Goal: Transaction & Acquisition: Purchase product/service

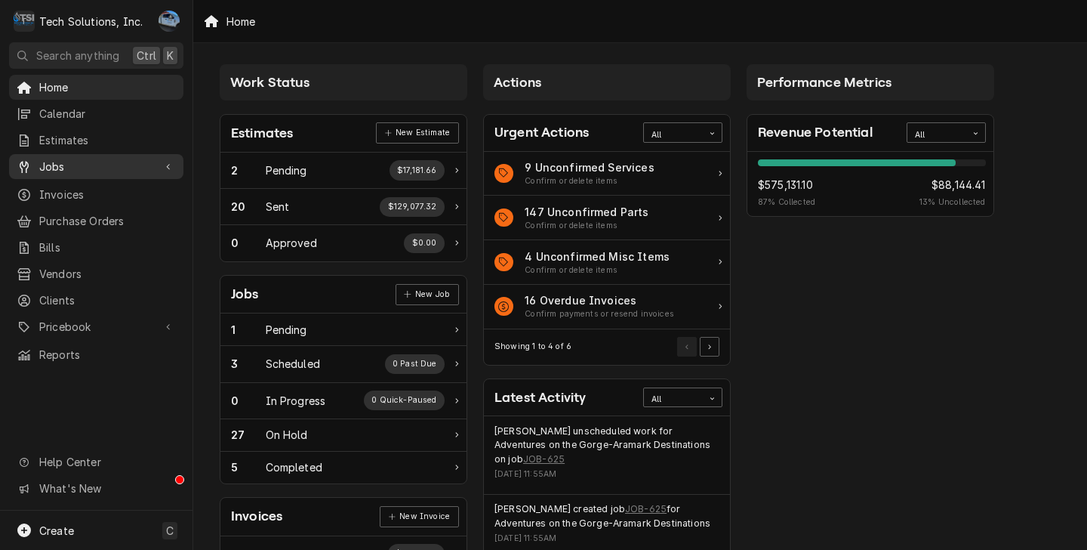
click at [111, 172] on link "Jobs" at bounding box center [96, 166] width 174 height 25
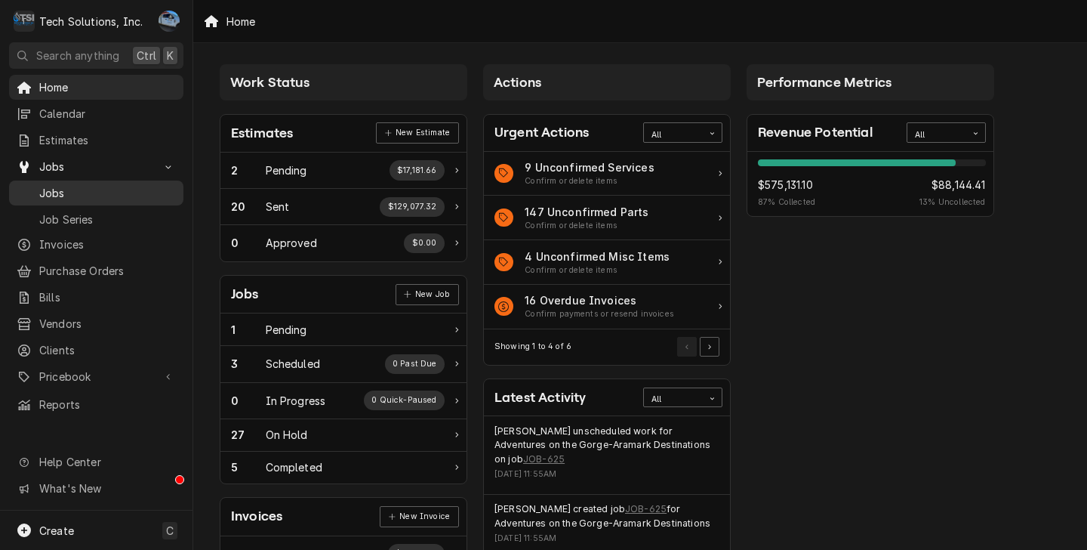
click at [94, 193] on span "Jobs" at bounding box center [107, 193] width 137 height 16
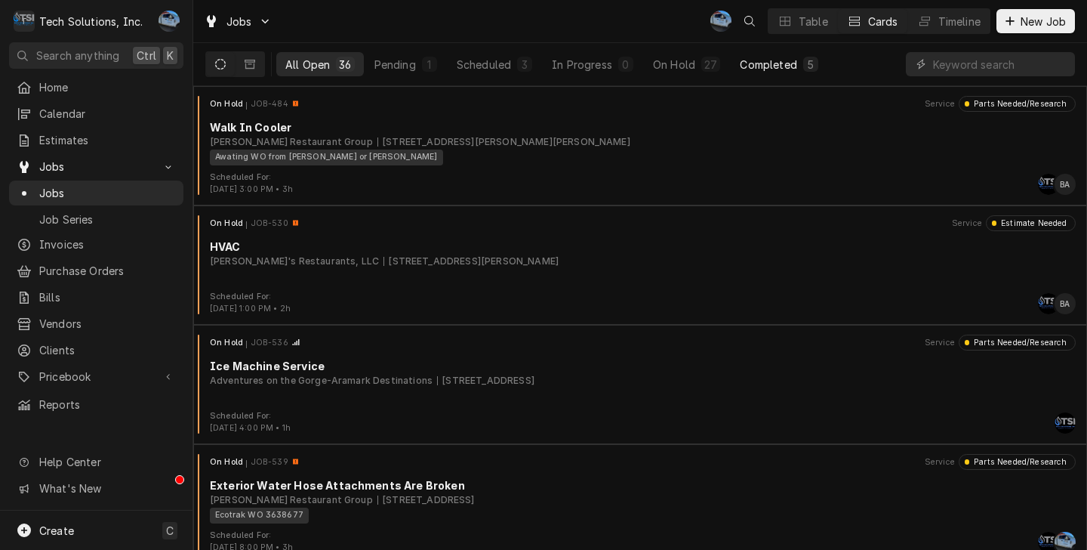
click at [740, 60] on div "Completed" at bounding box center [768, 65] width 57 height 16
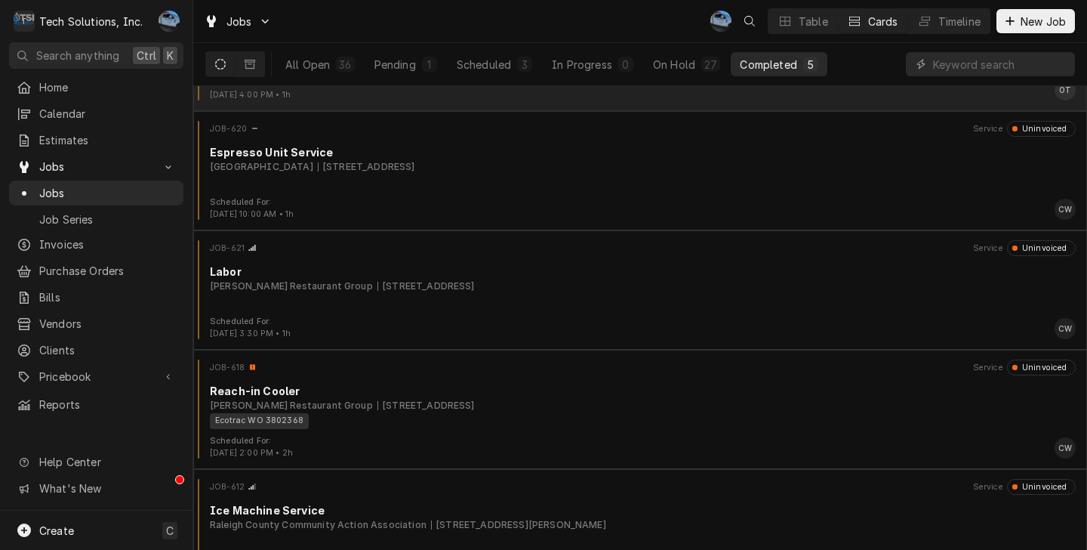
scroll to position [133, 0]
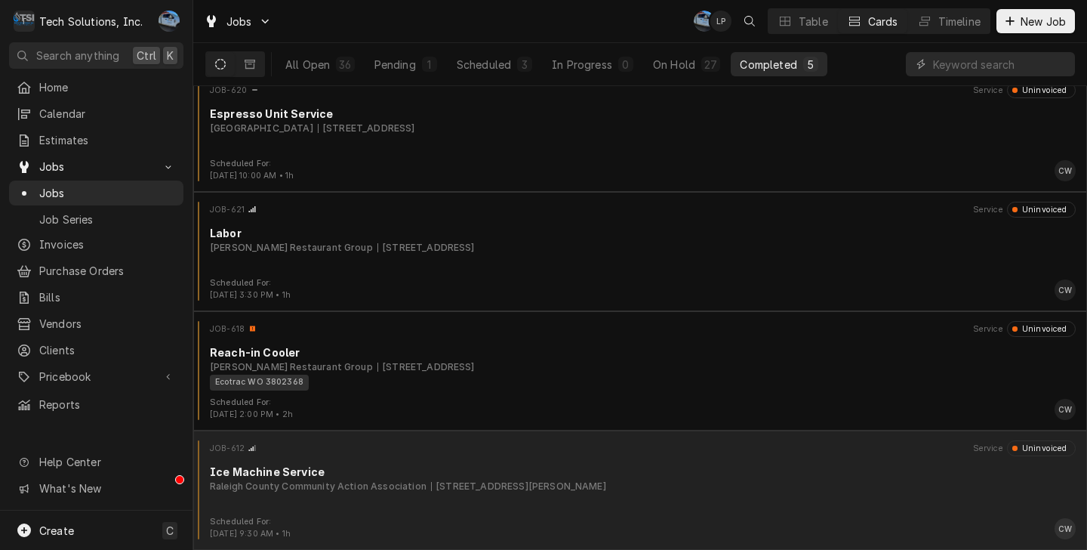
click at [476, 479] on div "Ice Machine Service" at bounding box center [643, 472] width 866 height 16
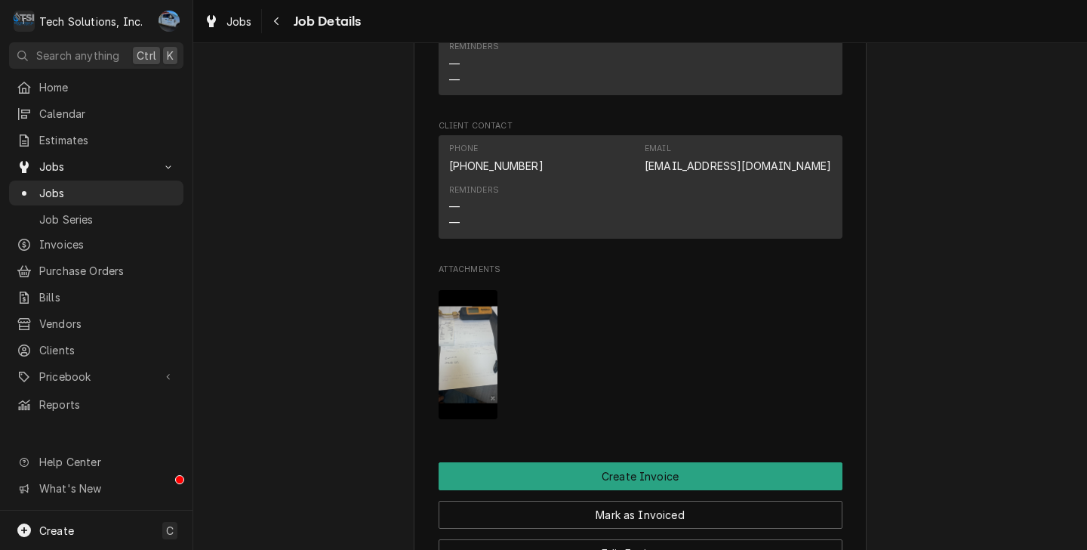
scroll to position [1586, 0]
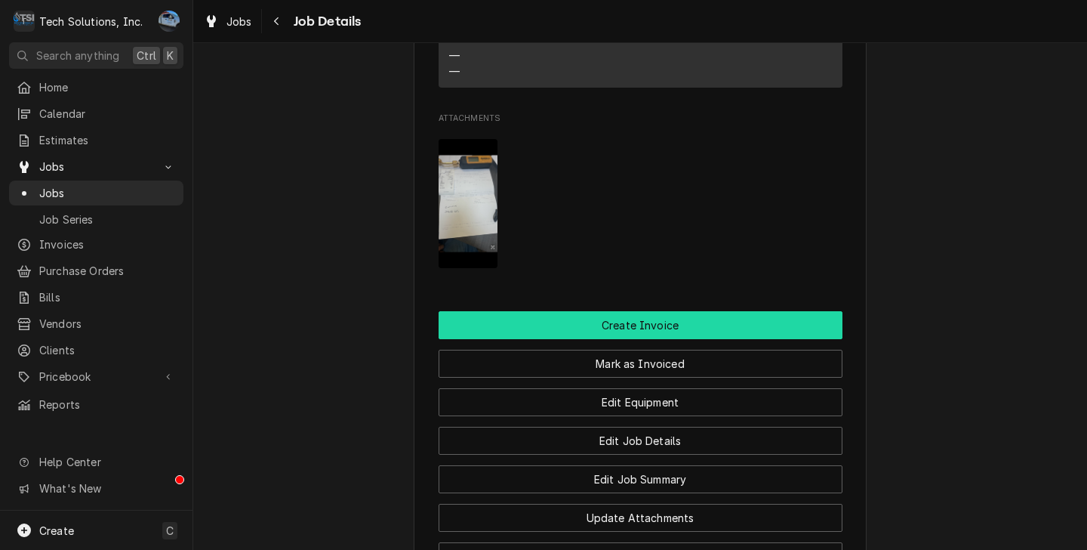
click at [603, 311] on button "Create Invoice" at bounding box center [641, 325] width 404 height 28
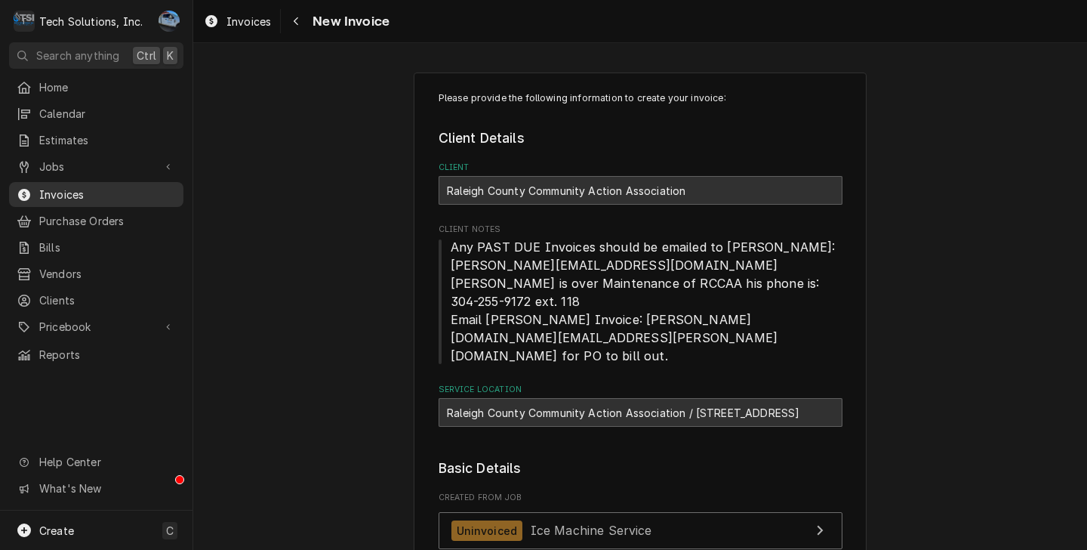
click at [55, 193] on span "Invoices" at bounding box center [107, 194] width 137 height 16
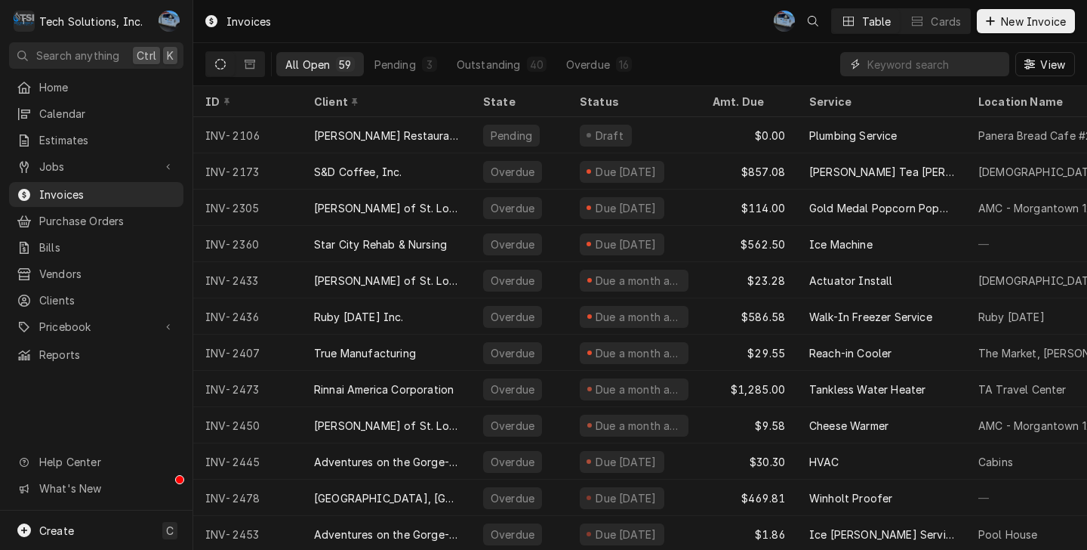
click at [882, 74] on input "Dynamic Content Wrapper" at bounding box center [935, 64] width 134 height 24
click at [55, 154] on link "Jobs" at bounding box center [96, 166] width 174 height 25
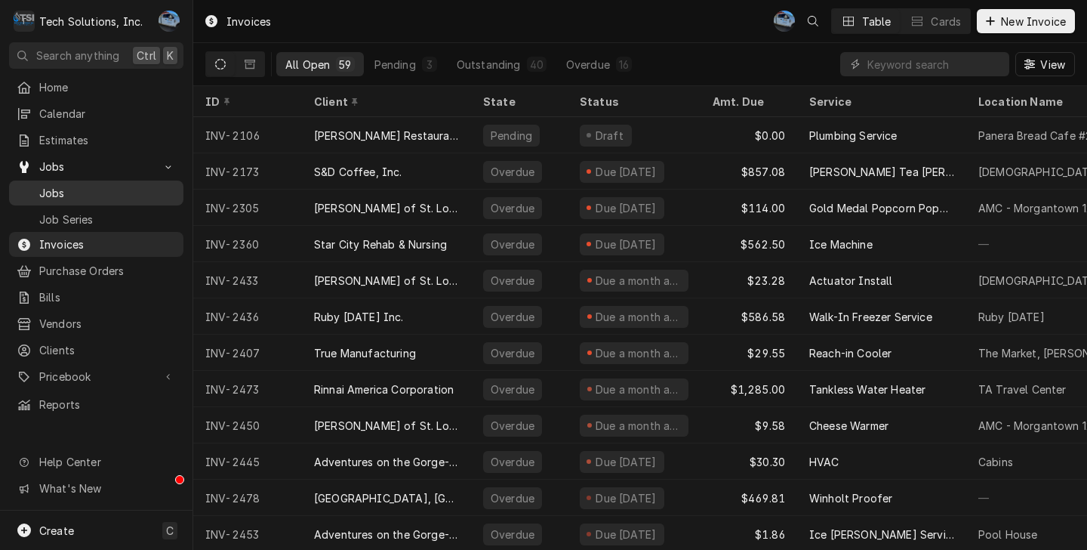
click at [132, 190] on span "Jobs" at bounding box center [107, 193] width 137 height 16
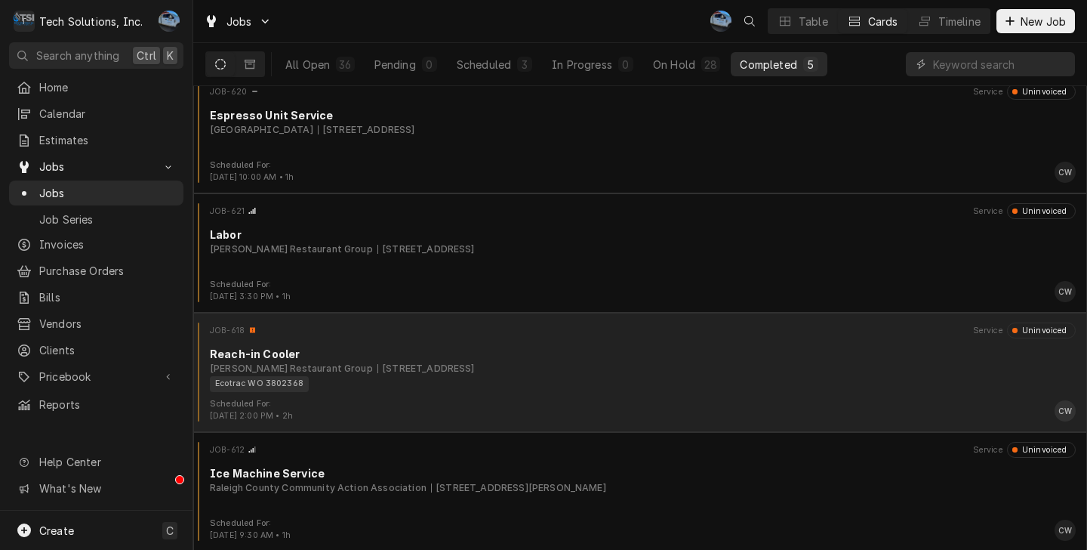
scroll to position [133, 0]
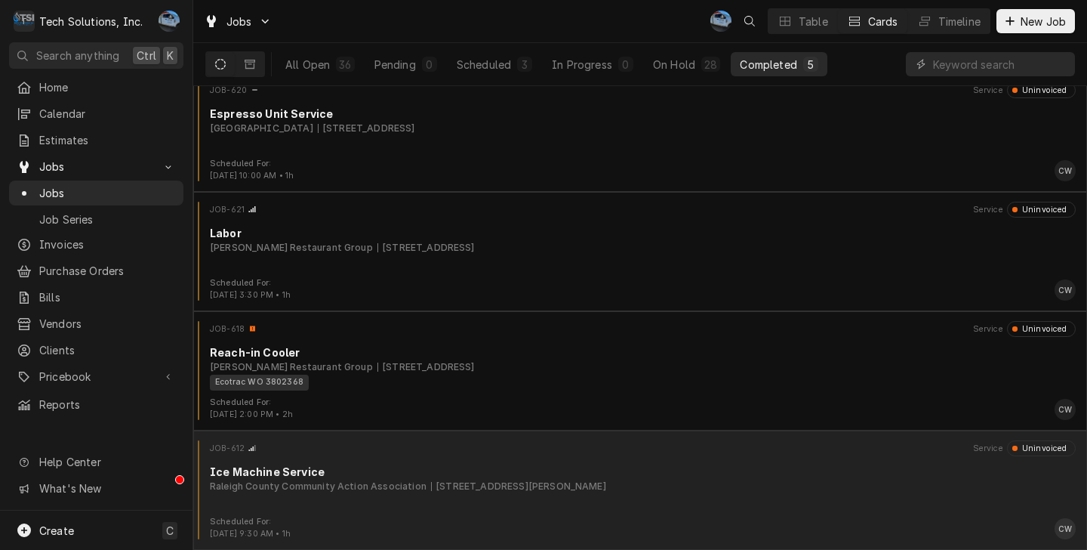
click at [434, 458] on div "JOB-612 Service Uninvoiced Ice Machine Service Raleigh County Community Action …" at bounding box center [640, 478] width 882 height 76
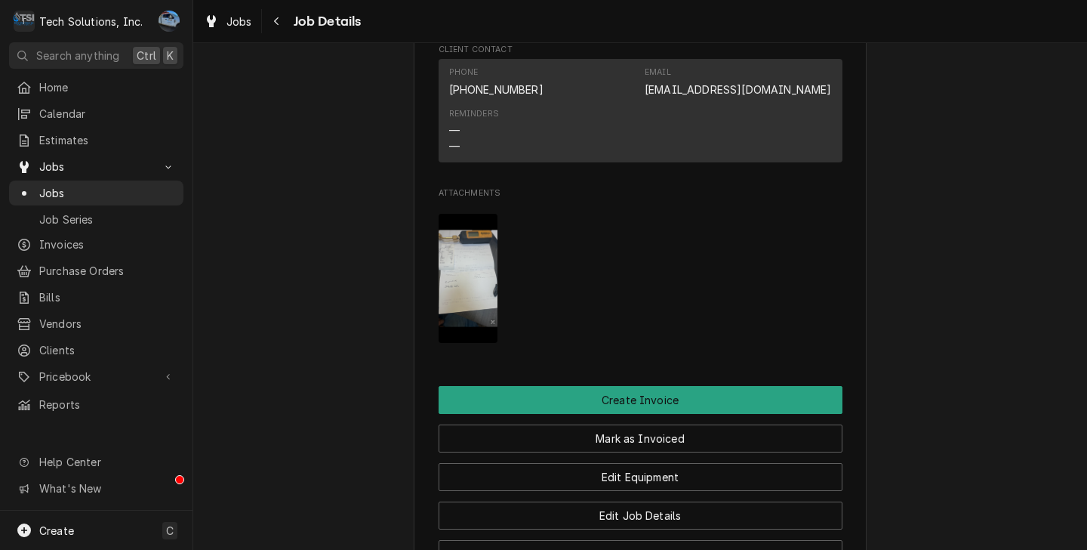
scroll to position [1510, 0]
click at [630, 541] on button "Edit Job Summary" at bounding box center [641, 555] width 404 height 28
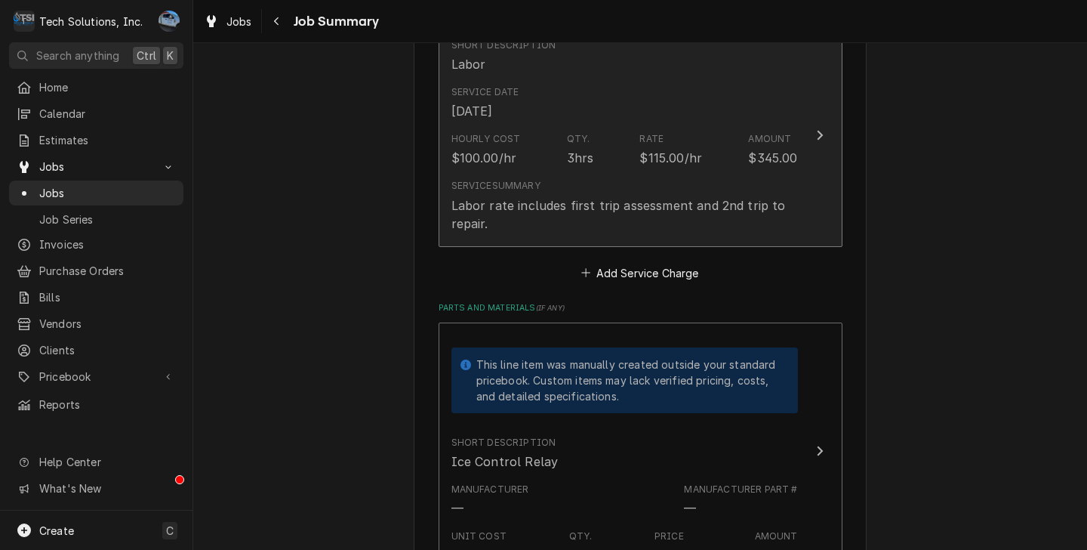
scroll to position [453, 0]
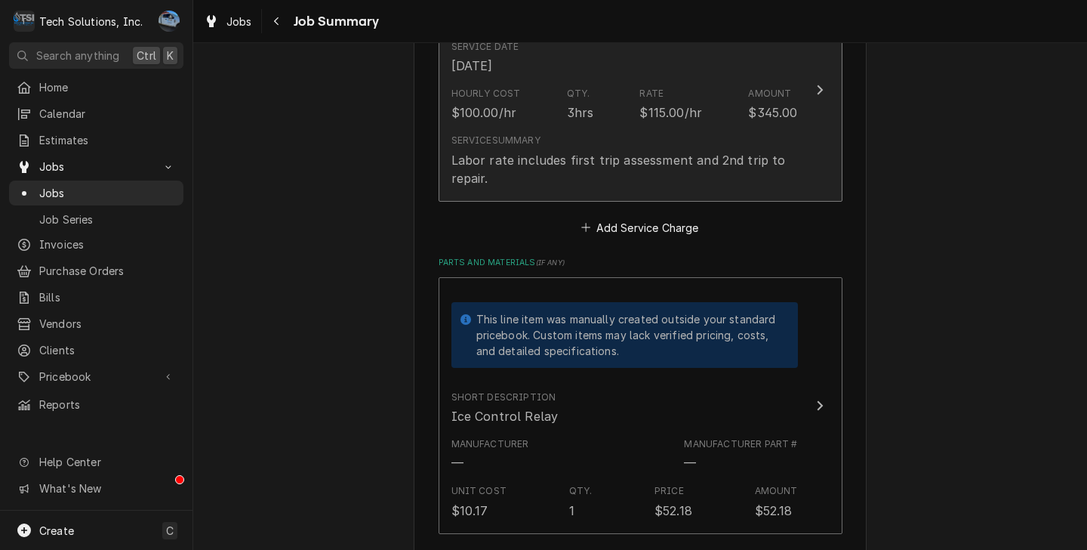
click at [540, 191] on div "Service Summary Labor rate includes first trip assessment and 2nd trip to repai…" at bounding box center [625, 160] width 347 height 65
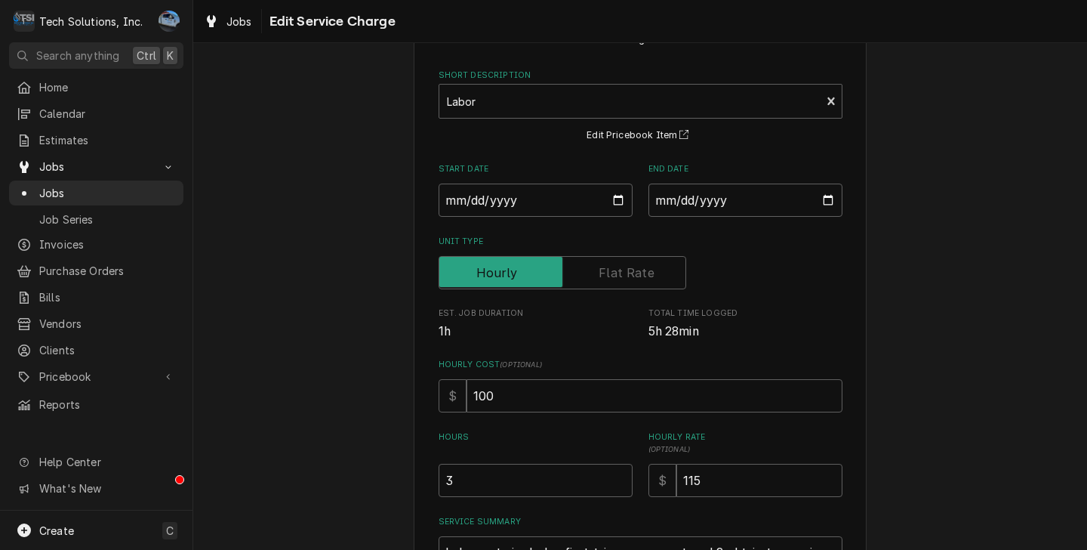
scroll to position [247, 0]
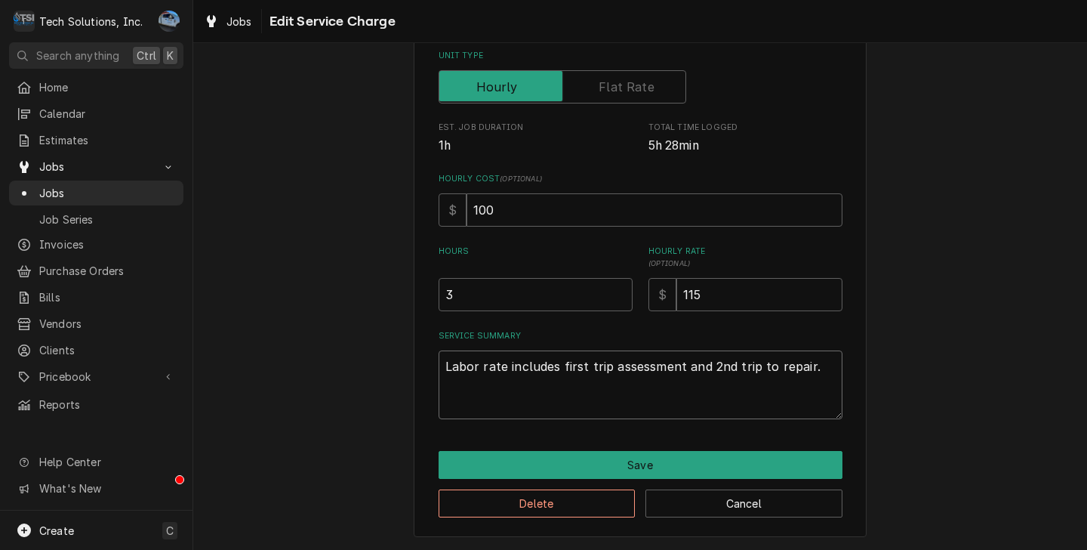
click at [812, 360] on textarea "Labor rate includes first trip assessment and 2nd trip to repair." at bounding box center [641, 384] width 404 height 69
type textarea "x"
type textarea "Labor rate includes first trip assessment and 2nd trip to repair"
type textarea "x"
type textarea "Labor rate includes first trip assessment and 2nd trip to repai"
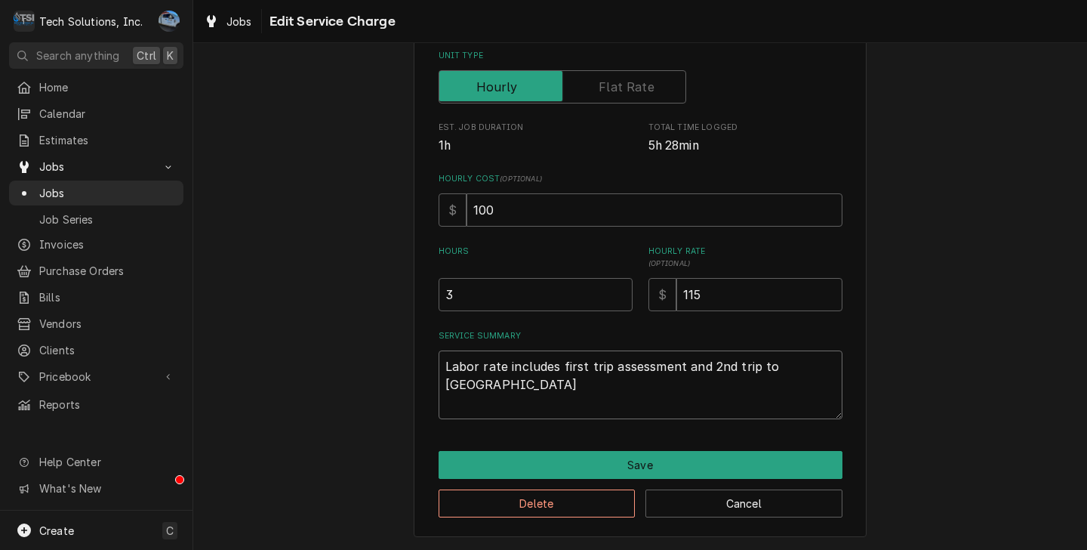
type textarea "x"
type textarea "Labor rate includes first trip assessment and 2nd trip to repa"
type textarea "x"
type textarea "Labor rate includes first trip assessment and 2nd trip to rep"
type textarea "x"
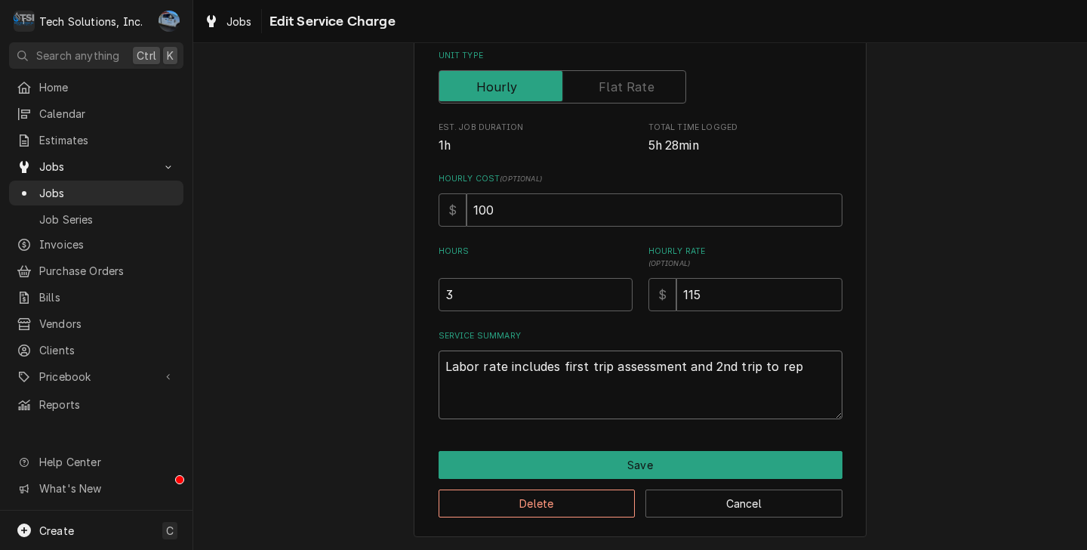
type textarea "Labor rate includes first trip assessment and 2nd trip to re"
type textarea "x"
type textarea "Labor rate includes first trip assessment and 2nd trip to r"
type textarea "x"
type textarea "Labor rate includes first trip assessment and 2nd trip to"
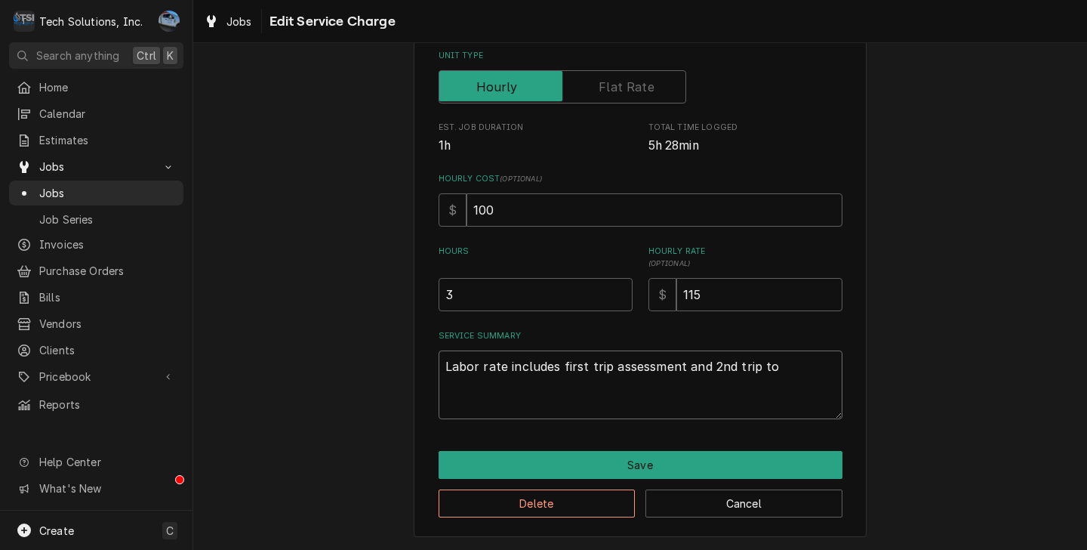
type textarea "x"
type textarea "Labor rate includes first trip assessment and 2nd trip to"
type textarea "x"
type textarea "Labor rate includes first trip assessment and 2nd trip t"
type textarea "x"
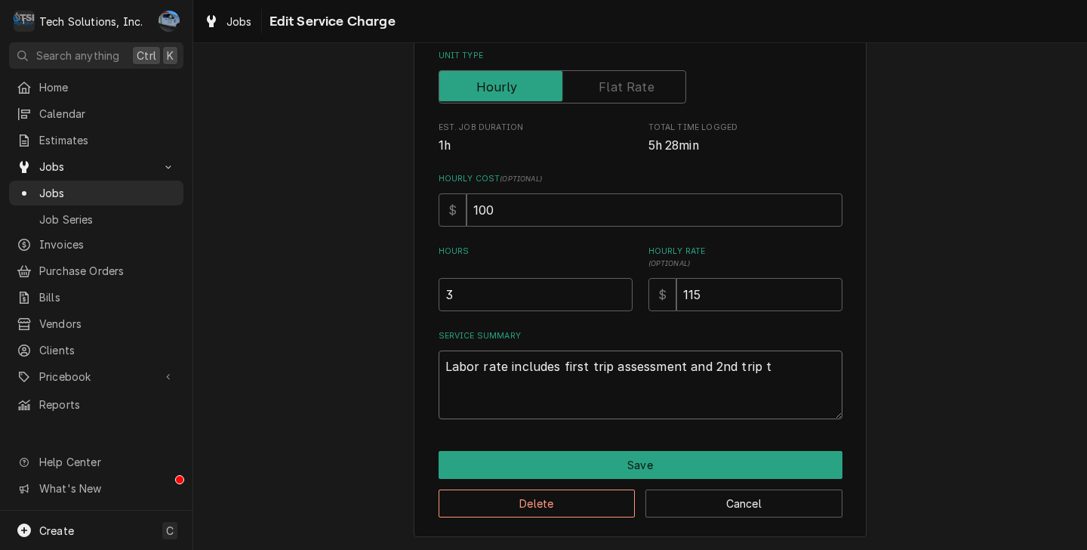
type textarea "Labor rate includes first trip assessment and 2nd trip"
type textarea "x"
type textarea "Labor rate includes first trip assessment and 2nd trip"
type textarea "x"
type textarea "Labor rate includes first trip assessment and 2nd tri"
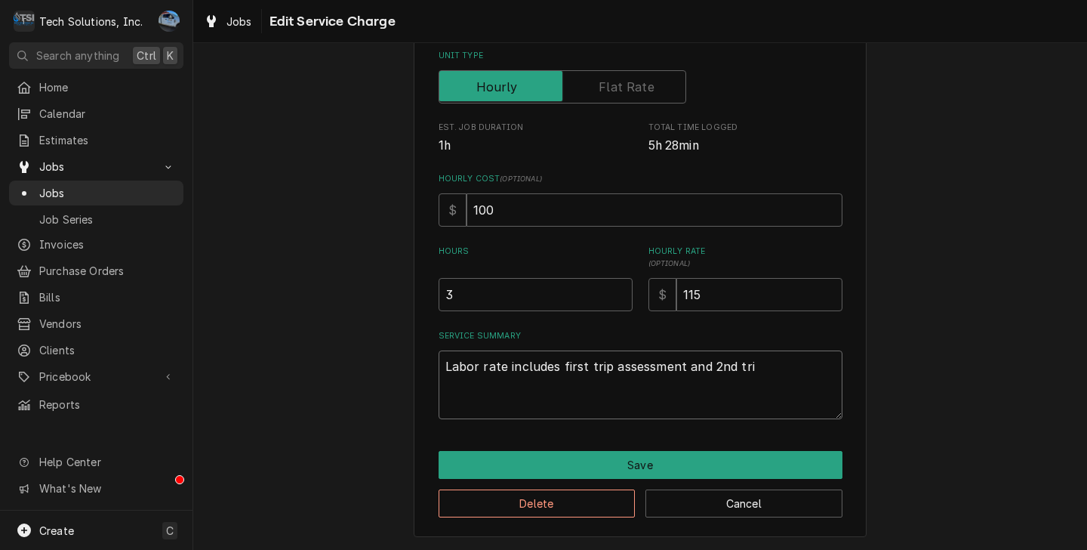
type textarea "x"
type textarea "Labor rate includes first trip assessment and 2nd tr"
type textarea "x"
type textarea "Labor rate includes first trip assessment and 2nd t"
type textarea "x"
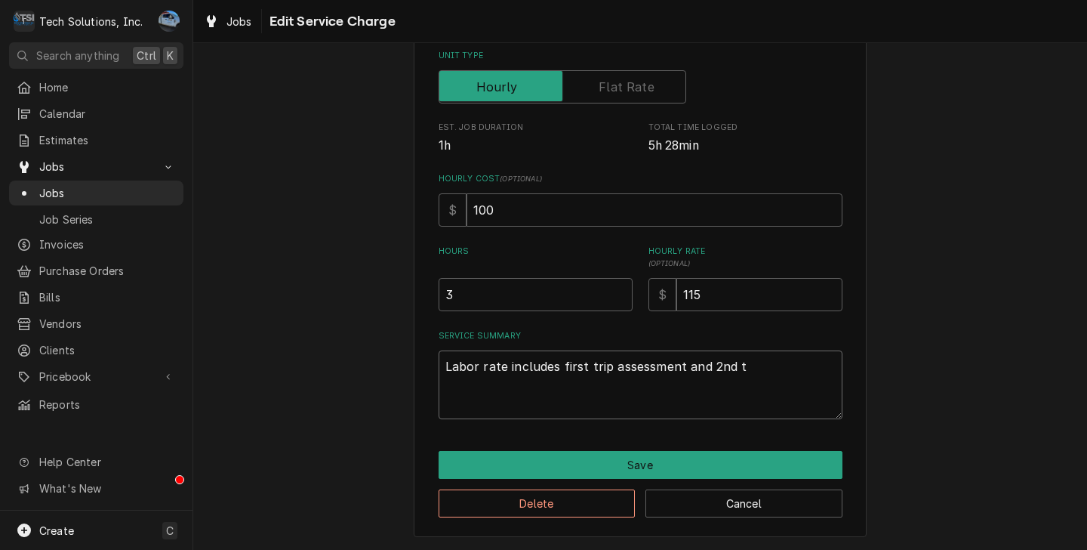
type textarea "Labor rate includes first trip assessment and 2nd"
type textarea "x"
type textarea "Labor rate includes first trip assessment and 2nd"
type textarea "x"
type textarea "Labor rate includes first trip assessment and 2n"
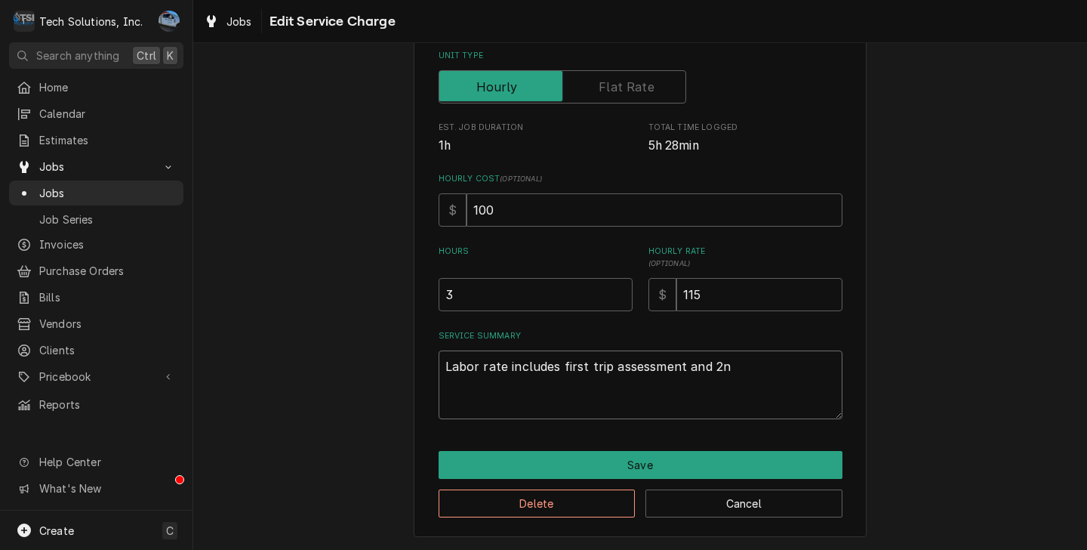
type textarea "x"
type textarea "Labor rate includes first trip assessment and 2"
type textarea "x"
type textarea "Labor rate includes first trip assessment and"
type textarea "x"
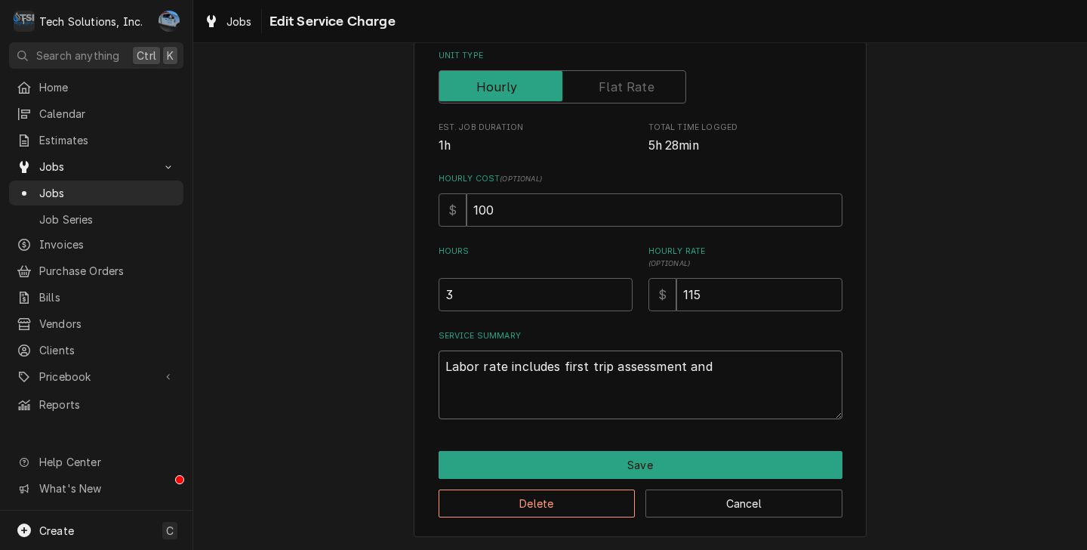
type textarea "Labor rate includes first trip assessment and"
type textarea "x"
type textarea "Labor rate includes first trip assessment an"
type textarea "x"
type textarea "Labor rate includes first trip assessment a"
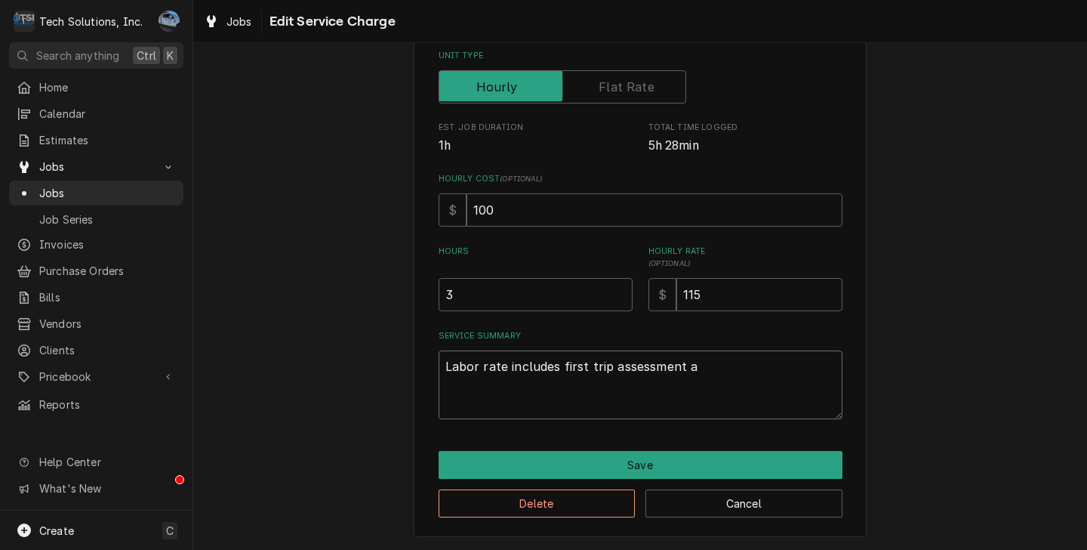
type textarea "x"
type textarea "Labor rate includes first trip assessment"
type textarea "x"
type textarea "Labor rate includes first trip assessment"
type textarea "x"
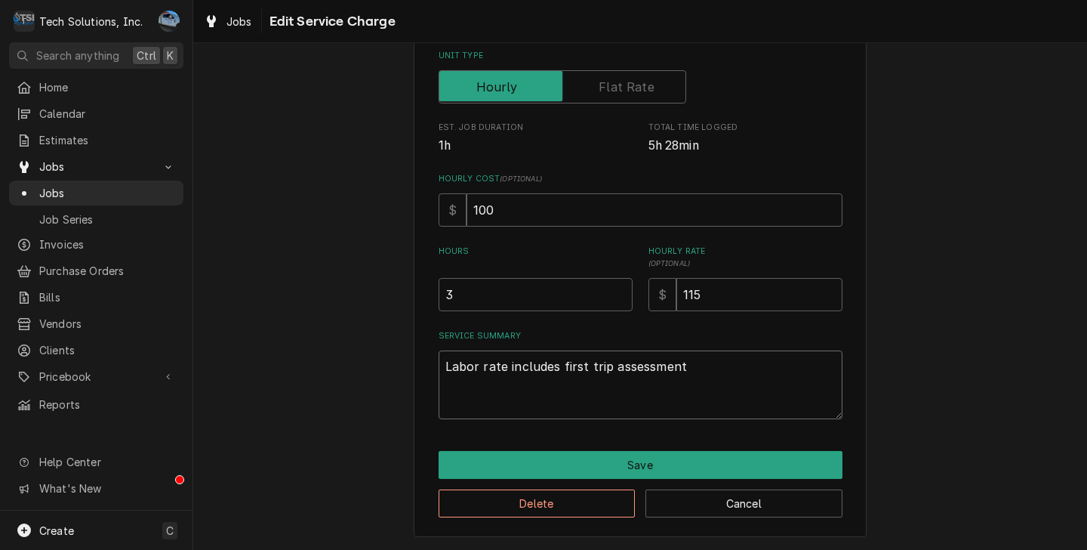
type textarea "Labor rate includes first trip assessmen"
type textarea "x"
type textarea "Labor rate includes first trip assessme"
type textarea "x"
type textarea "Labor rate includes first trip assessm"
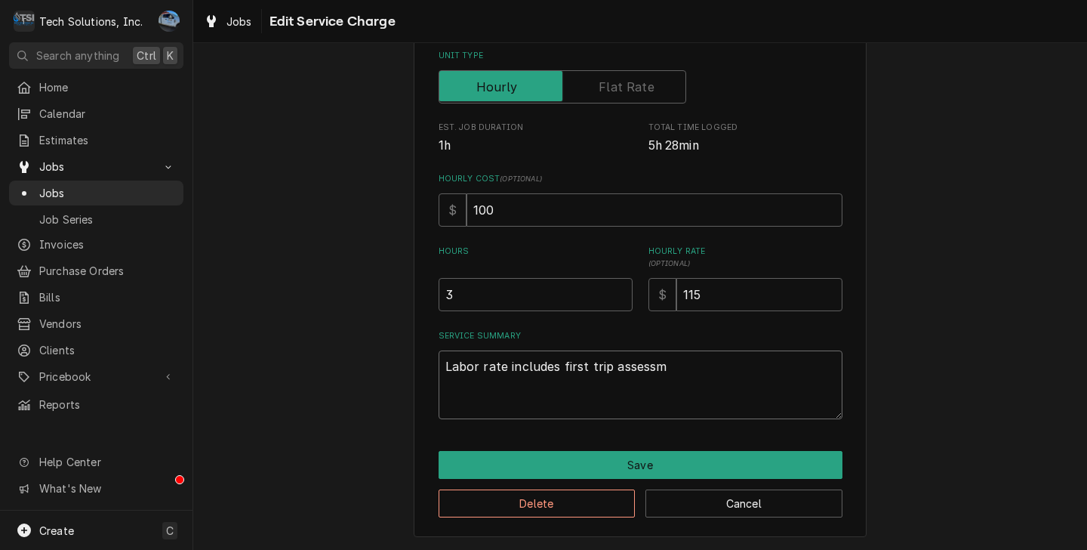
type textarea "x"
type textarea "Labor rate includes first trip assess"
type textarea "x"
type textarea "Labor rate includes first trip asses"
type textarea "x"
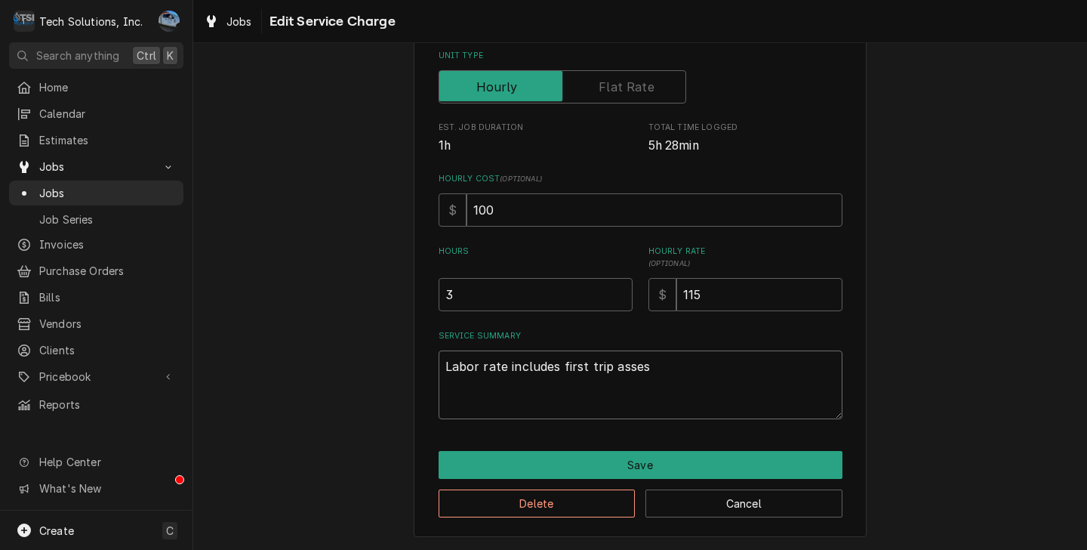
type textarea "Labor rate includes first trip asse"
type textarea "x"
type textarea "Labor rate includes first trip ass"
type textarea "x"
type textarea "Labor rate includes first trip as"
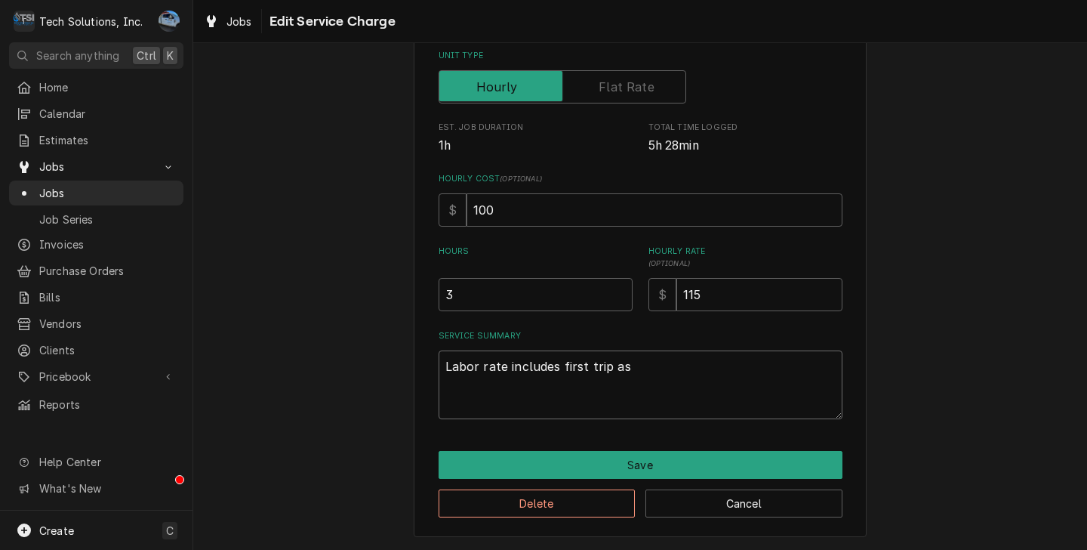
type textarea "x"
type textarea "Labor rate includes first trip a"
type textarea "x"
type textarea "Labor rate includes first trip"
type textarea "x"
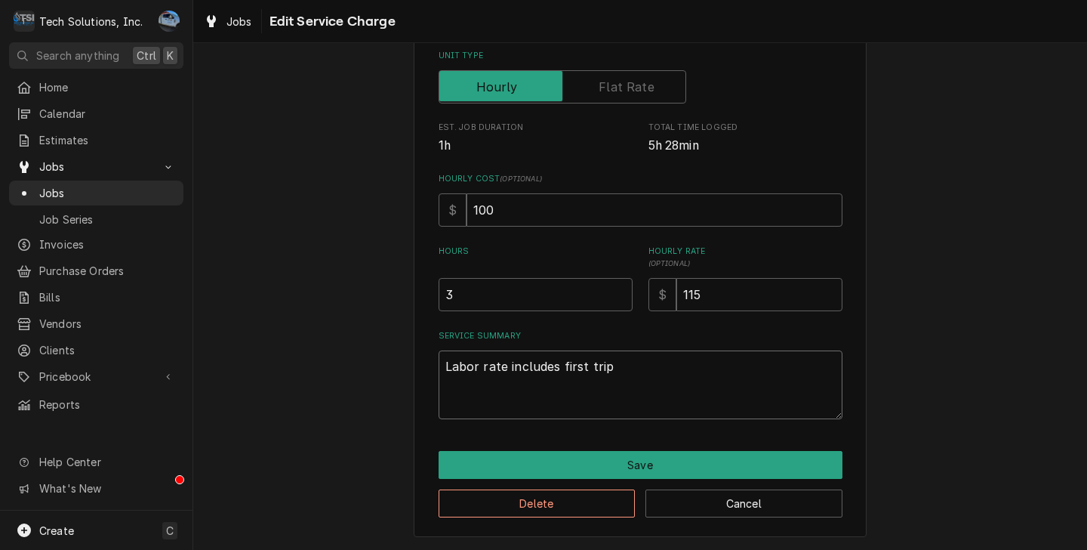
type textarea "Labor rate includes first trip"
type textarea "x"
type textarea "Labor rate includes first tri"
type textarea "x"
type textarea "Labor rate includes first tr"
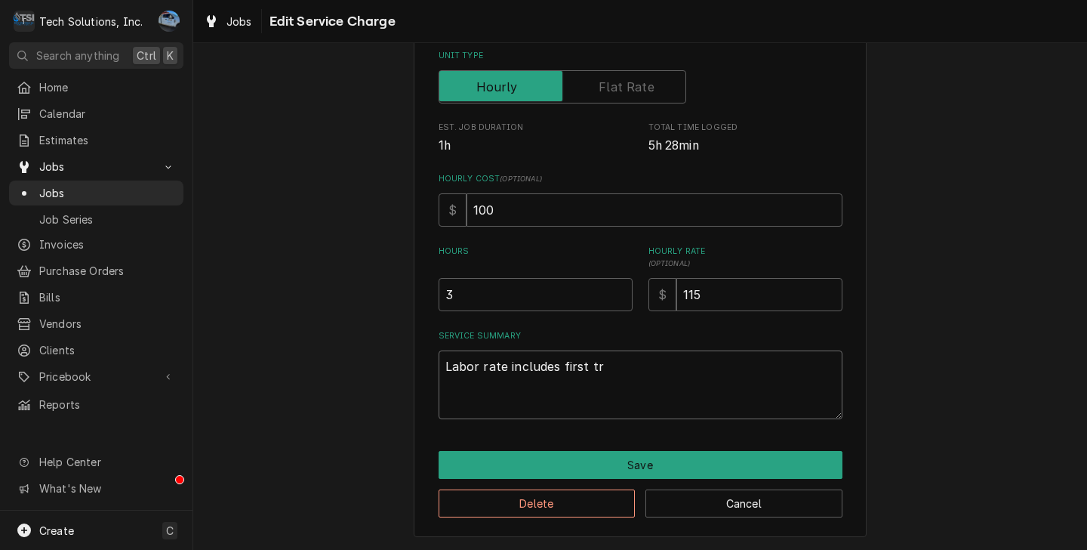
type textarea "x"
type textarea "Labor rate includes first t"
type textarea "x"
type textarea "Labor rate includes first"
type textarea "x"
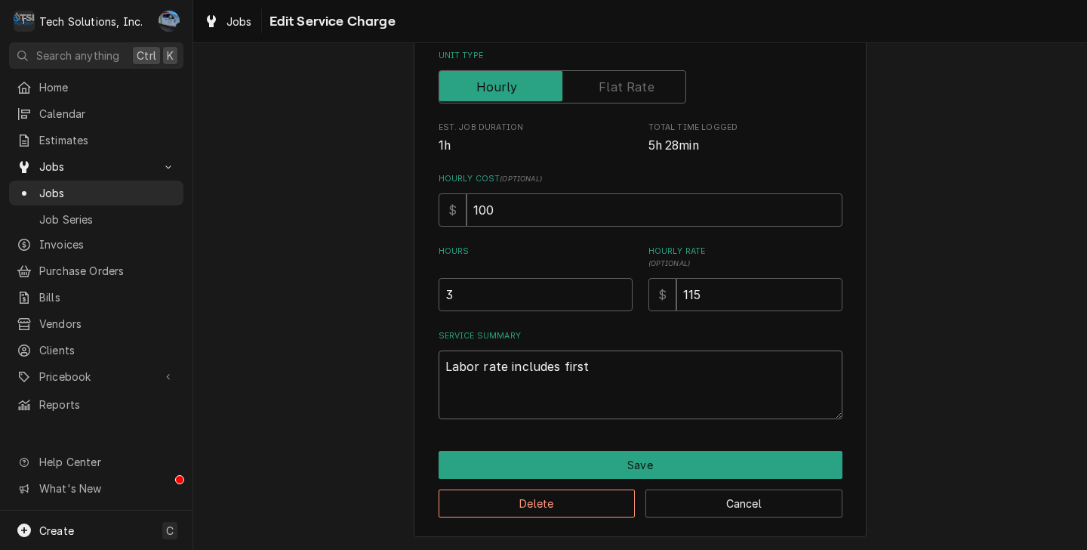
type textarea "Labor rate includes first"
type textarea "x"
type textarea "Labor rate includes firs"
type textarea "x"
type textarea "Labor rate includes fir"
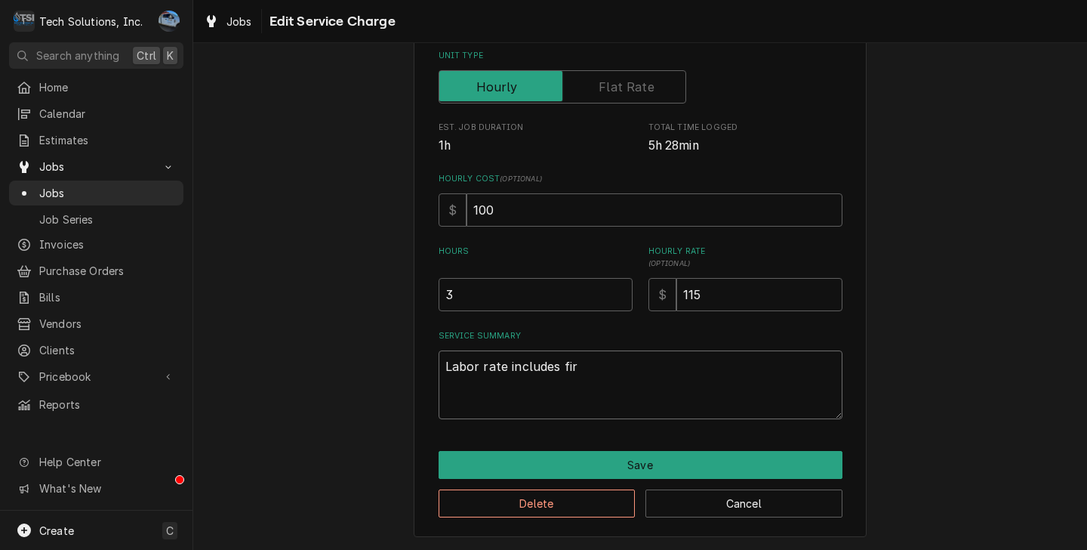
type textarea "x"
type textarea "Labor rate includes fi"
type textarea "x"
type textarea "Labor rate includes f"
type textarea "x"
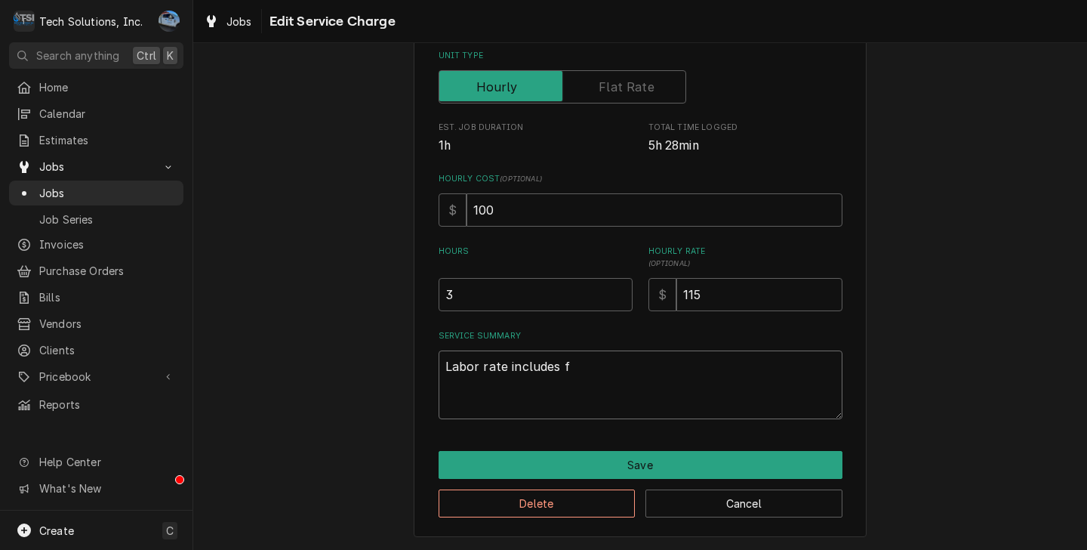
type textarea "Labor rate includes"
type textarea "x"
type textarea "Labor rate includes"
type textarea "x"
type textarea "Labor rate include"
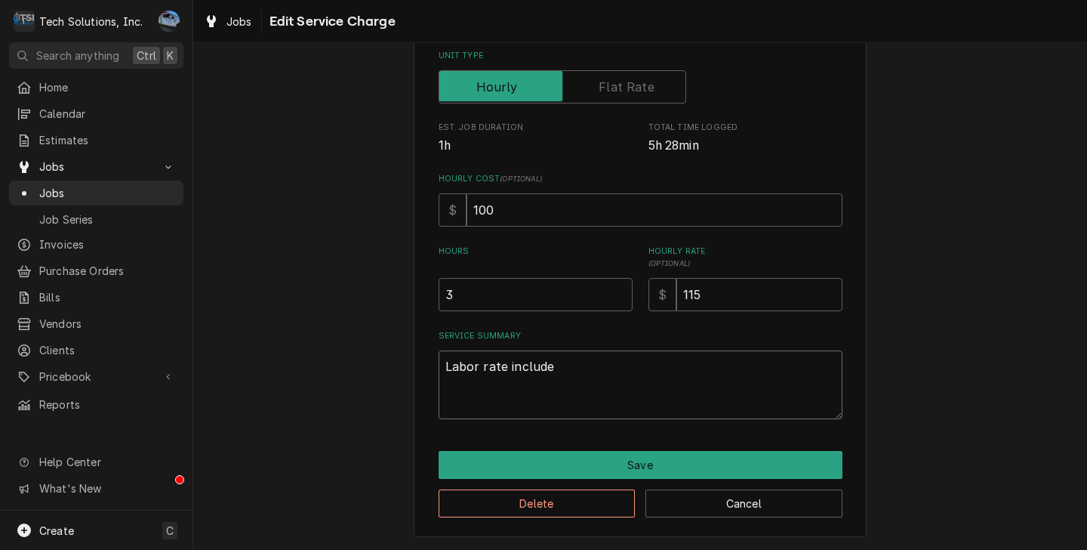
type textarea "x"
type textarea "Labor rate includ"
type textarea "x"
type textarea "Labor rate inclu"
type textarea "x"
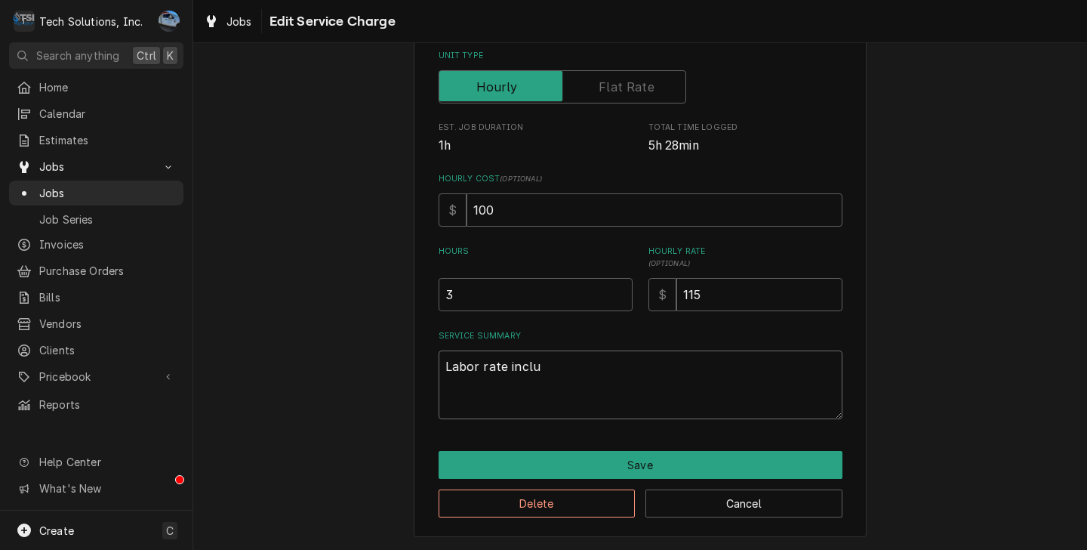
type textarea "Labor rate incl"
type textarea "x"
type textarea "Labor rate inc"
type textarea "x"
type textarea "Labor rate in"
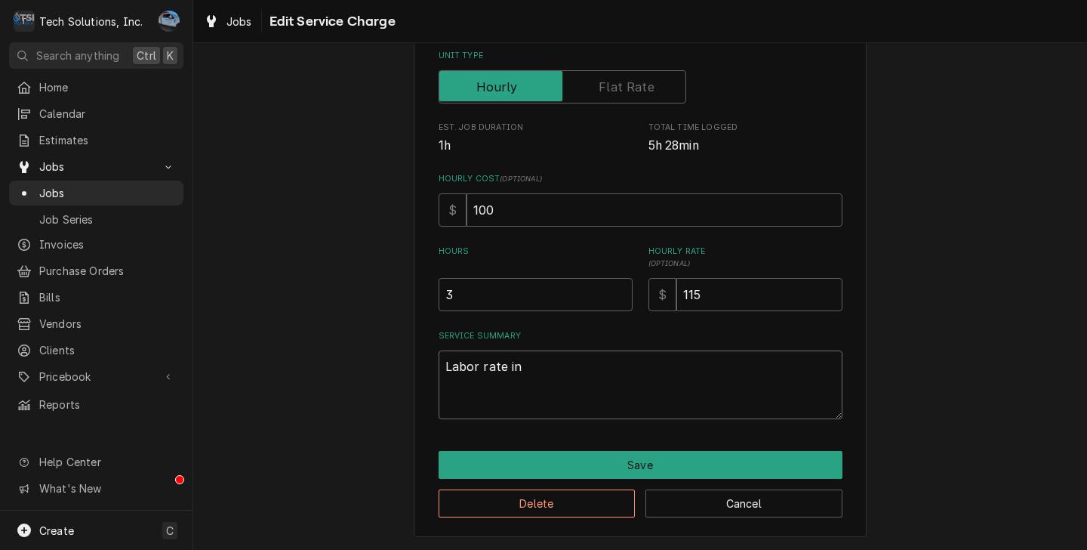
type textarea "x"
type textarea "Labor rate i"
type textarea "x"
type textarea "Labor rate"
type textarea "x"
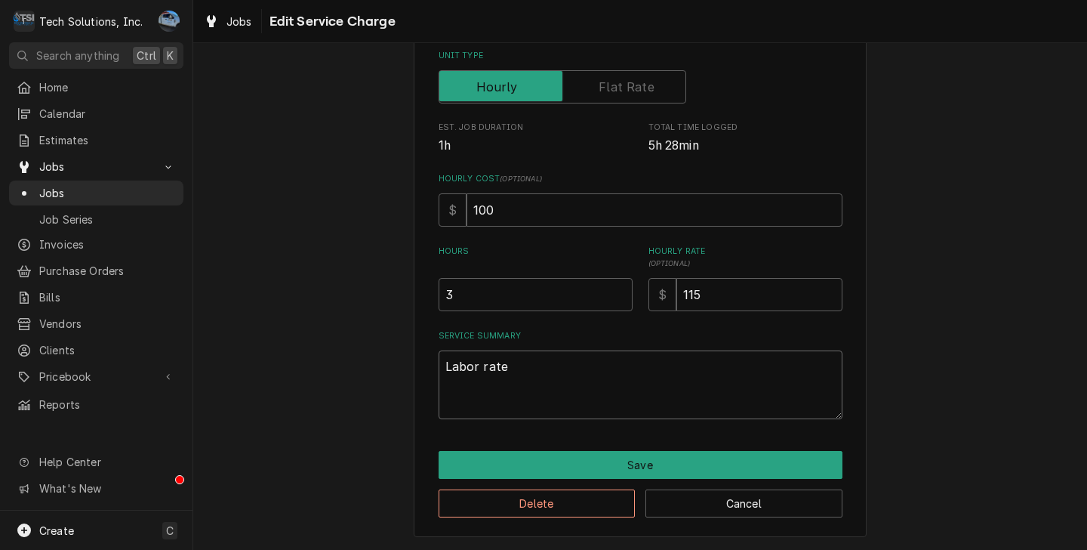
type textarea "Labor rate"
type textarea "x"
type textarea "Labor rat"
type textarea "x"
type textarea "Labor ra"
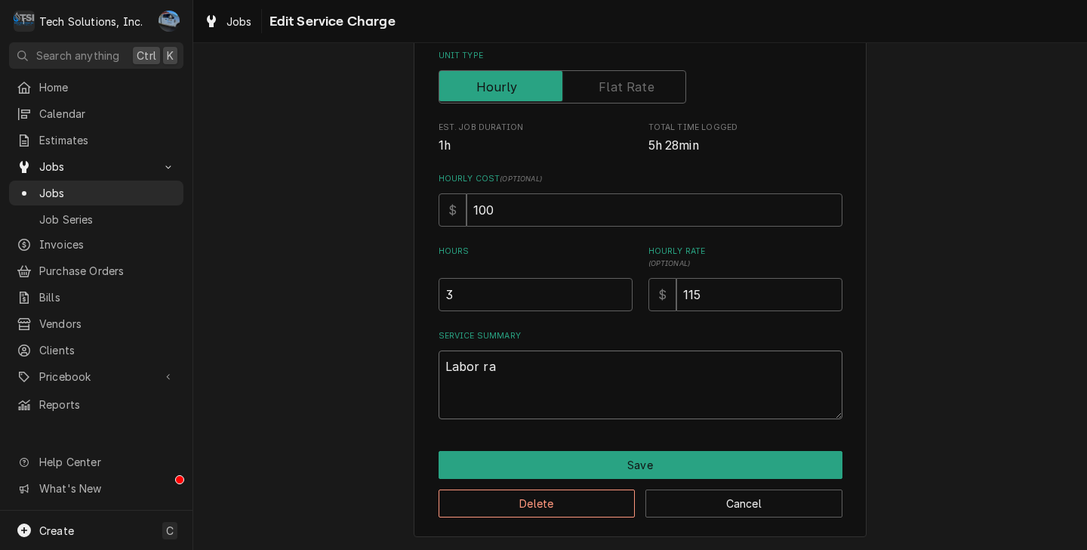
type textarea "x"
type textarea "Labor r"
type textarea "x"
type textarea "Labor"
type textarea "x"
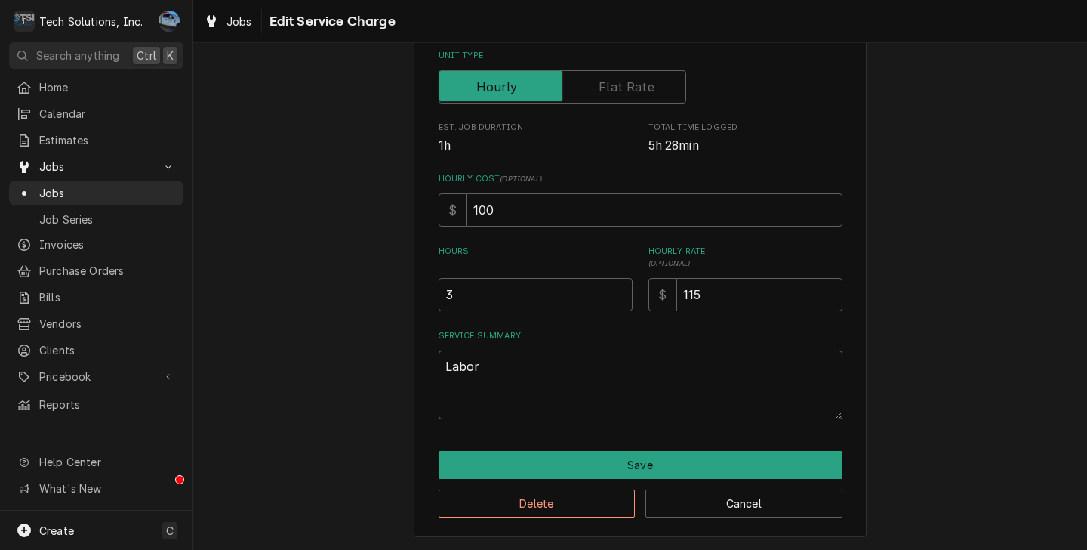
type textarea "Labor"
type textarea "x"
type textarea "Labo"
type textarea "x"
type textarea "Lab"
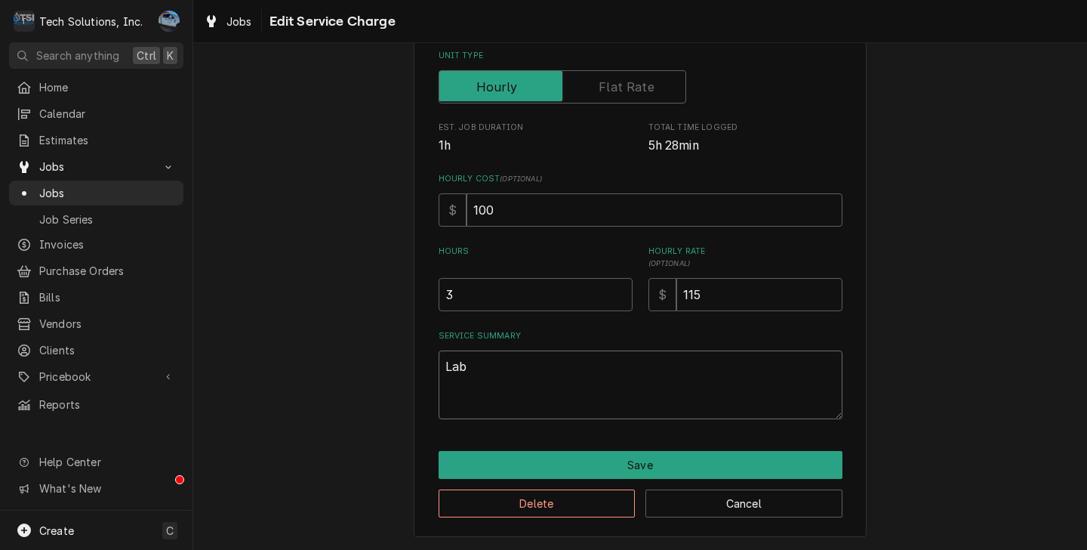
type textarea "x"
type textarea "La"
type textarea "x"
type textarea "L"
type textarea "x"
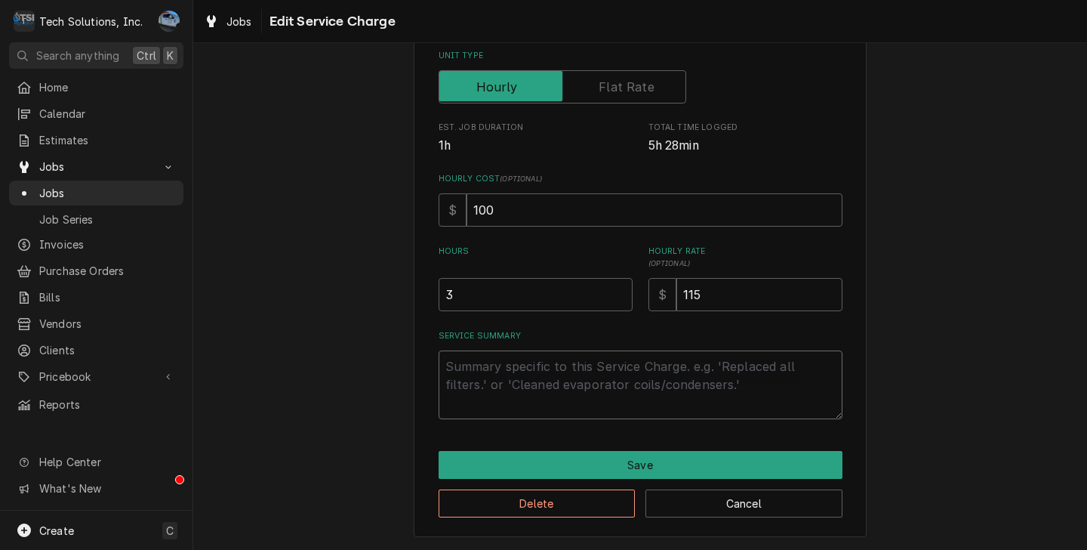
type textarea "x"
type textarea "R"
type textarea "x"
type textarea "Re"
type textarea "x"
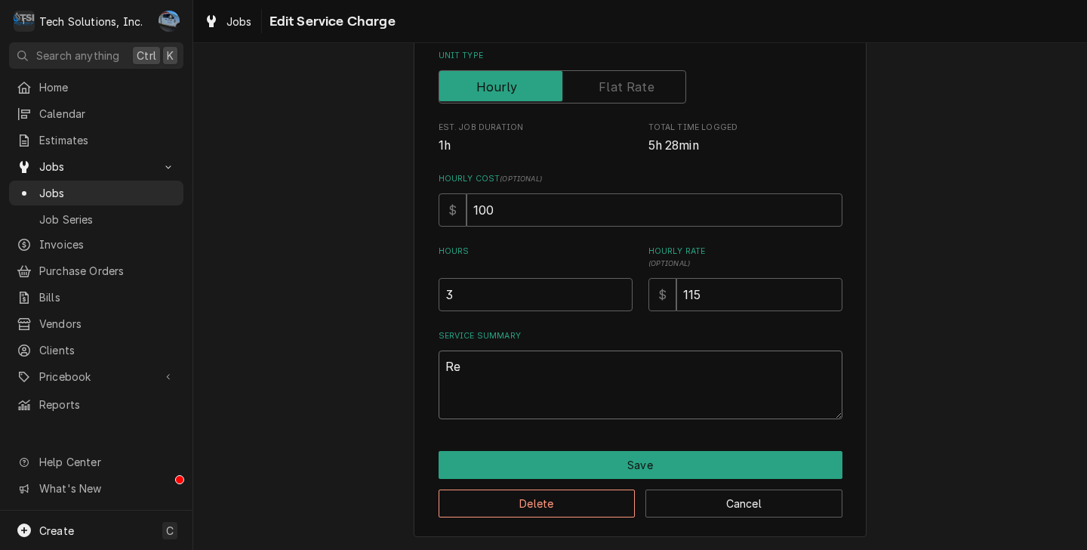
type textarea "Rem"
type textarea "x"
type textarea "Remo"
type textarea "x"
type textarea "Remov"
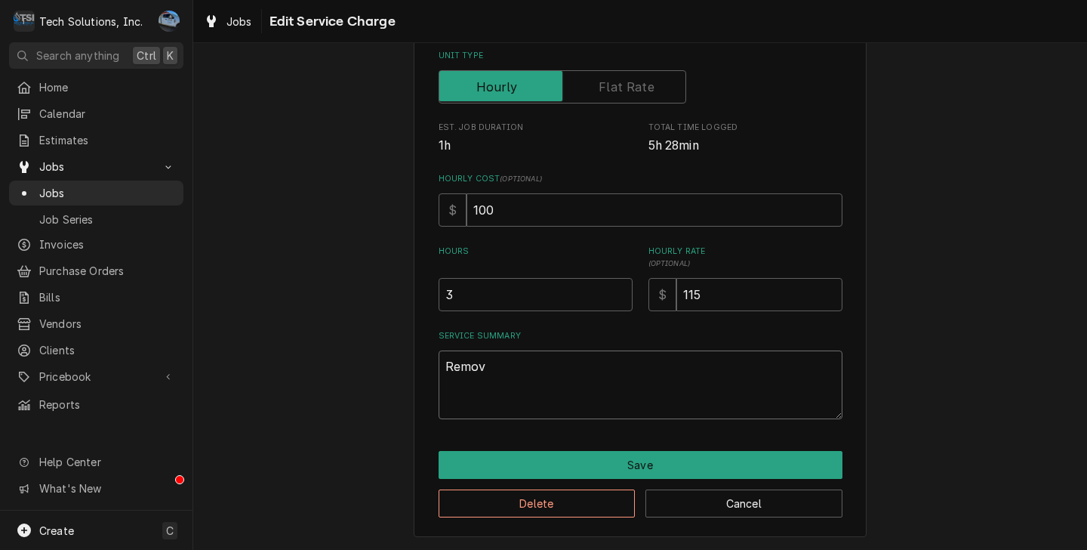
type textarea "x"
type textarea "Remove"
type textarea "x"
type textarea "Removed"
type textarea "x"
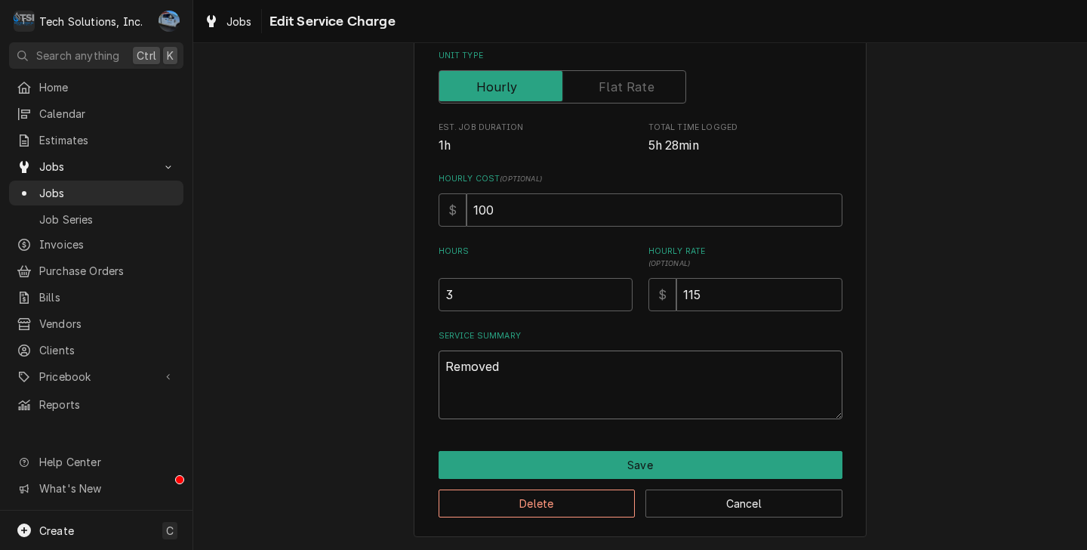
type textarea "Removed"
type textarea "x"
type textarea "Removed a"
type textarea "x"
type textarea "Removed an"
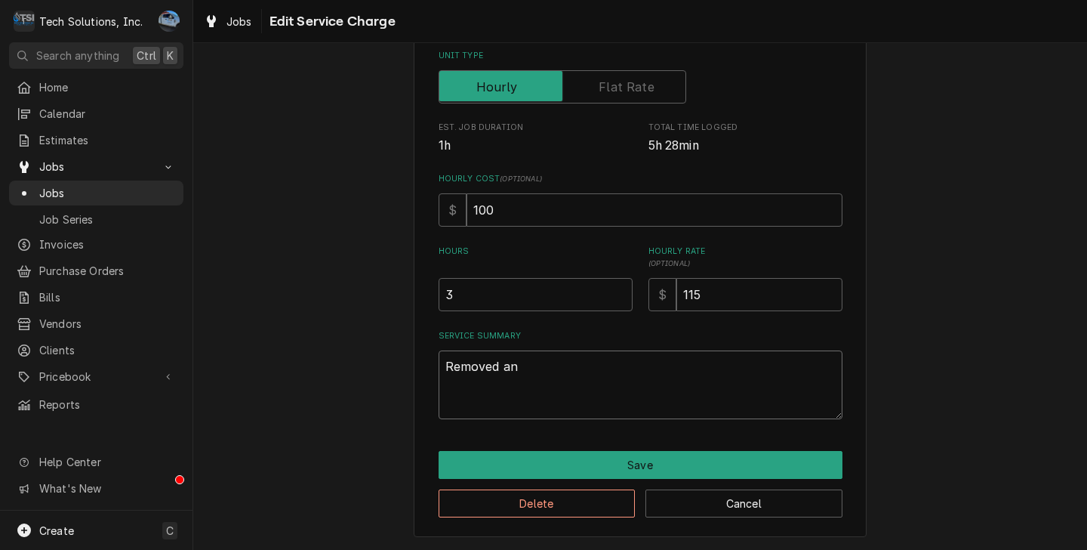
type textarea "x"
type textarea "Removed and"
type textarea "x"
type textarea "Removed and"
type textarea "x"
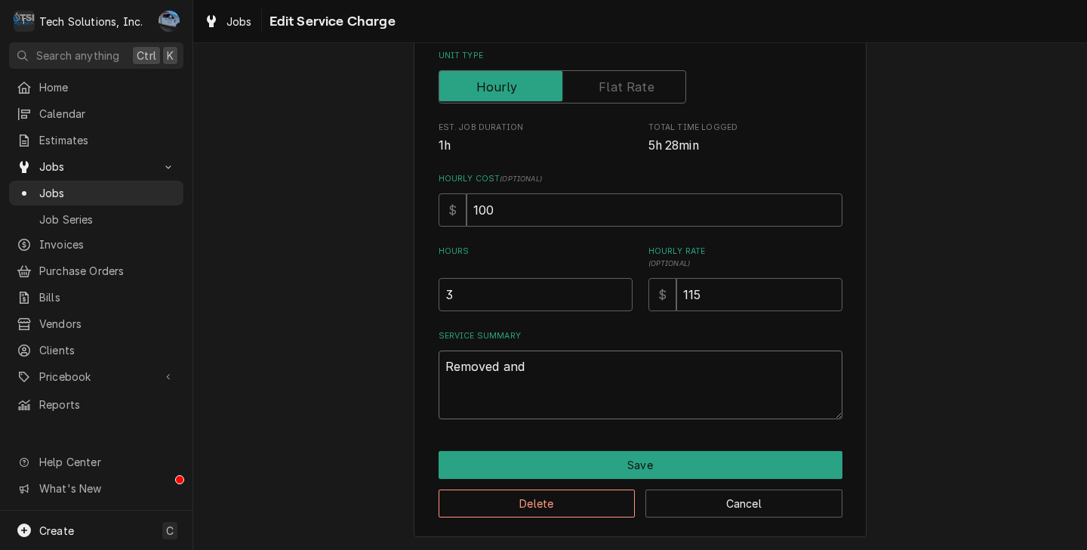
type textarea "Removed and r"
type textarea "x"
type textarea "Removed and re"
type textarea "x"
type textarea "Removed and rea"
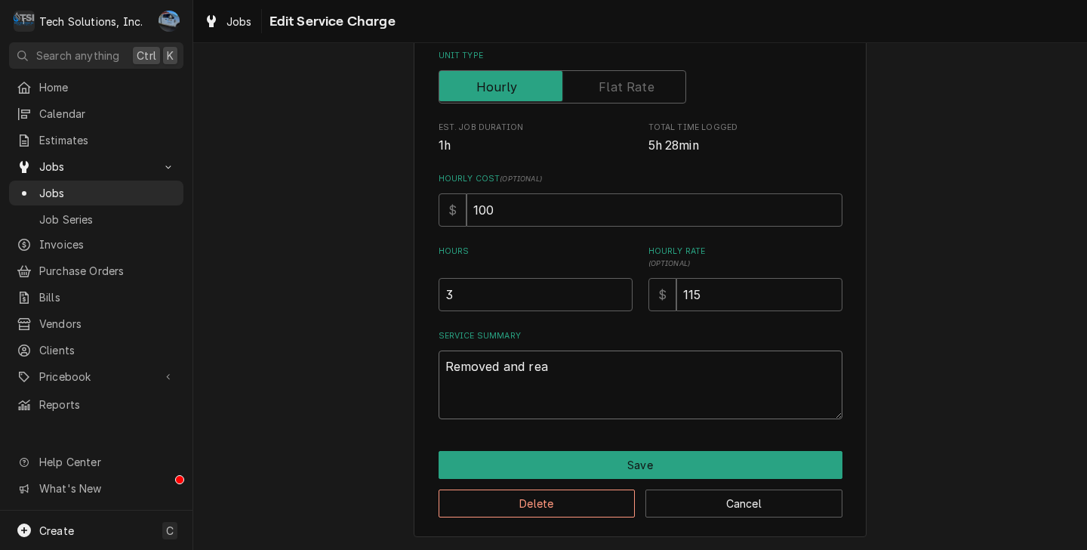
type textarea "x"
type textarea "Removed and reap"
type textarea "x"
type textarea "Removed and reapl"
type textarea "x"
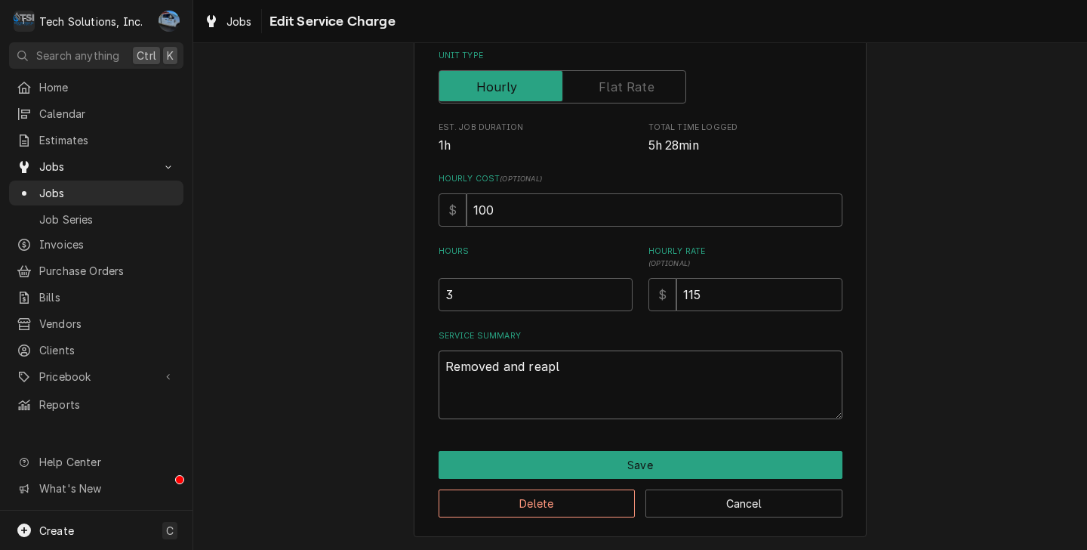
type textarea "Removed and reaplc"
type textarea "x"
type textarea "Removed and reaplce"
type textarea "x"
type textarea "Removed and reaplced"
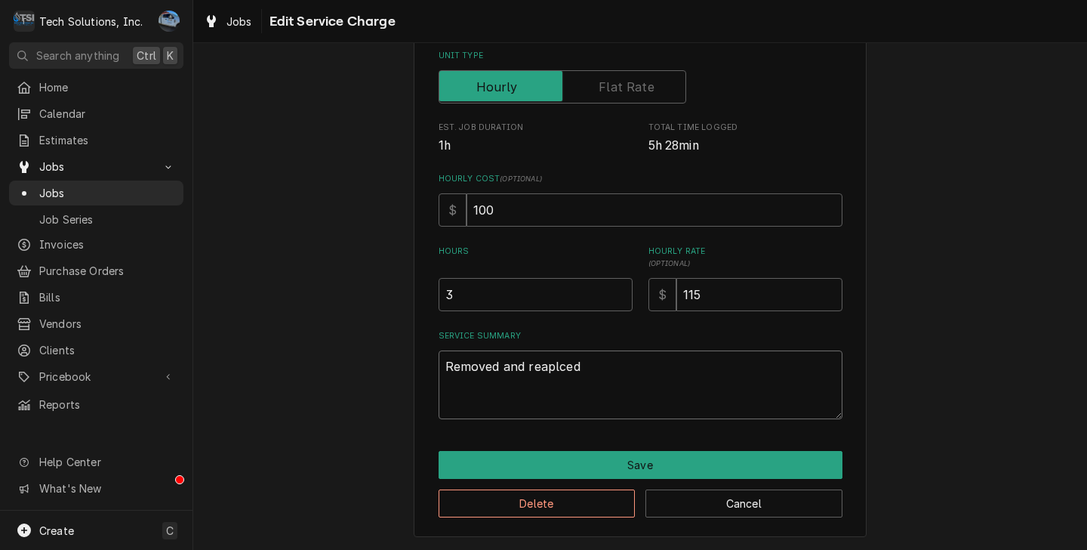
type textarea "x"
type textarea "Removed and reaplced"
type textarea "x"
type textarea "Removed and reaplced"
type textarea "x"
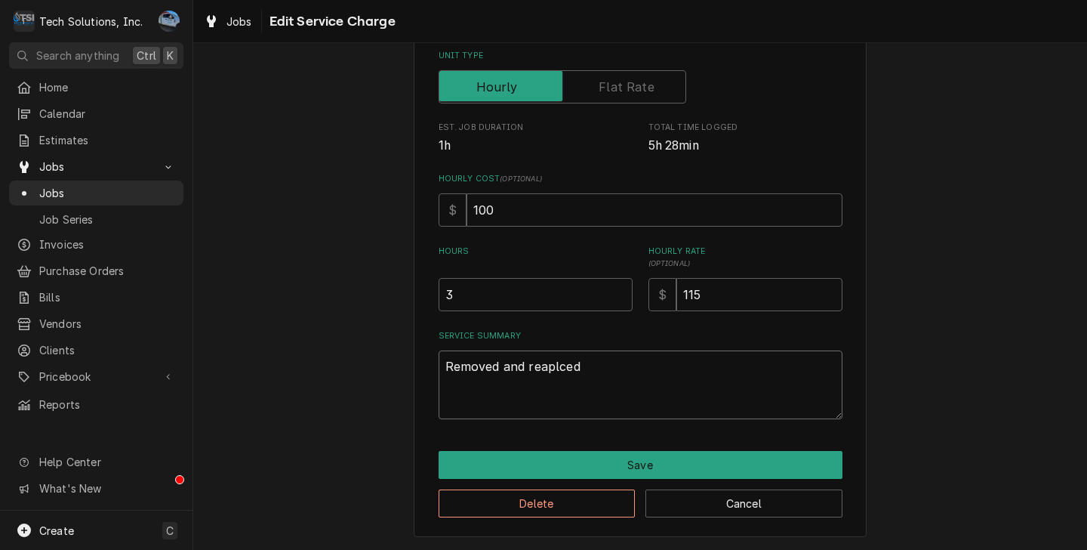
type textarea "Removed and reaplced\"
type textarea "x"
type textarea "Removed and reaplced"
type textarea "x"
type textarea "Removed and reaplce"
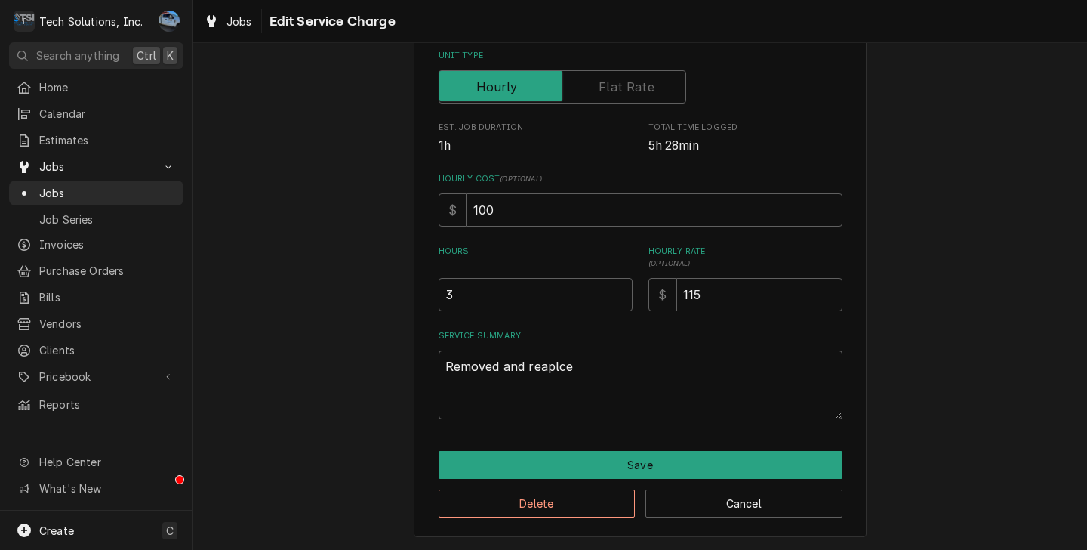
type textarea "x"
type textarea "Removed and reaplc"
type textarea "x"
type textarea "Removed and reapl"
type textarea "x"
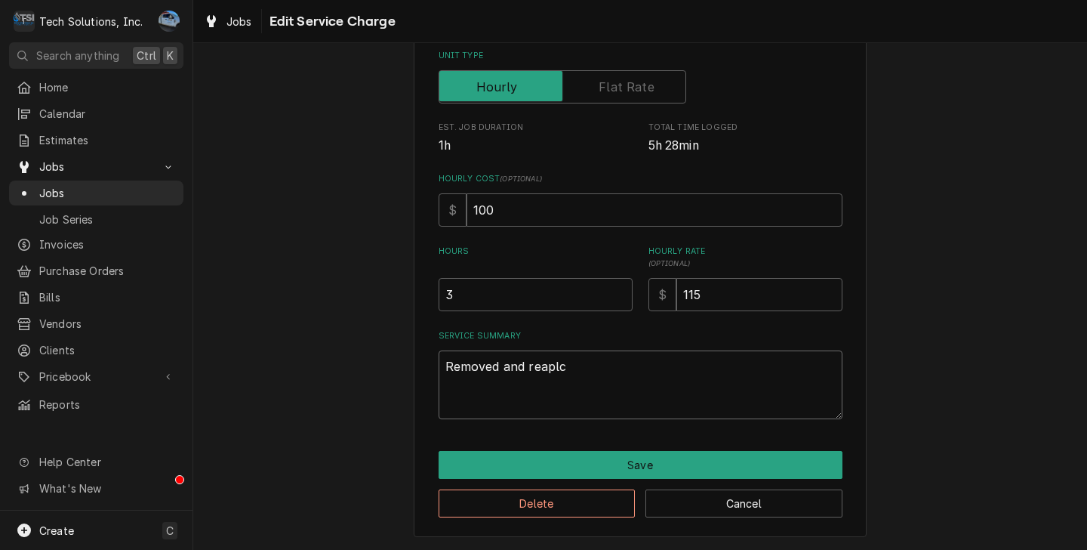
type textarea "Removed and reaplce"
type textarea "x"
type textarea "Removed and reaplced"
type textarea "x"
type textarea "Removed and reaplced"
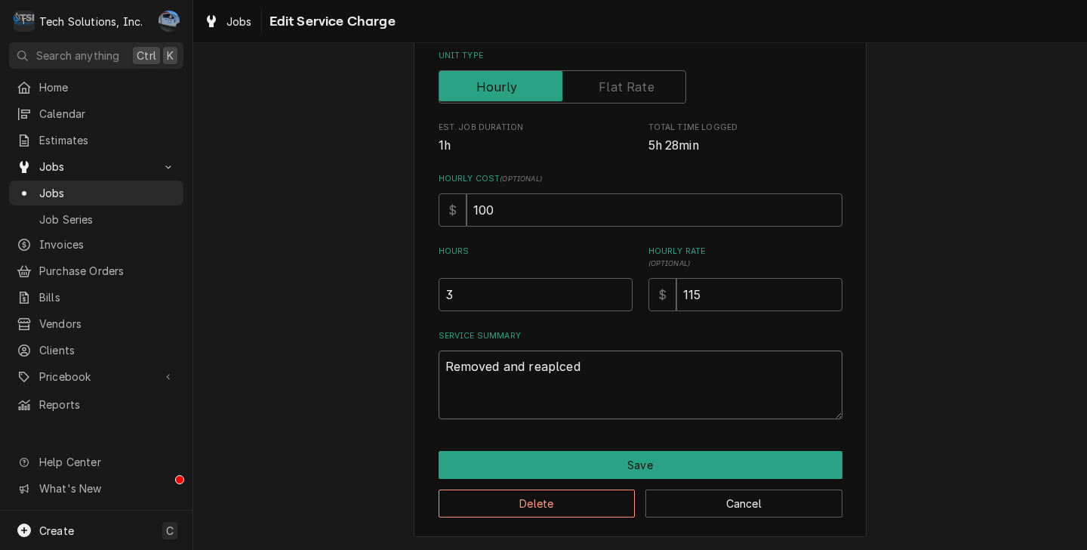
type textarea "x"
type textarea "Removed and reaplced"
type textarea "x"
type textarea "Removed and reaplce"
type textarea "x"
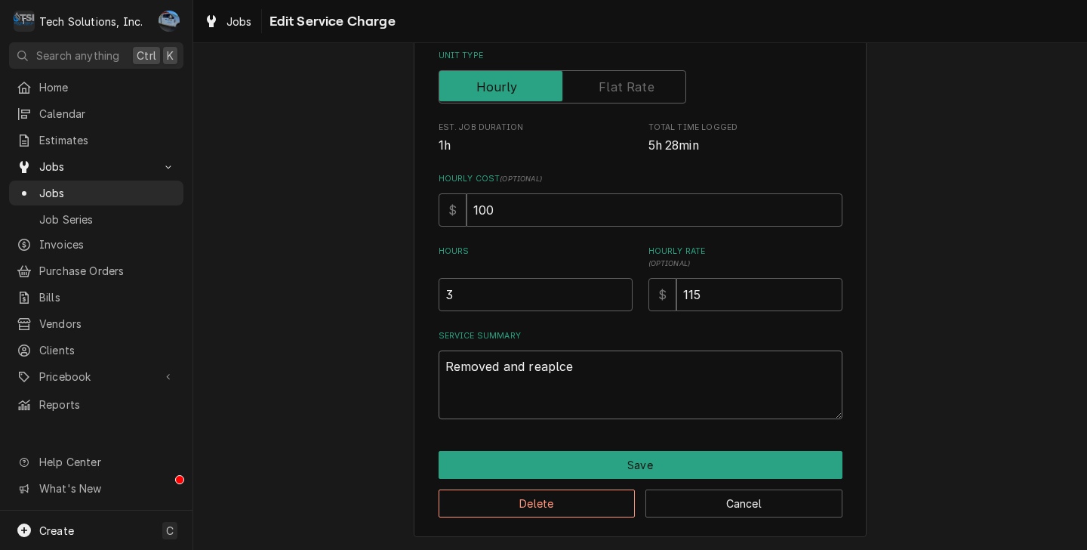
type textarea "Removed and reaplc"
type textarea "x"
type textarea "Removed and reapl"
type textarea "x"
type textarea "Removed and reap"
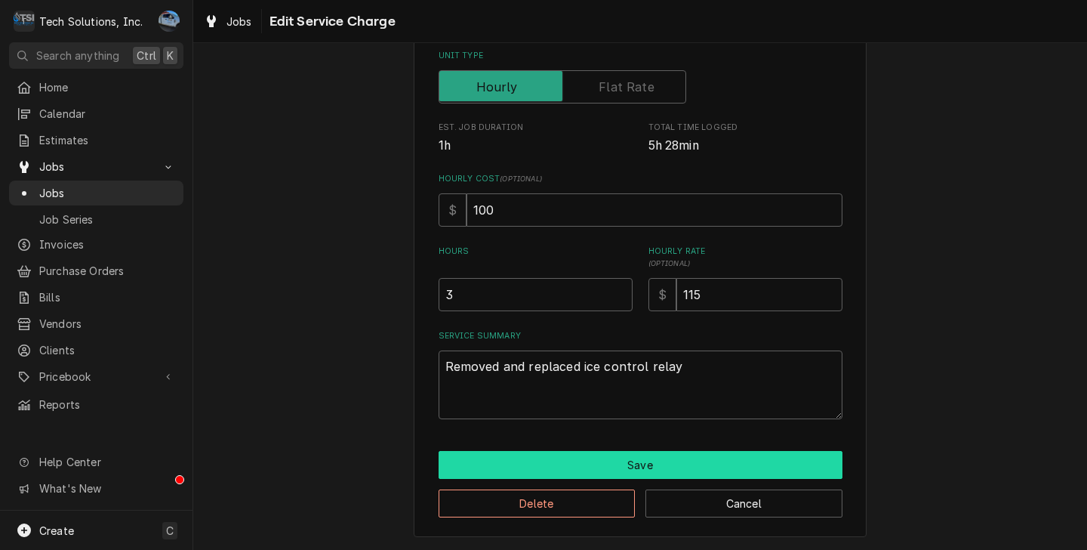
click at [623, 461] on button "Save" at bounding box center [641, 465] width 404 height 28
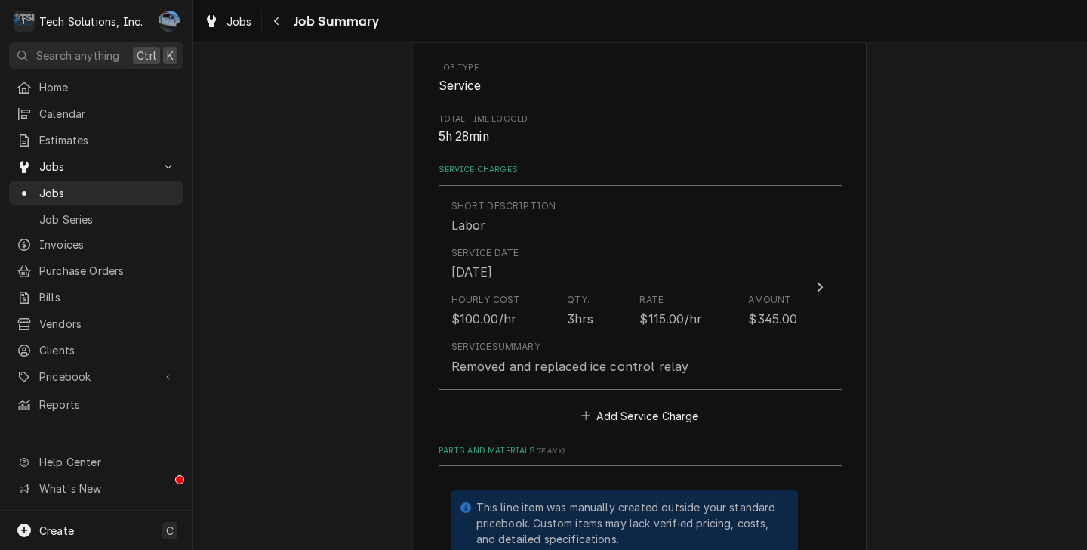
scroll to position [453, 0]
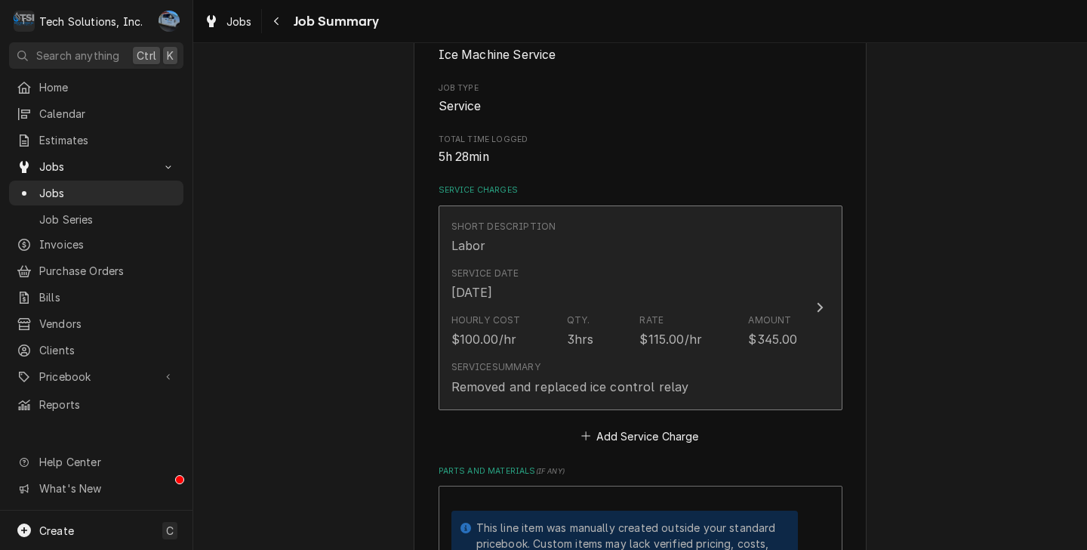
click at [717, 376] on div "Service Summary Removed and replaced ice control relay" at bounding box center [625, 377] width 347 height 47
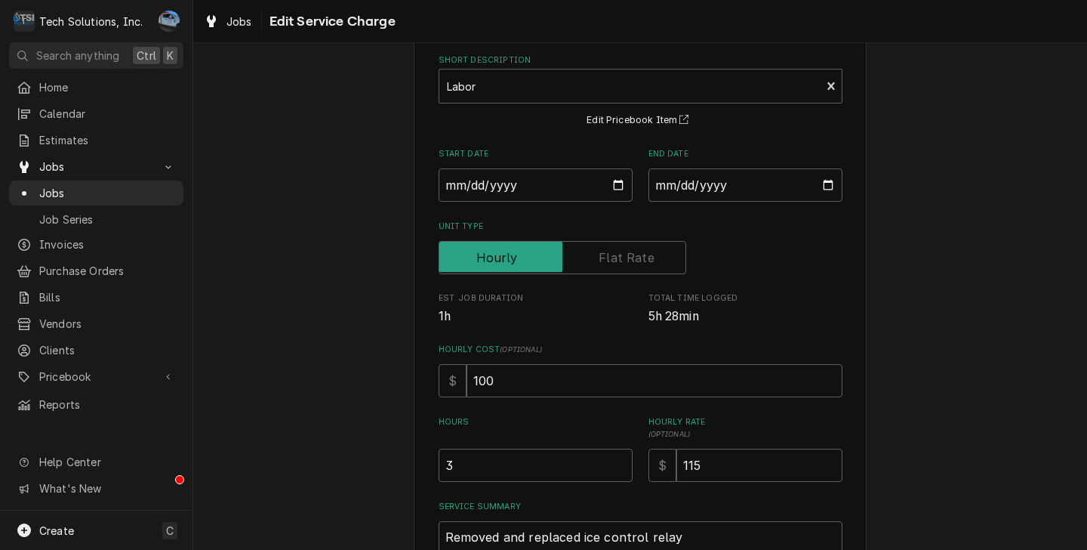
scroll to position [247, 0]
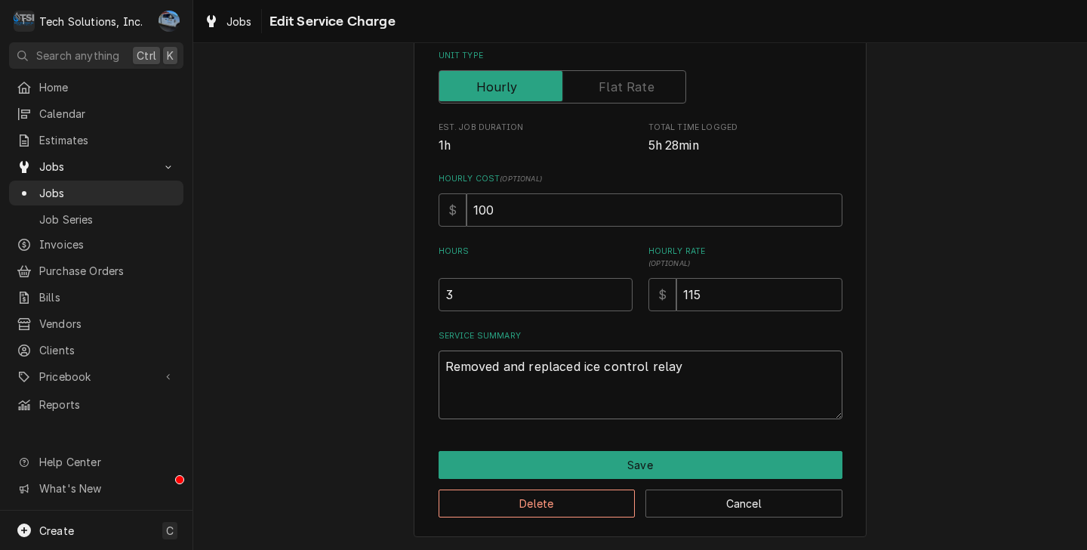
click at [698, 370] on textarea "Removed and replaced ice control relay" at bounding box center [641, 384] width 404 height 69
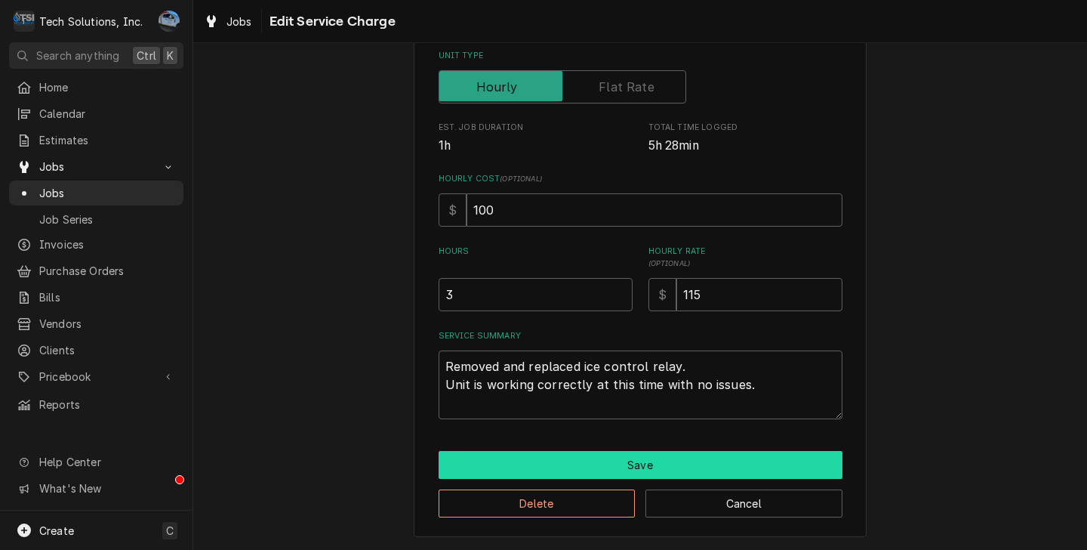
click at [653, 458] on button "Save" at bounding box center [641, 465] width 404 height 28
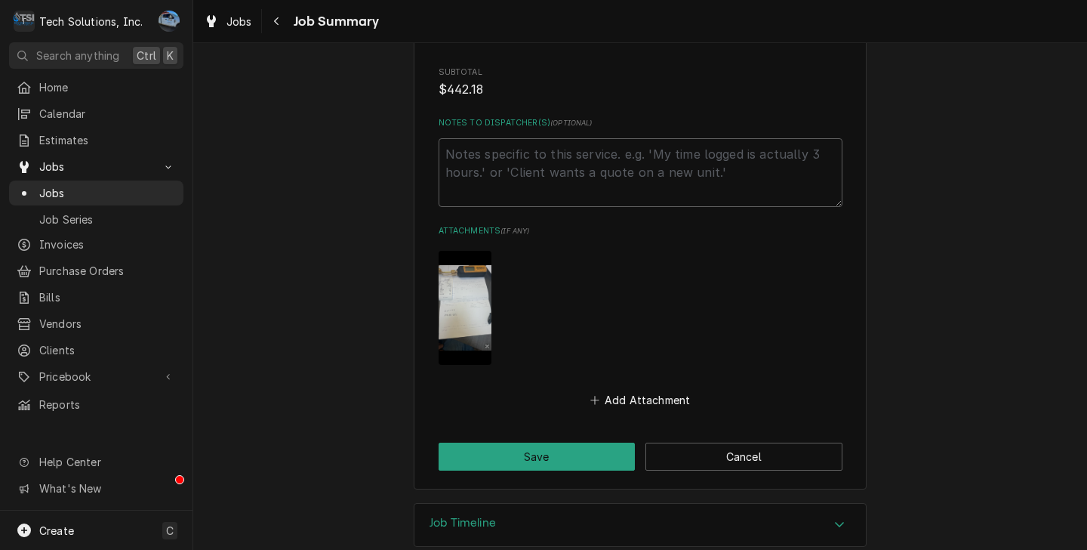
scroll to position [1257, 0]
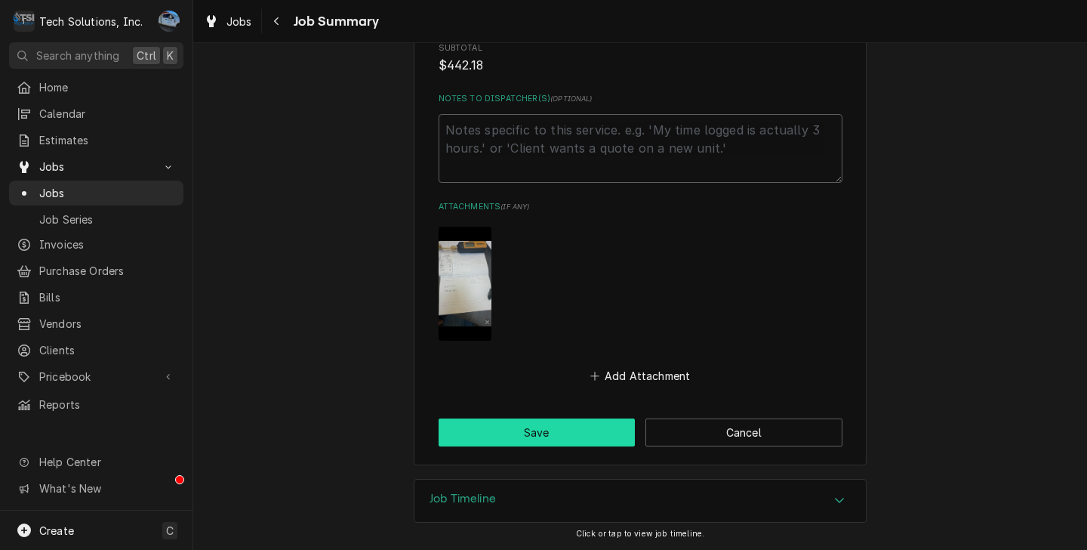
click at [566, 427] on button "Save" at bounding box center [537, 432] width 197 height 28
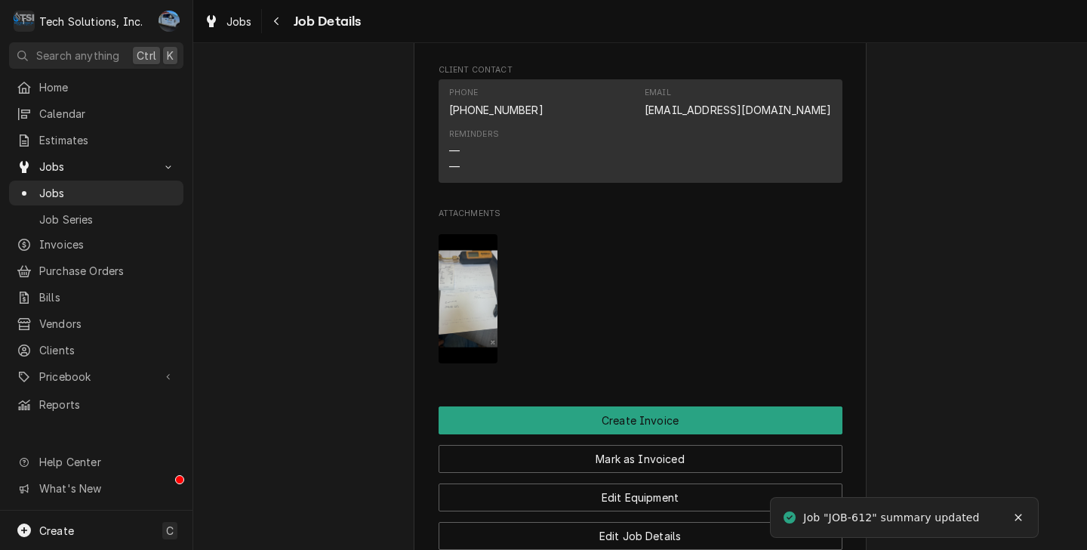
scroll to position [1616, 0]
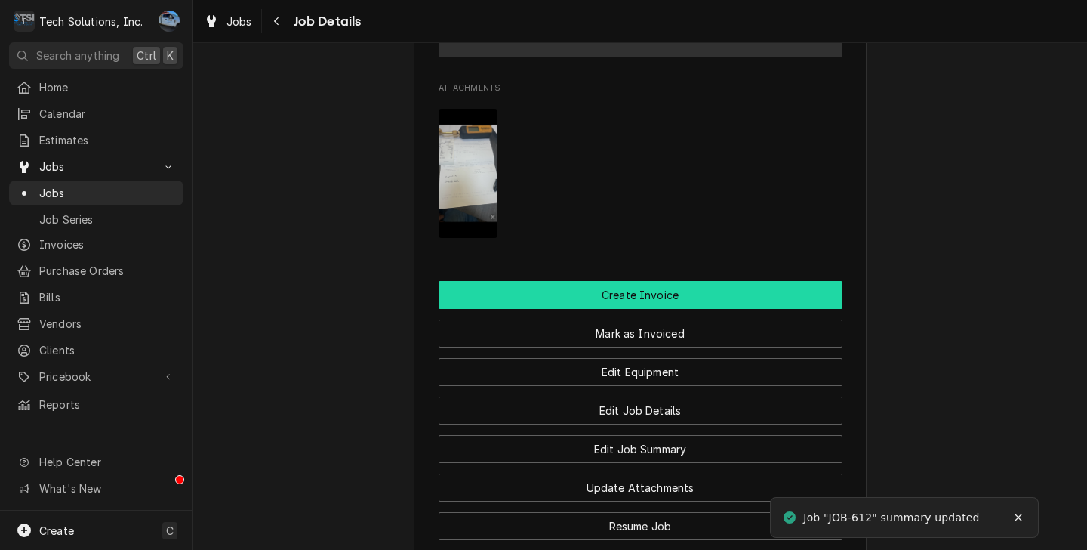
click at [639, 281] on button "Create Invoice" at bounding box center [641, 295] width 404 height 28
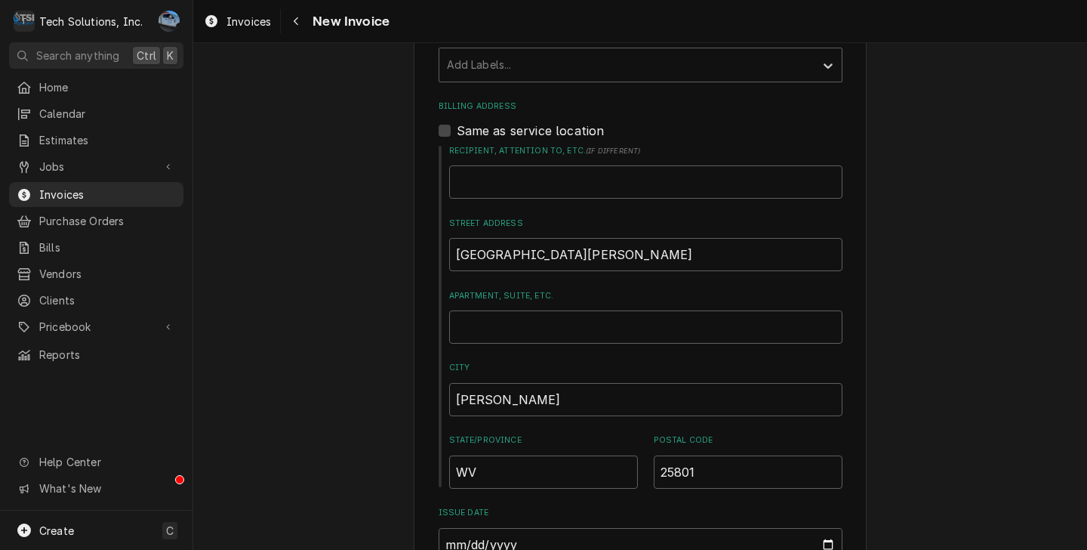
scroll to position [865, 0]
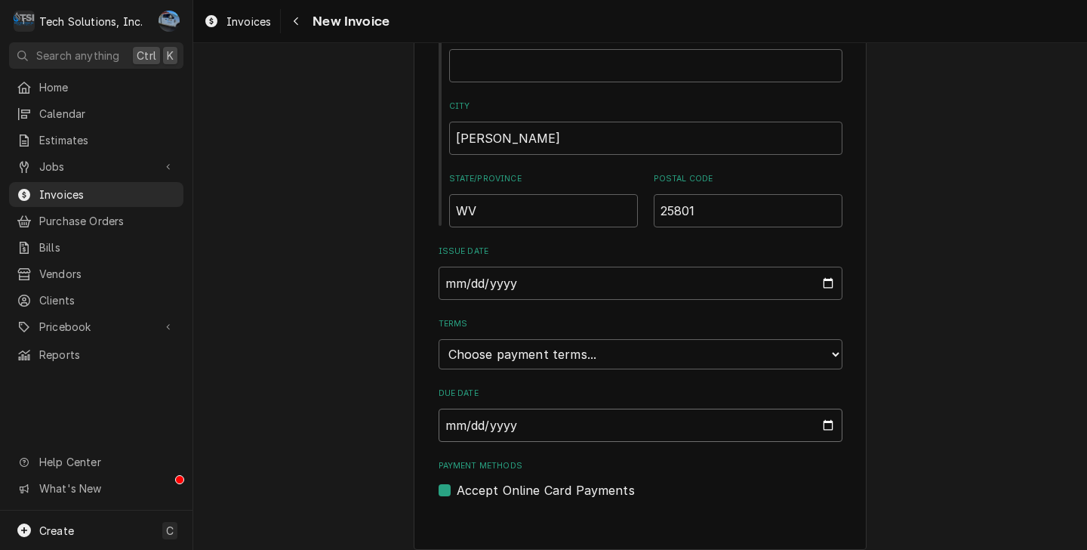
click at [481, 408] on input "Due Date" at bounding box center [641, 424] width 404 height 33
click at [831, 415] on input "Due Date" at bounding box center [641, 424] width 404 height 33
click at [825, 415] on input "Due Date" at bounding box center [641, 424] width 404 height 33
click at [826, 411] on input "Due Date" at bounding box center [641, 424] width 404 height 33
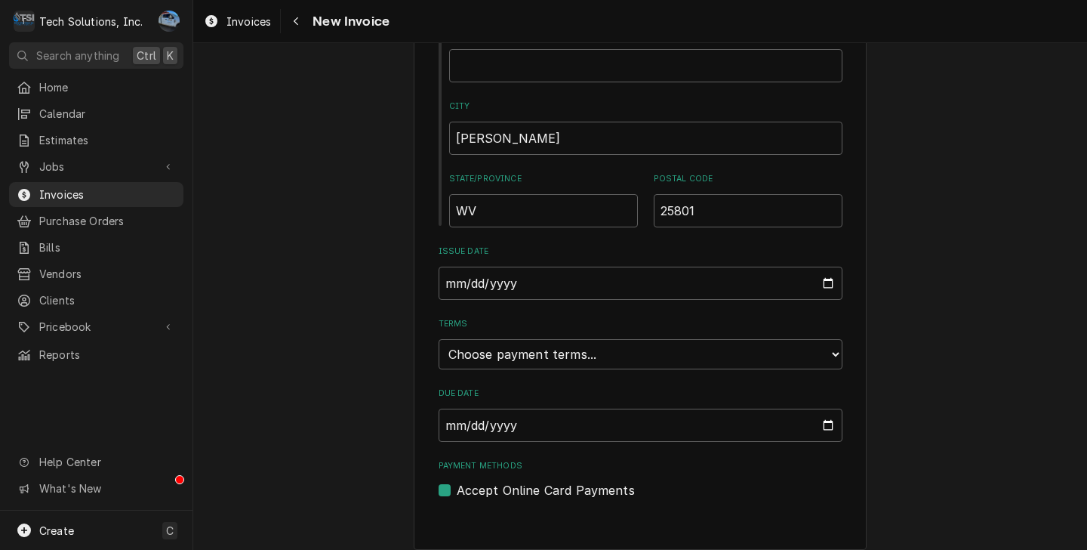
click at [772, 339] on select "Choose payment terms... Same Day Net 7 Net 14 Net 21 Net 30 Net 45 Net 60 Net 90" at bounding box center [641, 354] width 404 height 30
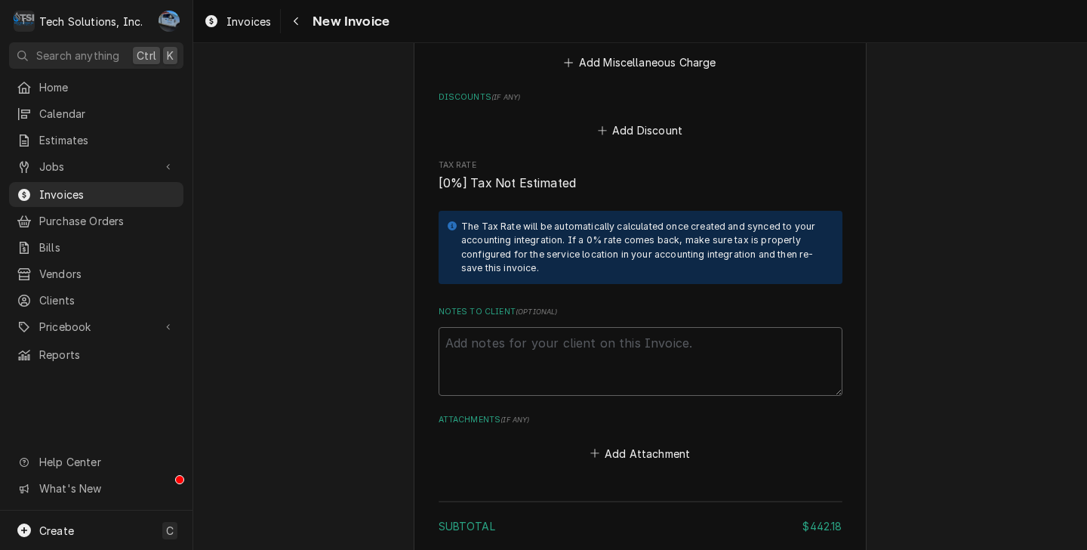
scroll to position [2522, 0]
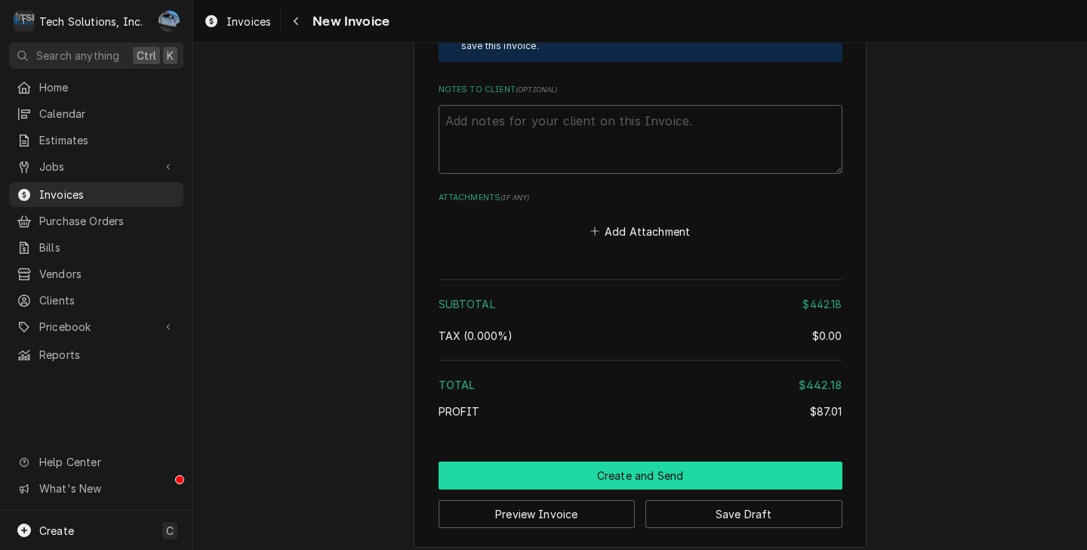
click at [652, 461] on button "Create and Send" at bounding box center [641, 475] width 404 height 28
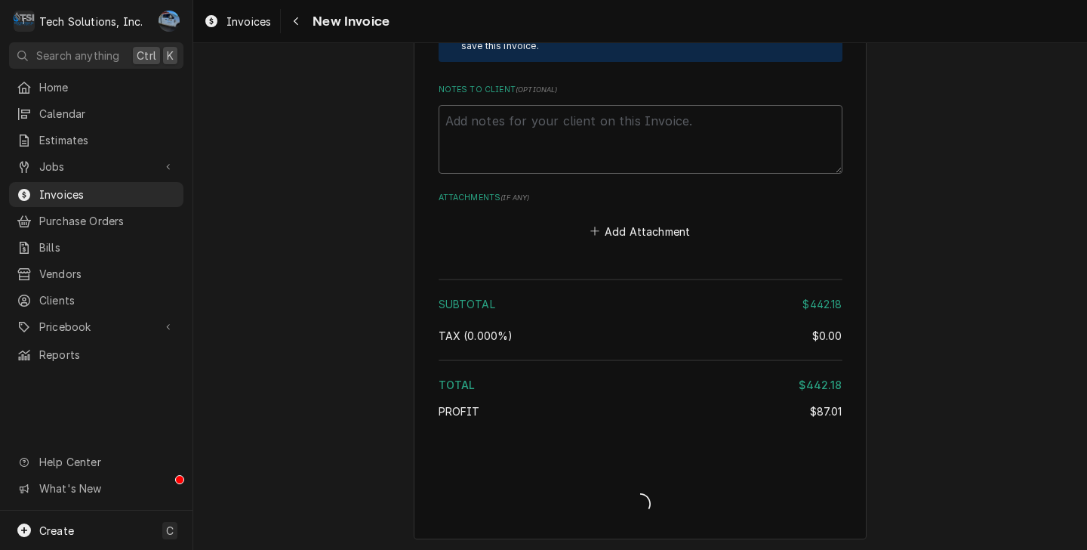
scroll to position [2512, 0]
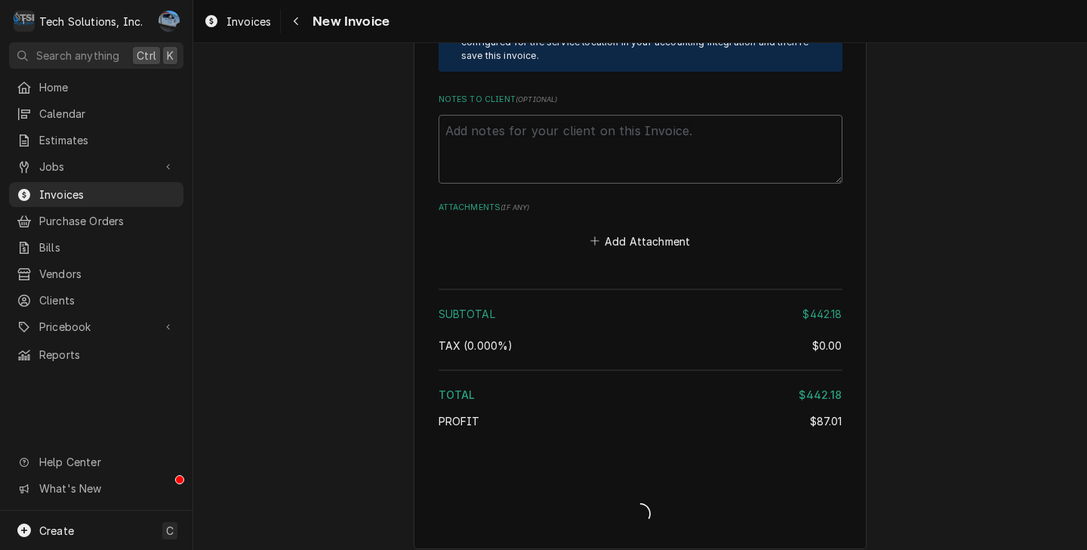
type textarea "x"
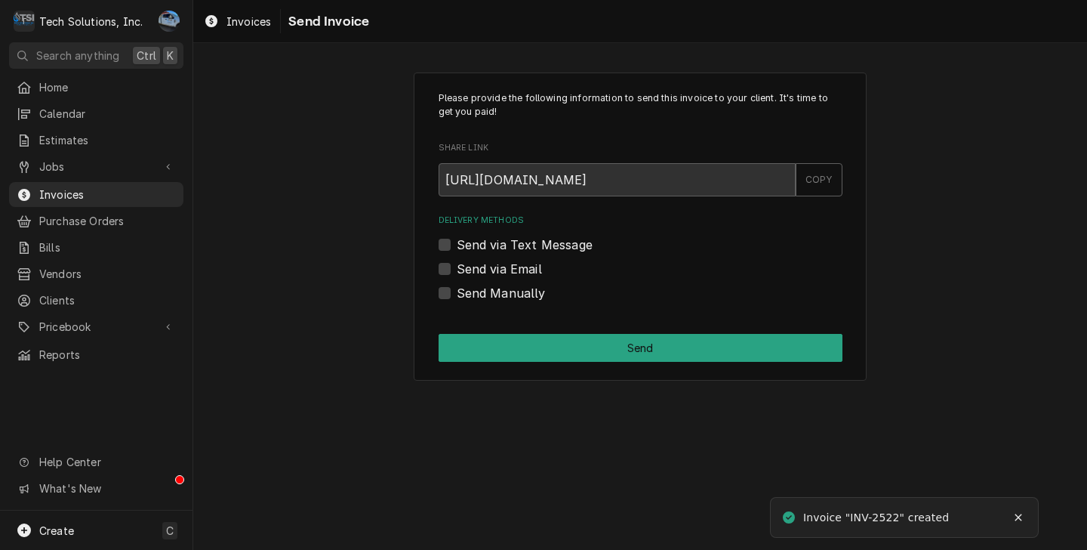
click at [457, 267] on label "Send via Email" at bounding box center [499, 269] width 85 height 18
click at [457, 267] on input "Send via Email" at bounding box center [659, 276] width 404 height 33
checkbox input "true"
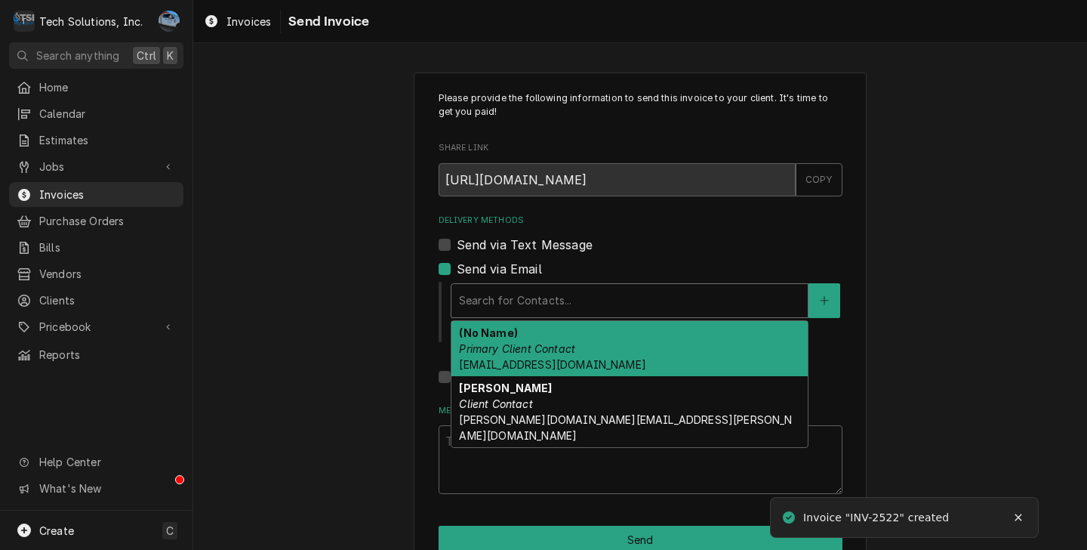
click at [550, 307] on div "Delivery Methods" at bounding box center [629, 300] width 341 height 27
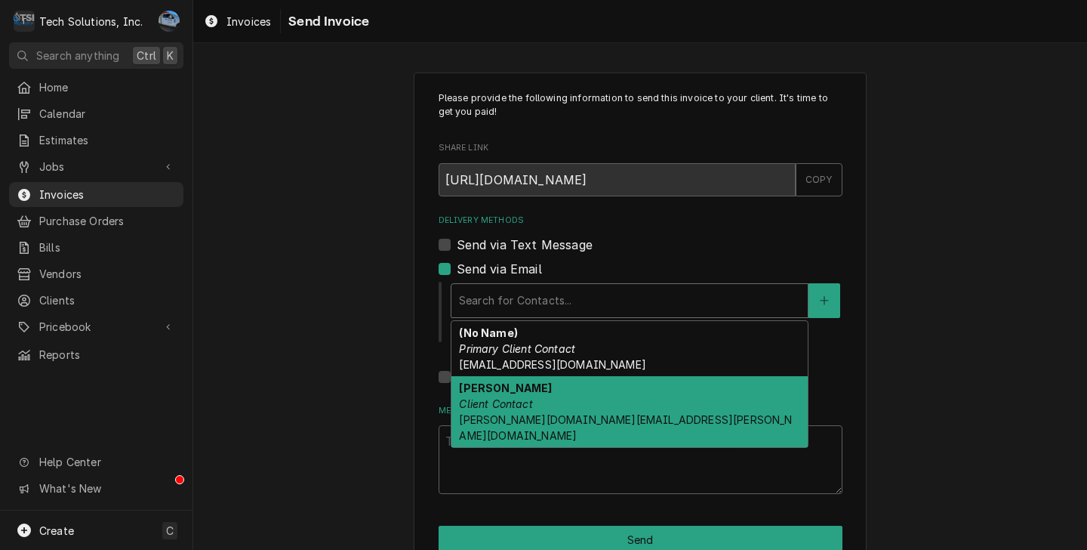
click at [563, 418] on span "andrea.lilly@rccaa.org" at bounding box center [625, 427] width 333 height 29
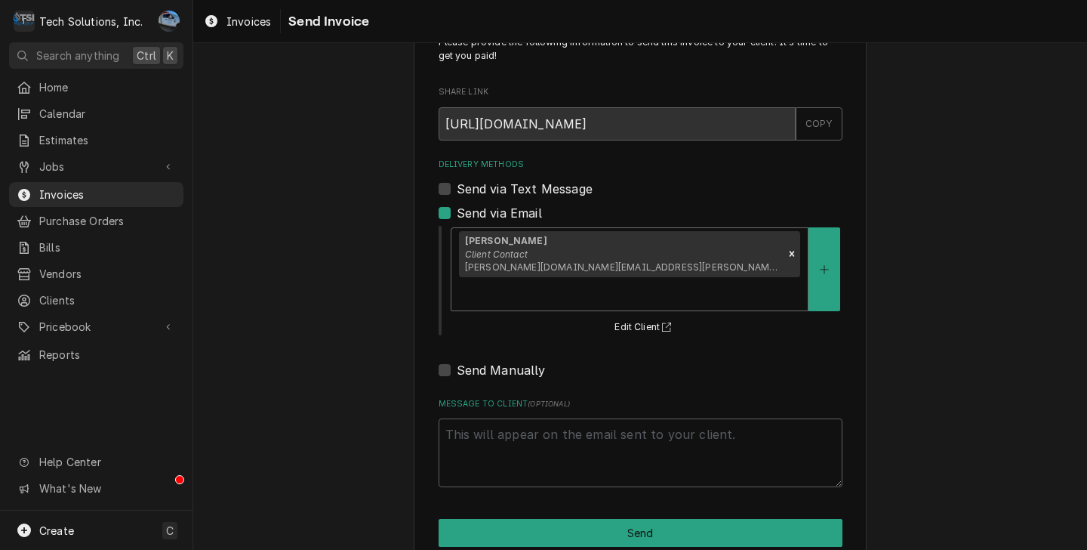
scroll to position [57, 0]
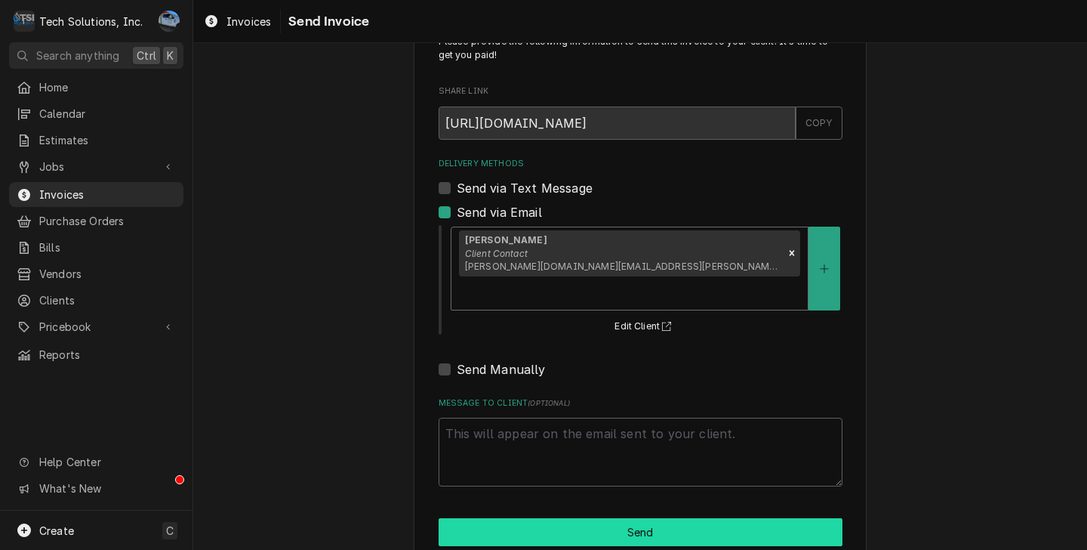
click at [571, 518] on button "Send" at bounding box center [641, 532] width 404 height 28
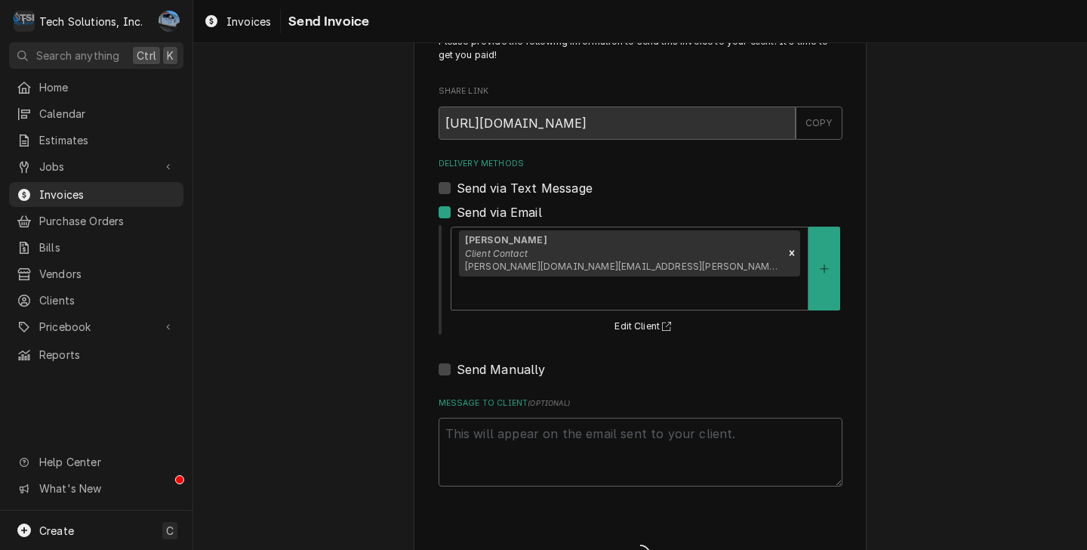
type textarea "x"
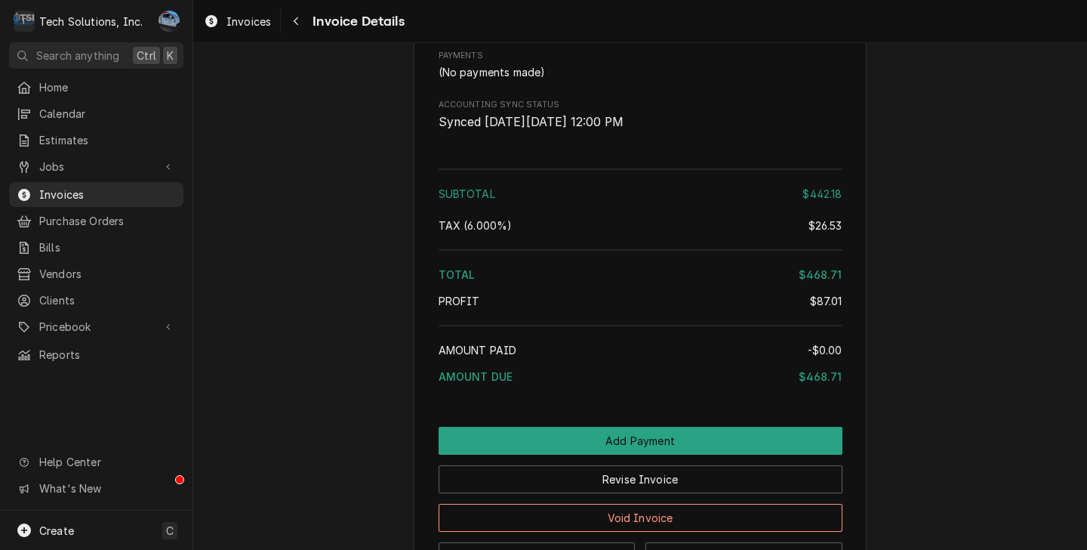
scroll to position [1860, 0]
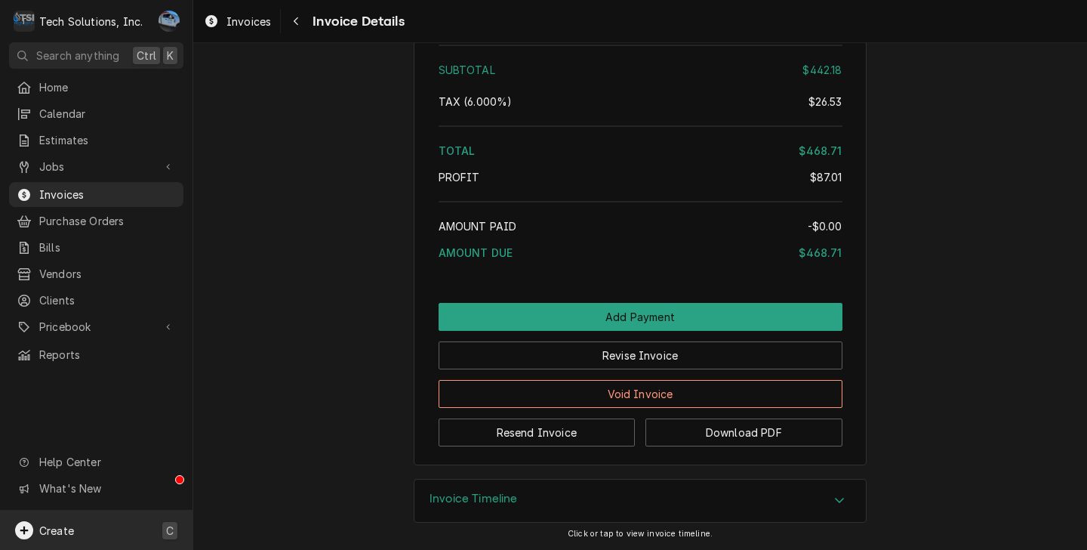
click at [20, 528] on icon "Dynamic Content Wrapper" at bounding box center [24, 530] width 18 height 18
click at [260, 397] on div "Invoice" at bounding box center [282, 400] width 101 height 16
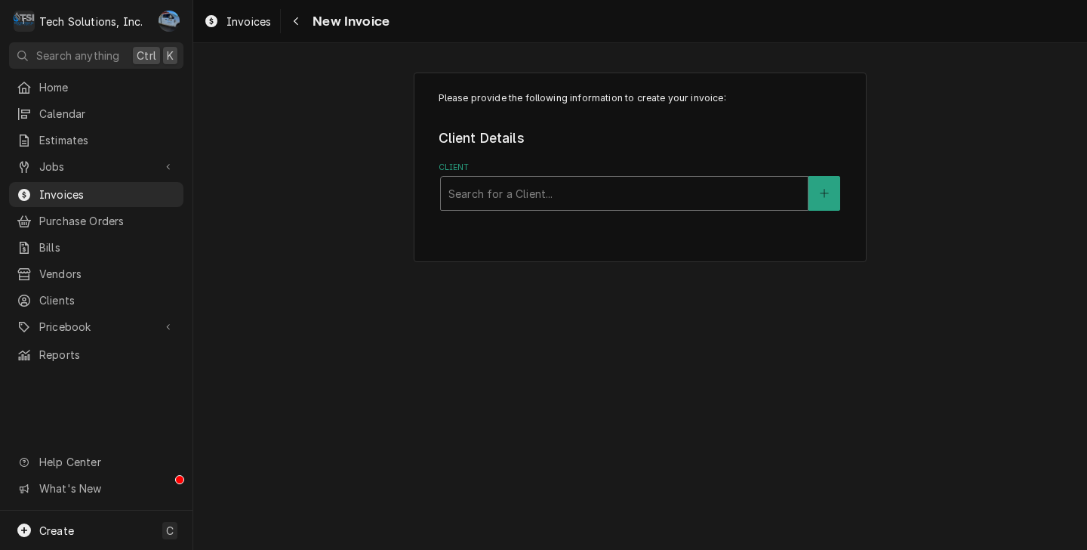
click at [598, 201] on div "Client" at bounding box center [625, 193] width 352 height 27
type input "Goph"
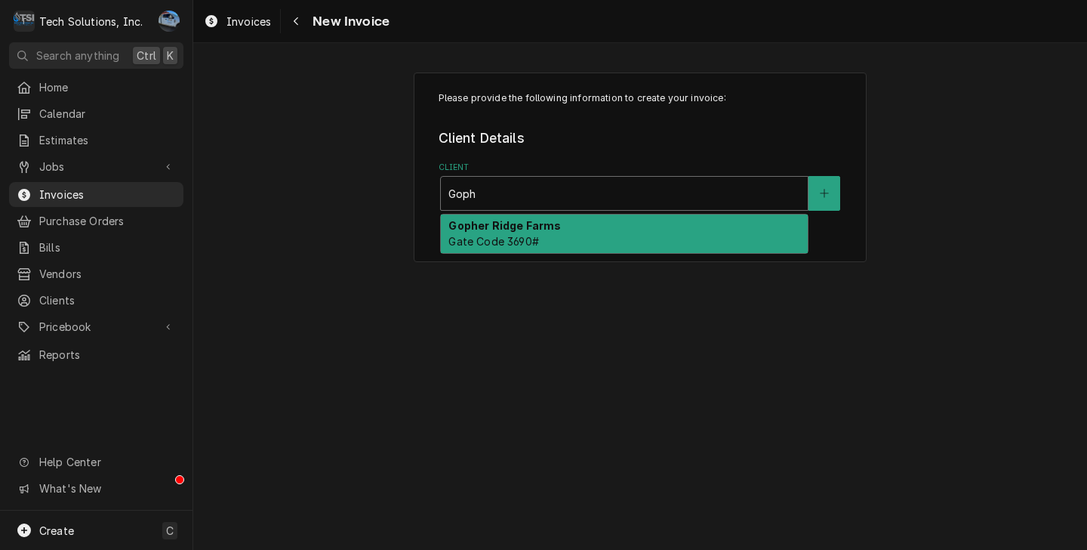
click at [559, 238] on div "Gopher Ridge Farms Gate Code 3690#" at bounding box center [624, 233] width 367 height 39
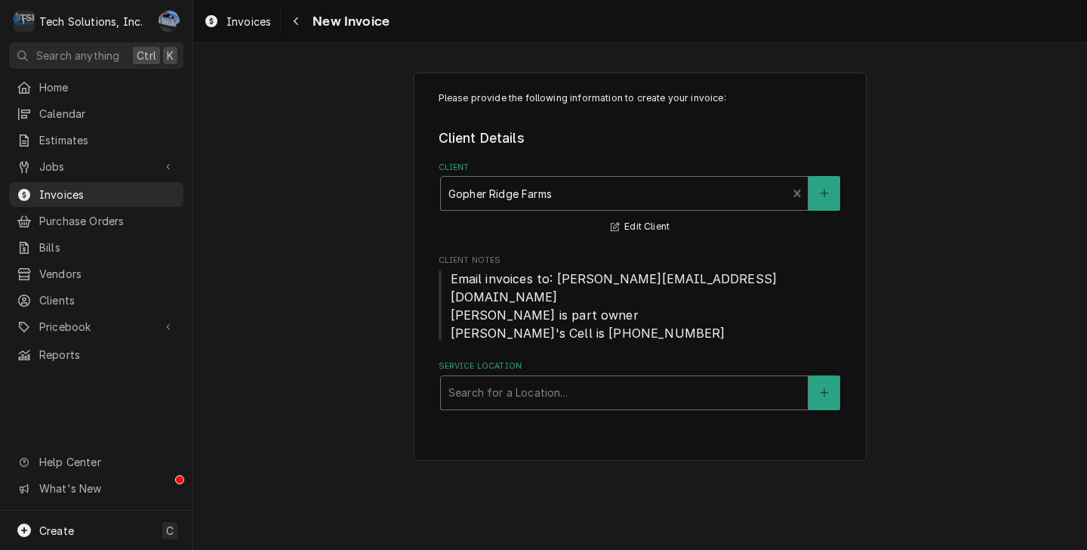
click at [572, 379] on div "Service Location" at bounding box center [625, 392] width 352 height 27
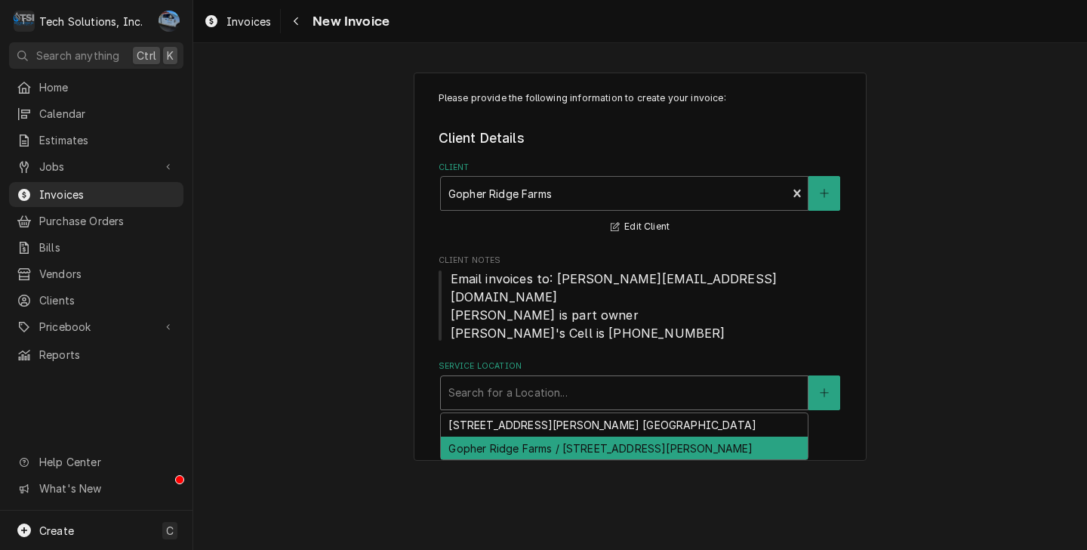
click at [738, 436] on div "Gopher Ridge Farms / 315 Combs Run Rd, Princeton, WV 24739" at bounding box center [624, 447] width 367 height 23
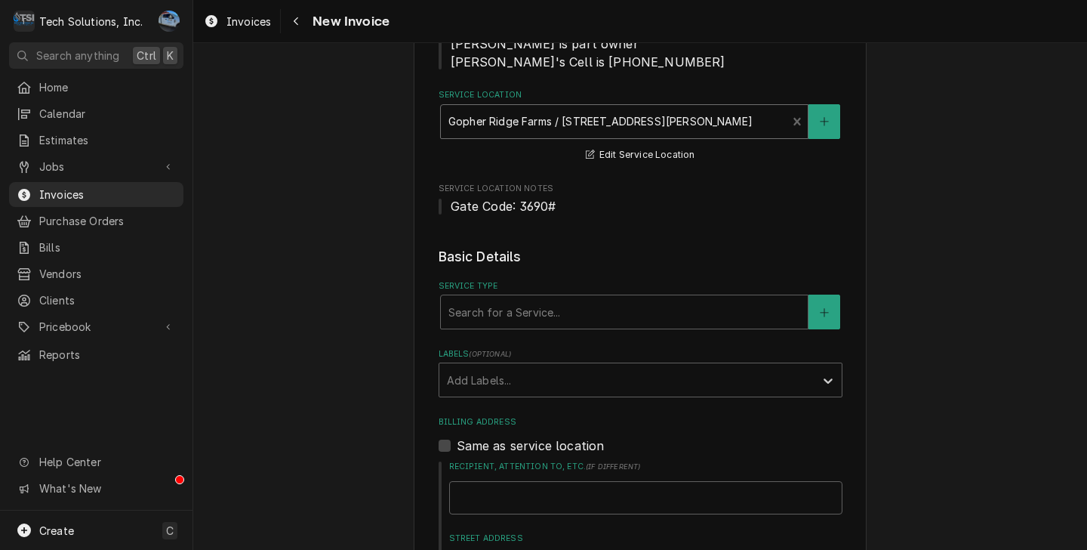
scroll to position [302, 0]
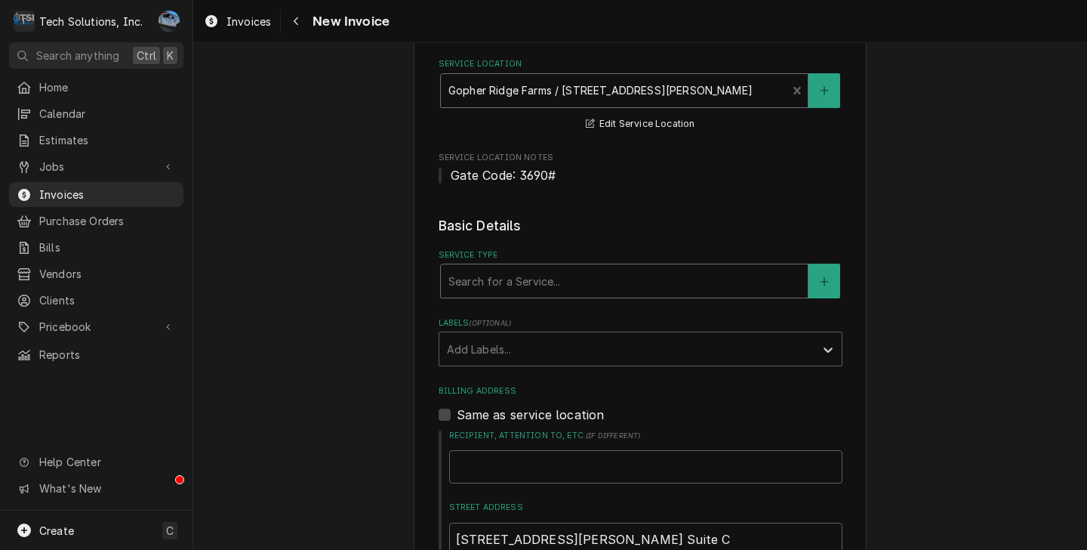
click at [510, 267] on div "Service Type" at bounding box center [625, 280] width 352 height 27
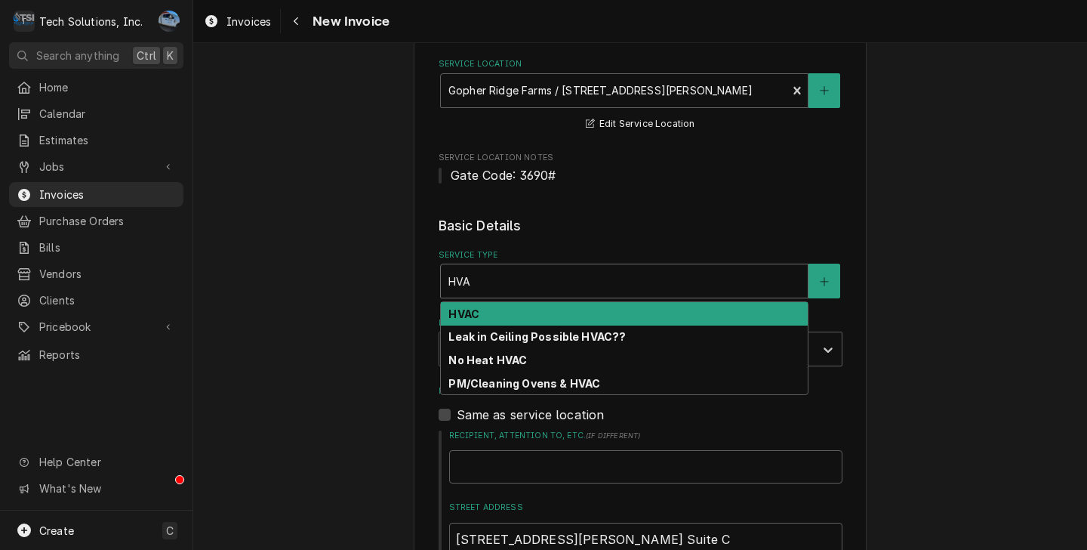
type input "HVAC"
click at [516, 302] on div "HVAC" at bounding box center [624, 313] width 367 height 23
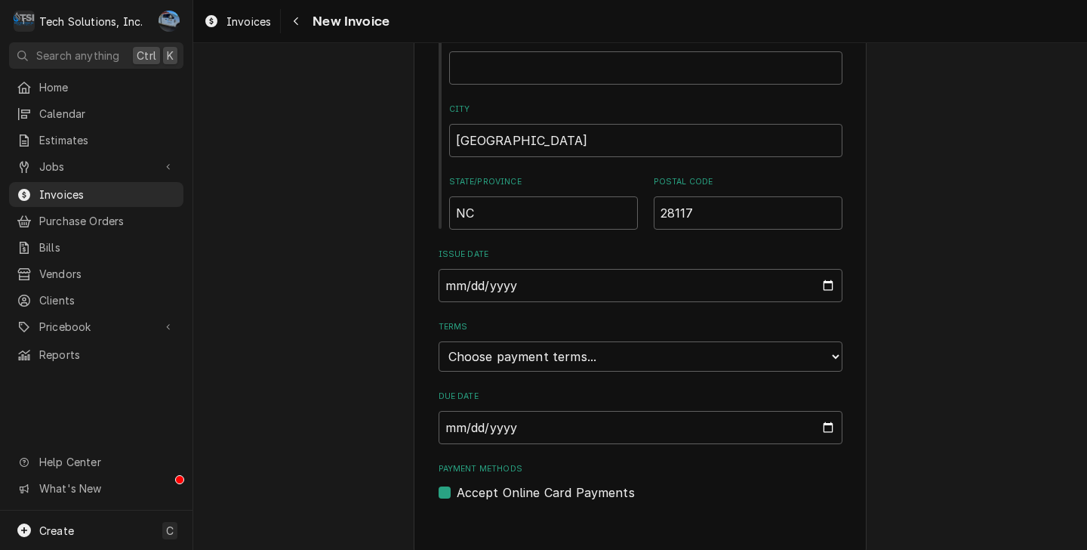
scroll to position [871, 0]
click at [606, 341] on select "Choose payment terms... Same Day Net 7 Net 14 Net 21 Net 30 Net 45 Net 60 Net 90" at bounding box center [641, 356] width 404 height 30
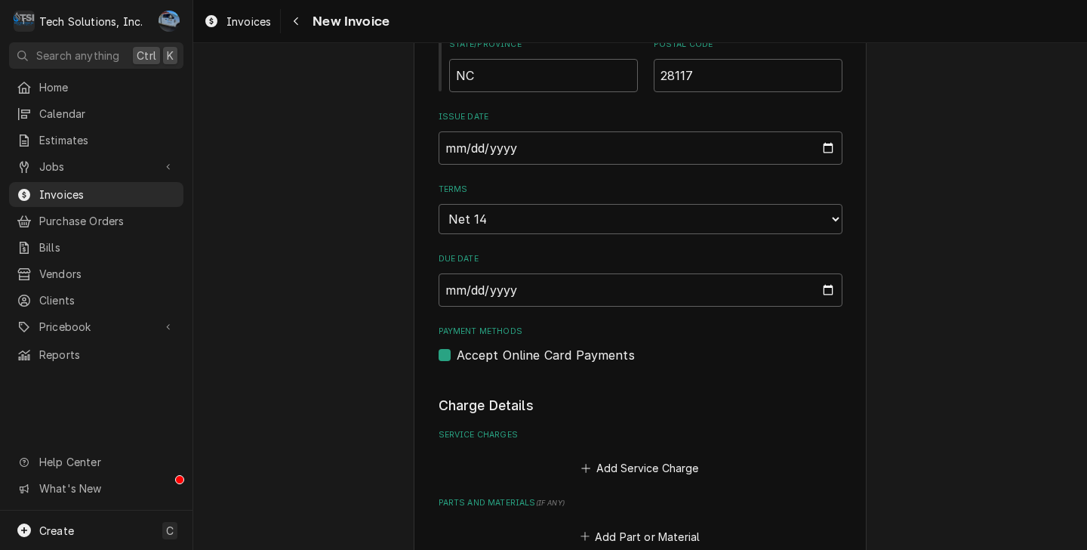
scroll to position [1098, 0]
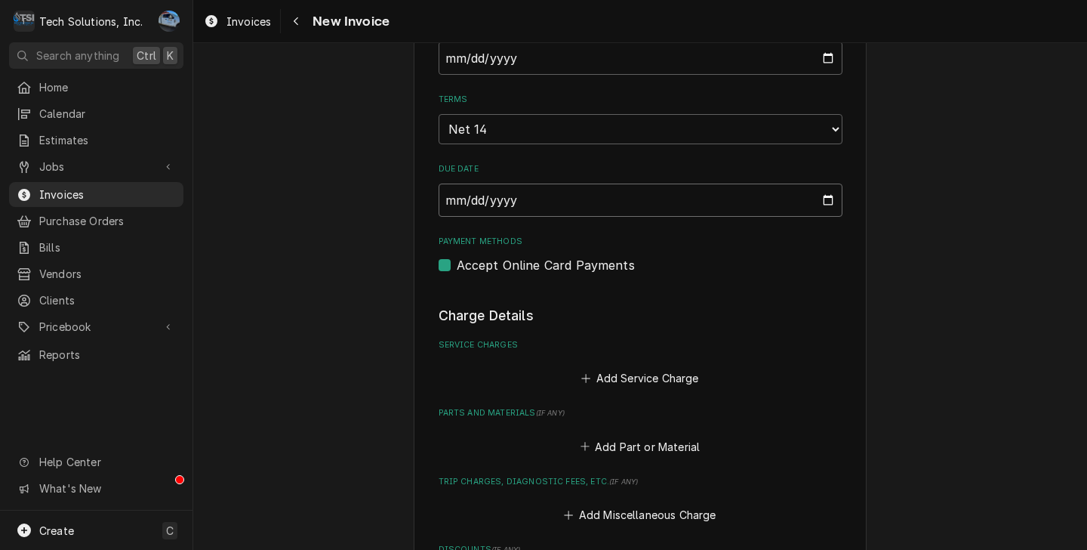
click at [517, 183] on input "2025-09-02" at bounding box center [641, 199] width 404 height 33
click at [818, 183] on input "2025-09-02" at bounding box center [641, 199] width 404 height 33
drag, startPoint x: 717, startPoint y: 145, endPoint x: 749, endPoint y: 116, distance: 42.8
drag, startPoint x: 828, startPoint y: 112, endPoint x: 812, endPoint y: 115, distance: 15.4
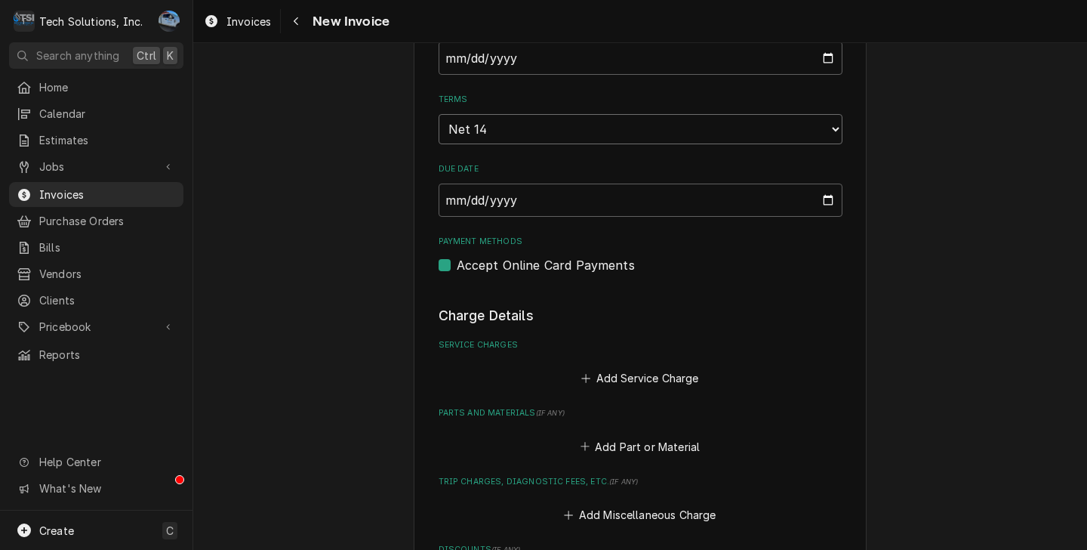
click at [828, 114] on select "Choose payment terms... Same Day Net 7 Net 14 Net 21 Net 30 Net 45 Net 60 Net 90" at bounding box center [641, 129] width 404 height 30
click at [439, 114] on select "Choose payment terms... Same Day Net 7 Net 14 Net 21 Net 30 Net 45 Net 60 Net 90" at bounding box center [641, 129] width 404 height 30
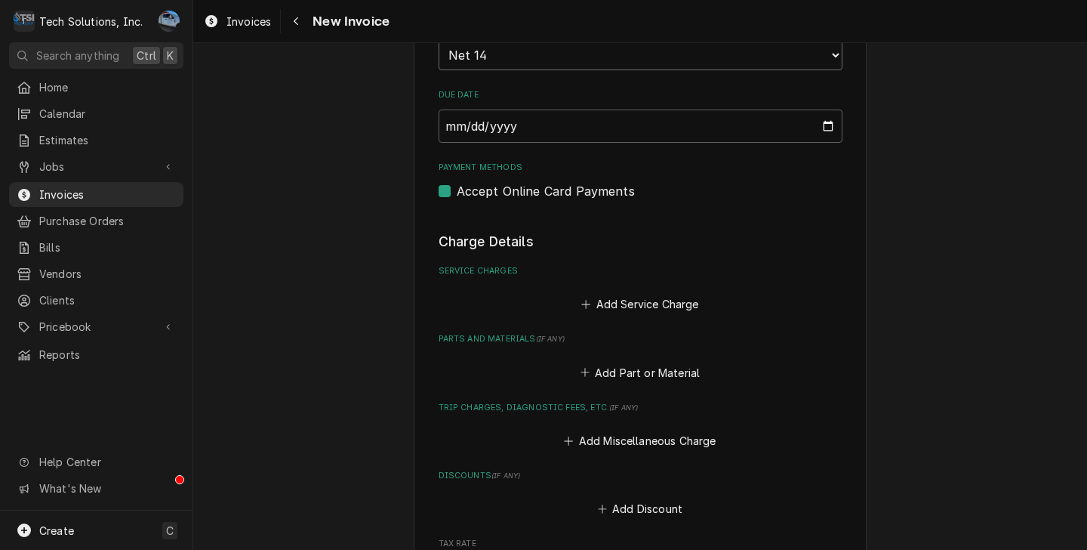
scroll to position [1173, 0]
click at [624, 292] on button "Add Service Charge" at bounding box center [640, 302] width 122 height 21
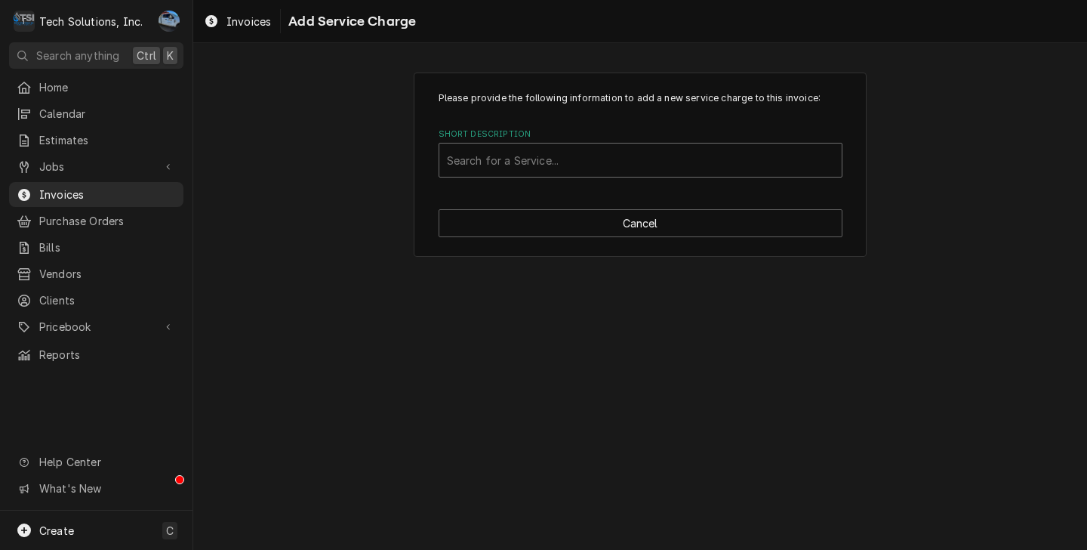
click at [520, 156] on div "Short Description" at bounding box center [640, 159] width 387 height 27
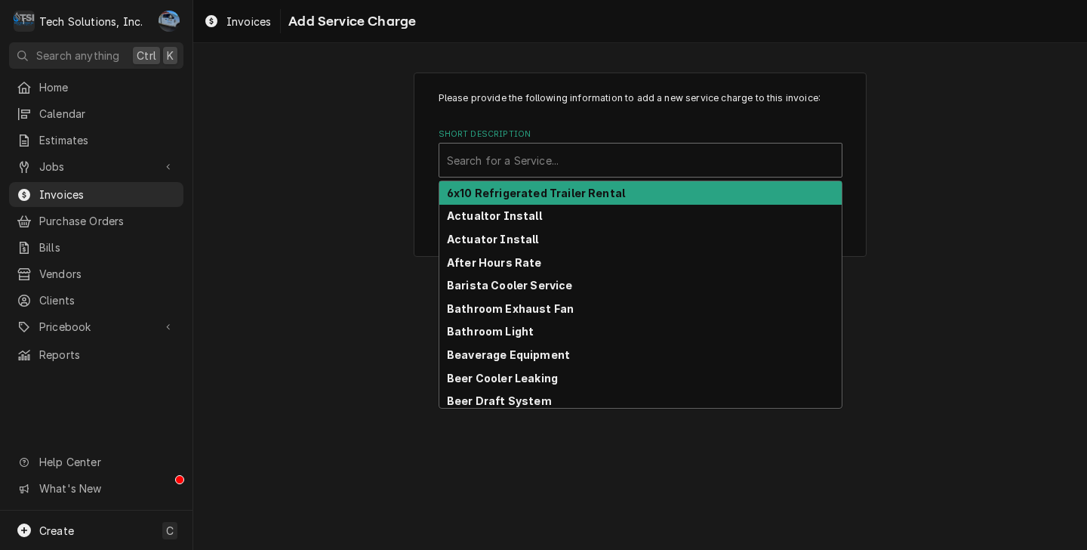
type input "H"
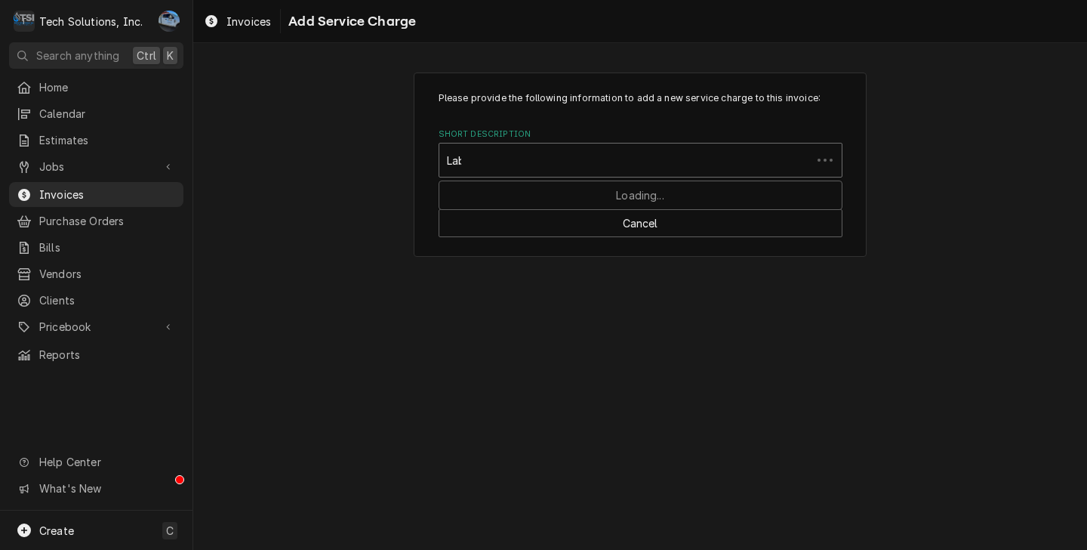
type input "Labo"
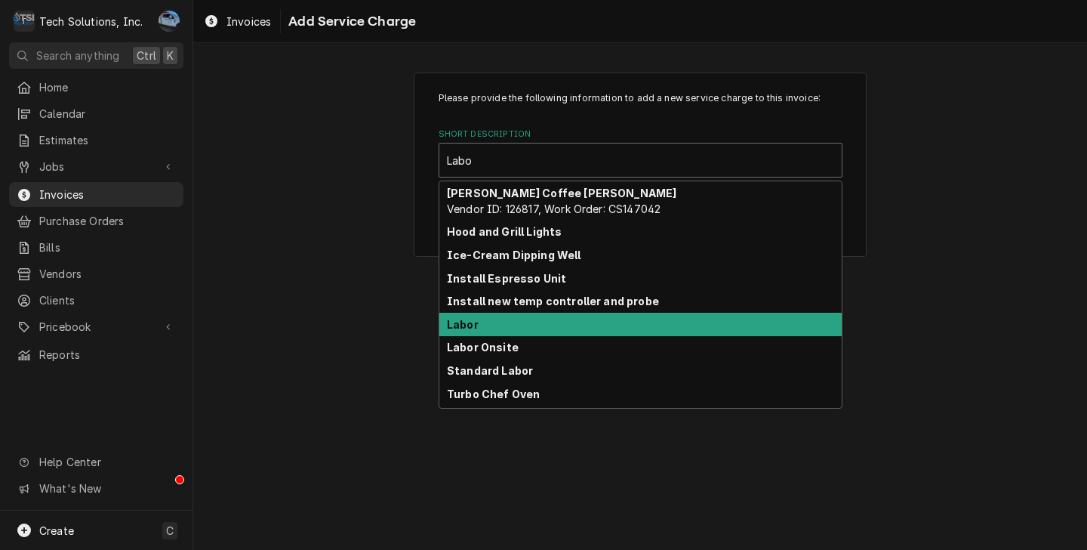
click at [473, 323] on strong "Labor" at bounding box center [463, 324] width 32 height 13
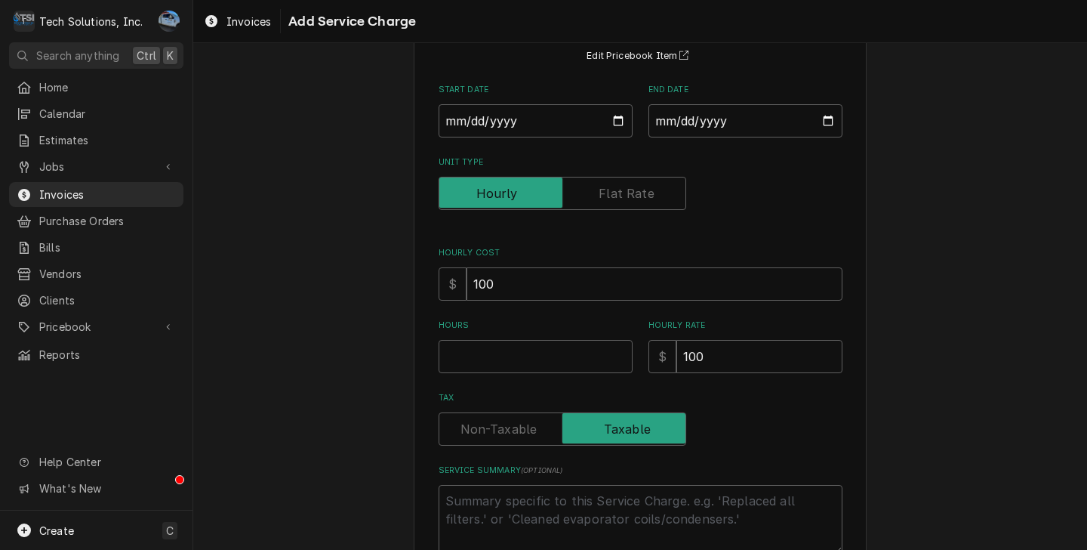
scroll to position [151, 0]
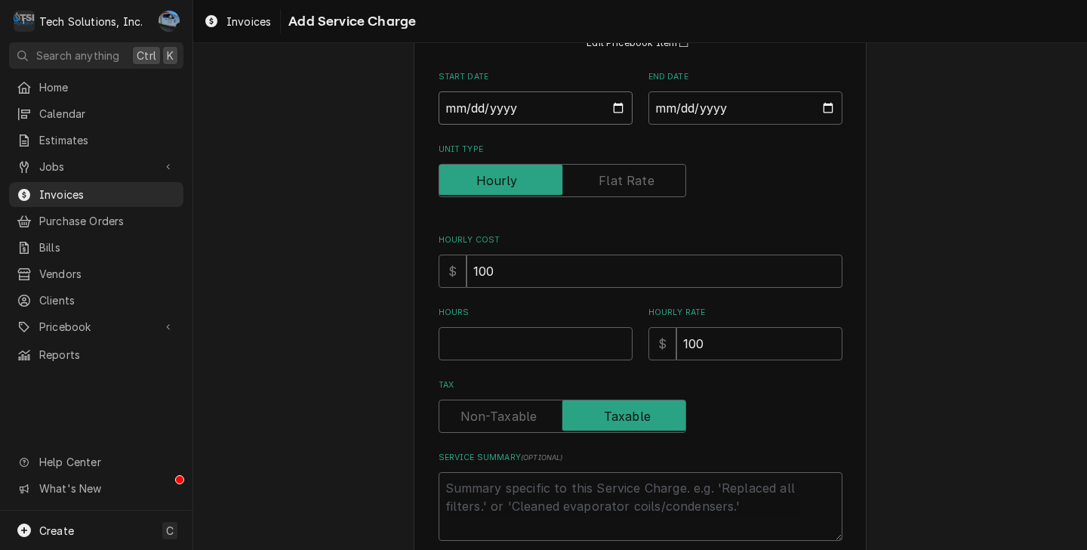
click at [611, 104] on input "Start Date" at bounding box center [536, 107] width 194 height 33
type textarea "x"
type input "2025-08-18"
click at [815, 116] on input "End Date" at bounding box center [746, 107] width 194 height 33
type input "2025-08-18"
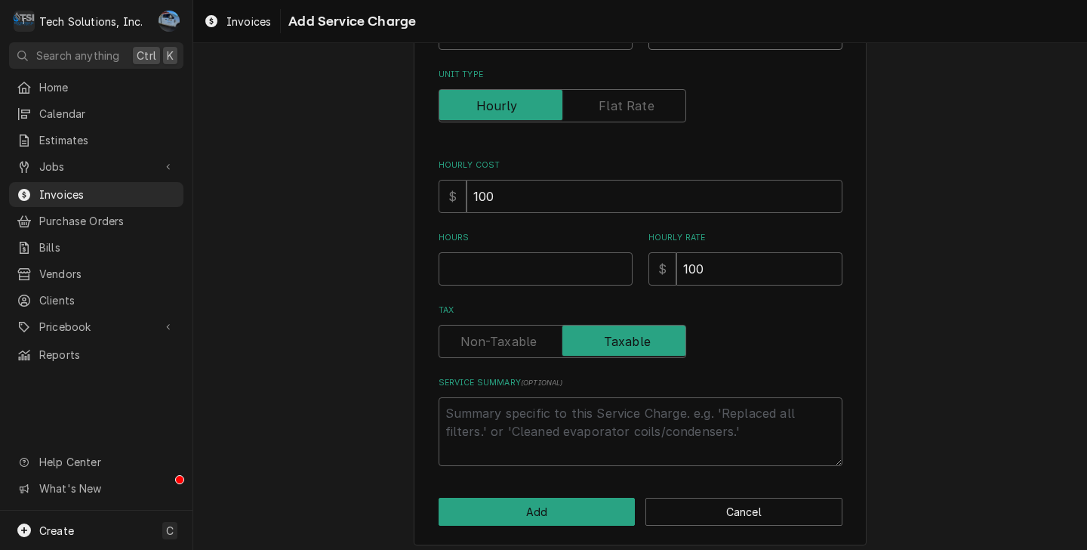
scroll to position [227, 0]
drag, startPoint x: 723, startPoint y: 267, endPoint x: 743, endPoint y: 273, distance: 21.3
click at [723, 267] on input "100" at bounding box center [760, 267] width 166 height 33
type textarea "x"
type input "10"
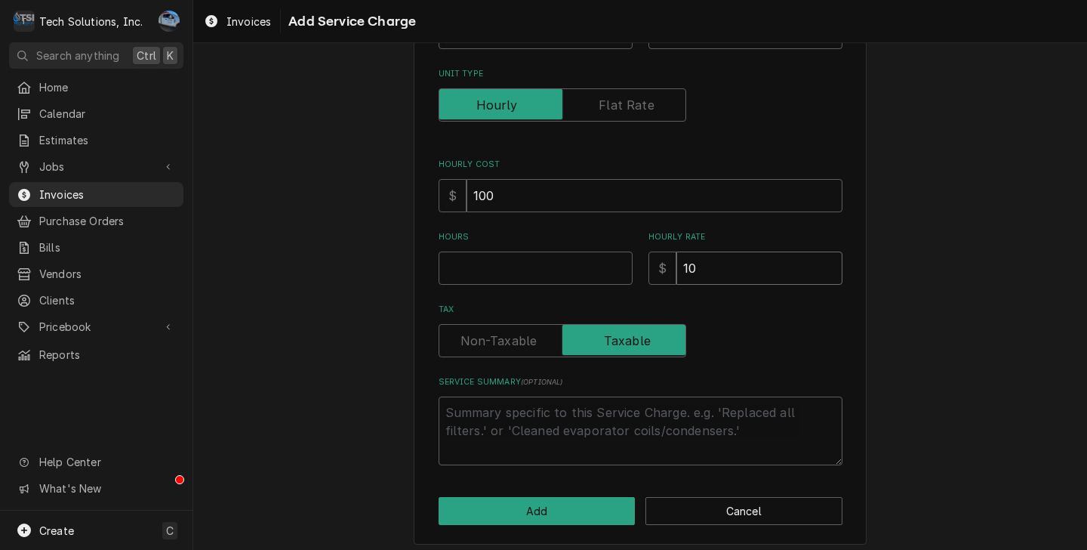
type textarea "x"
type input "1"
type textarea "x"
type input "11"
type textarea "x"
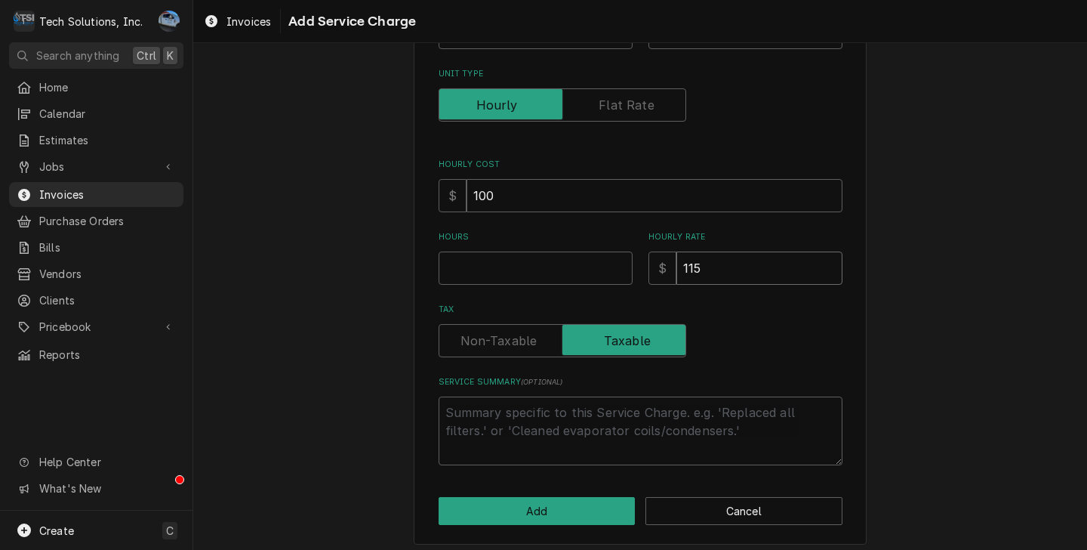
type input "115"
click at [501, 269] on input "Hours" at bounding box center [536, 267] width 194 height 33
type textarea "x"
type input "8"
type textarea "x"
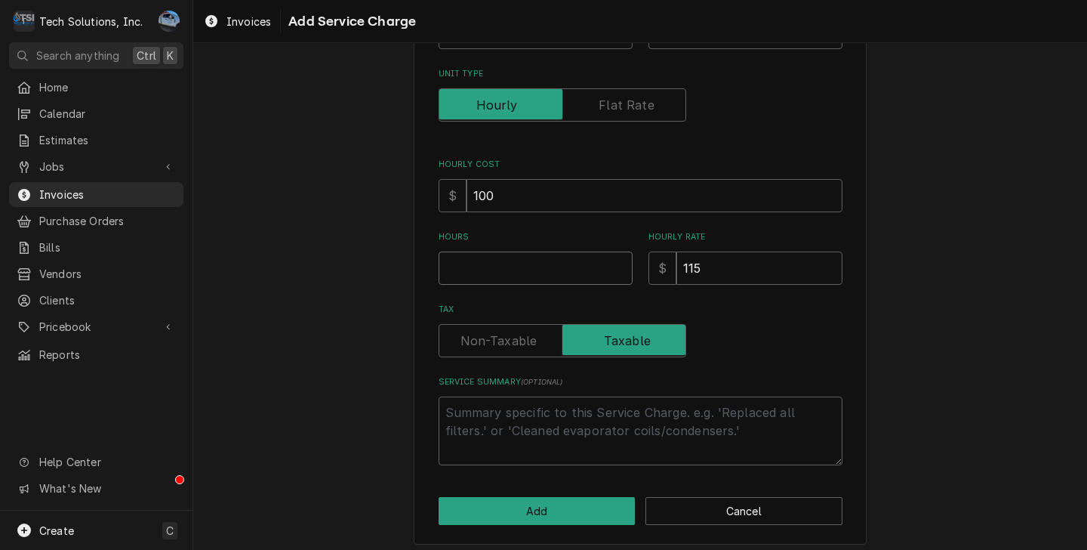
type textarea "x"
type input "8"
click at [559, 424] on textarea "Service Summary ( optional )" at bounding box center [641, 430] width 404 height 69
type textarea "x"
type textarea "T"
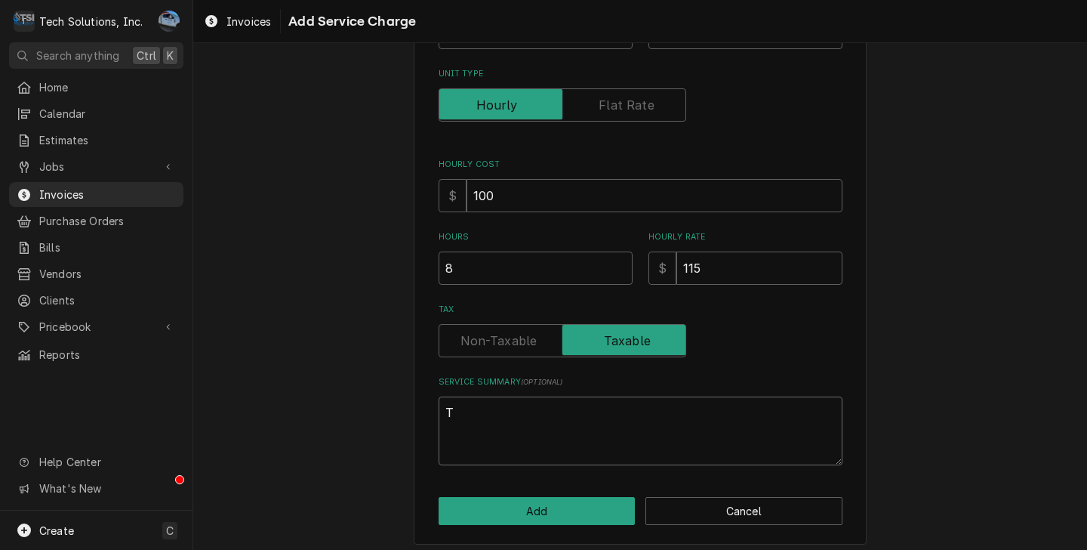
type textarea "x"
type textarea "Te"
type textarea "x"
type textarea "Tec"
type textarea "x"
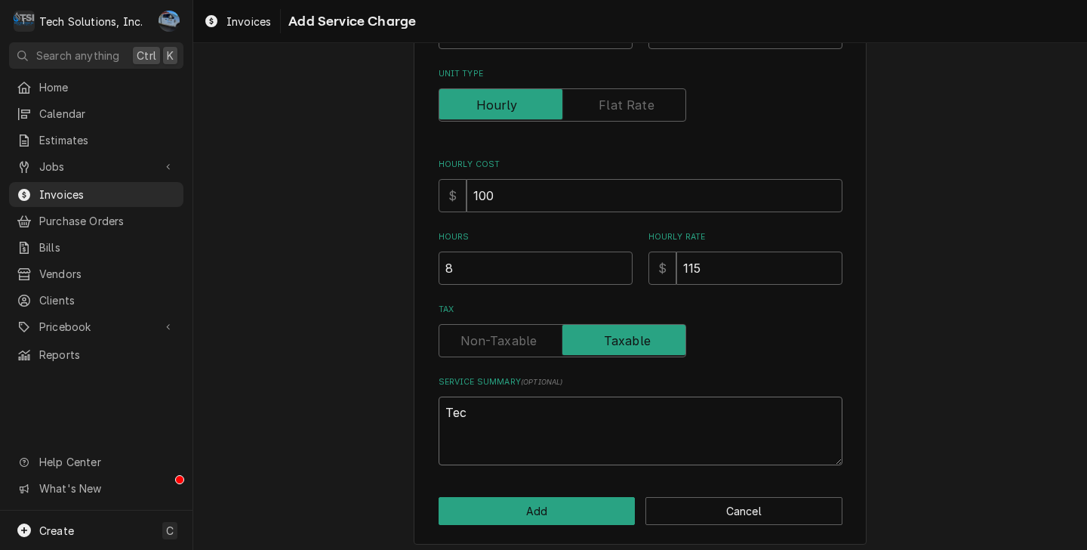
type textarea "Tech"
type textarea "x"
type textarea "Tech"
type textarea "x"
type textarea "Tech a"
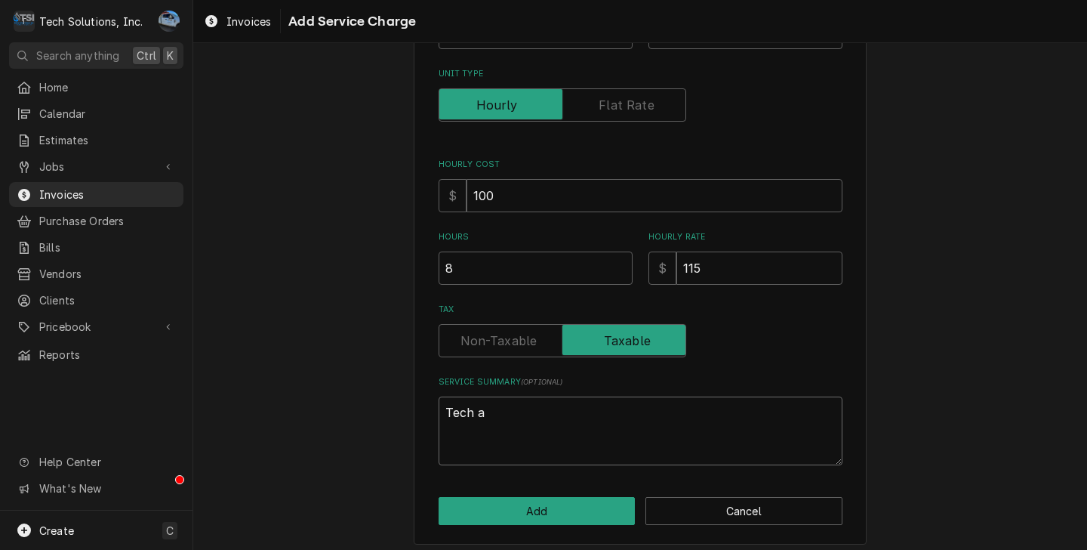
type textarea "x"
type textarea "Tech ar"
type textarea "x"
type textarea "Tech arr"
type textarea "x"
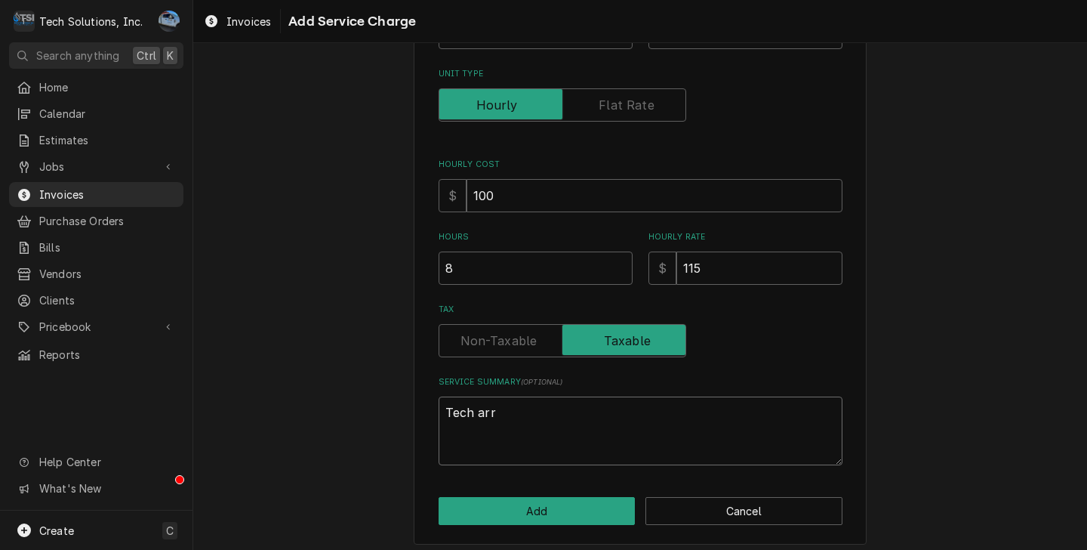
type textarea "Tech arri"
type textarea "x"
type textarea "Tech arriv"
type textarea "x"
type textarea "Tech arrive"
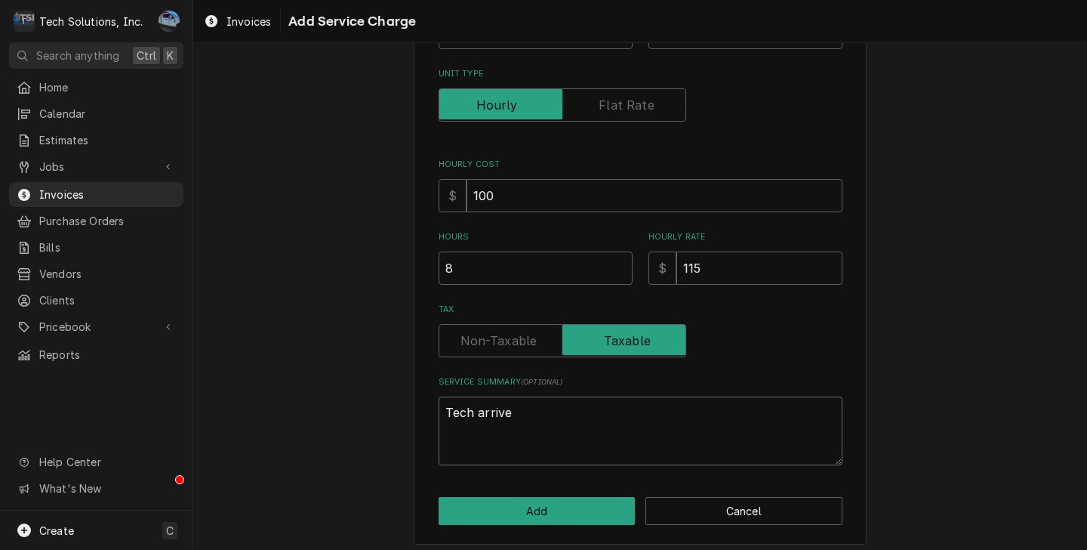
type textarea "x"
type textarea "Tech arrived"
type textarea "x"
type textarea "Tech arrived"
type textarea "x"
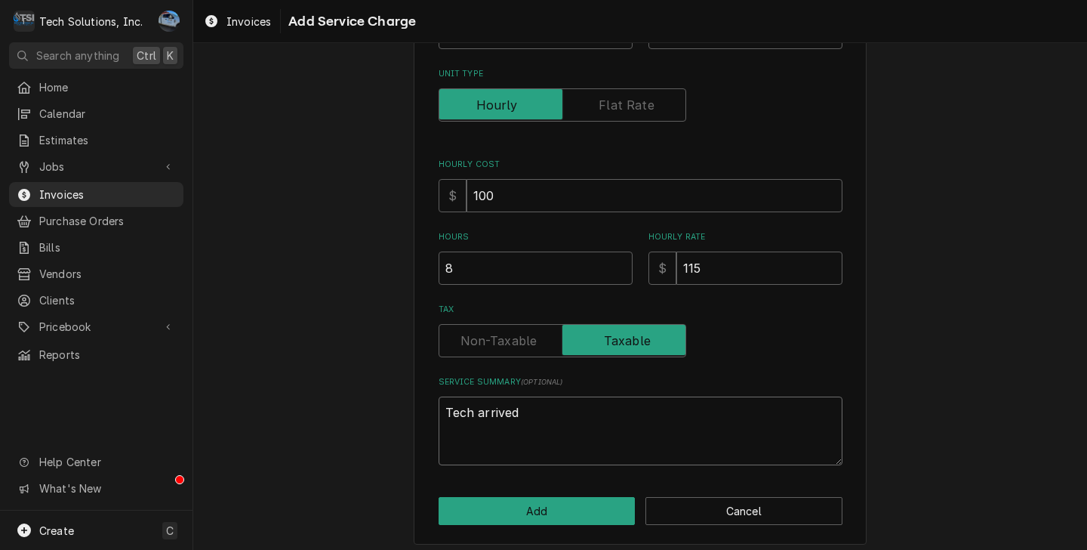
type textarea "Tech arrived o"
type textarea "x"
type textarea "Tech arrived on"
type textarea "x"
type textarea "Tech arrived on"
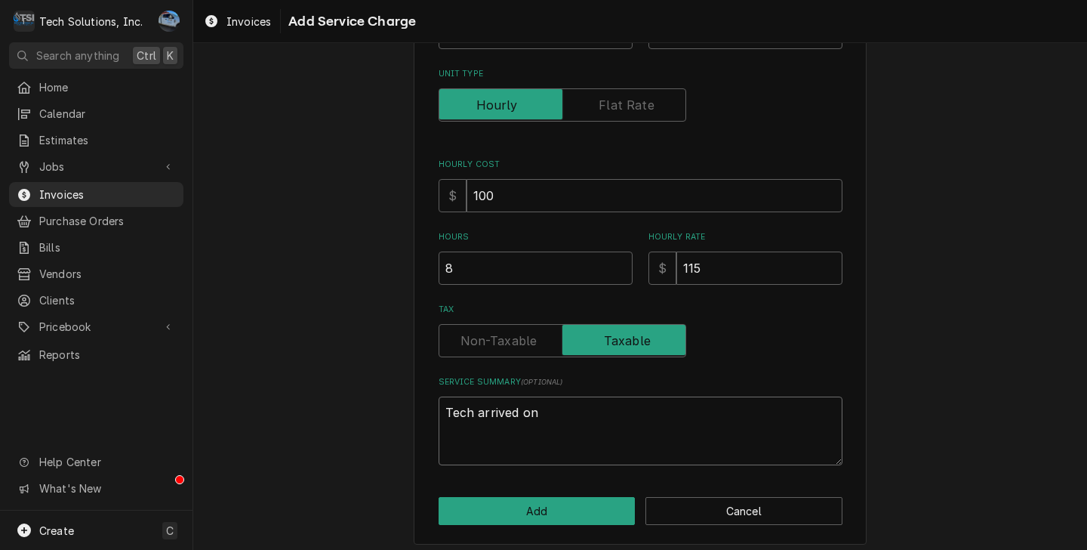
type textarea "x"
type textarea "Tech arrived on s"
type textarea "x"
type textarea "Tech arrived on si"
type textarea "x"
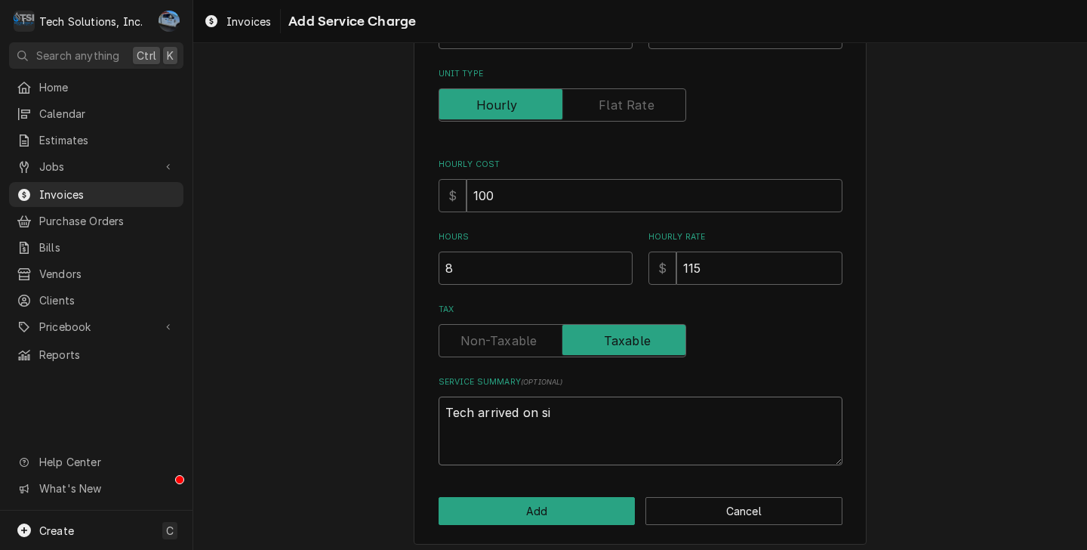
type textarea "Tech arrived on sit"
type textarea "x"
type textarea "Tech arrived on site"
type textarea "x"
type textarea "Tech arrived on site,"
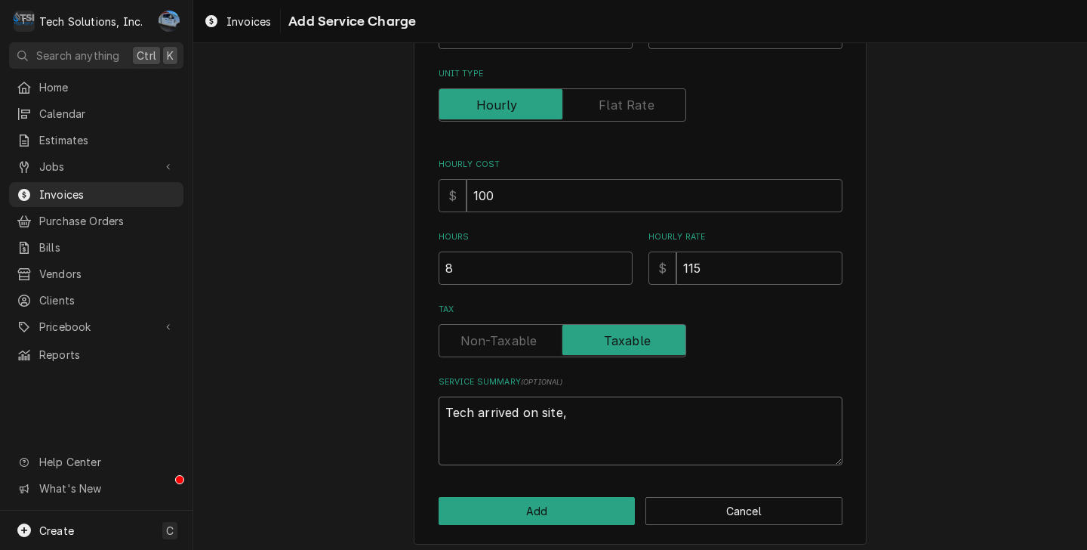
type textarea "x"
type textarea "Tech arrived on site,"
type textarea "x"
type textarea "Tech arrived on site, r"
type textarea "x"
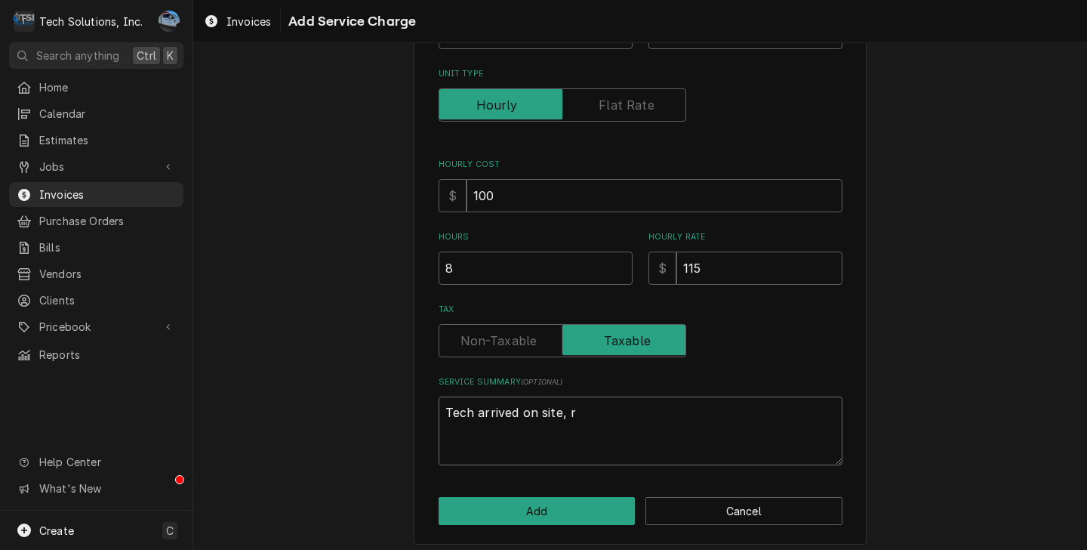
type textarea "Tech arrived on site, re"
type textarea "x"
type textarea "Tech arrived on site, rem"
type textarea "x"
type textarea "Tech arrived on site, remo"
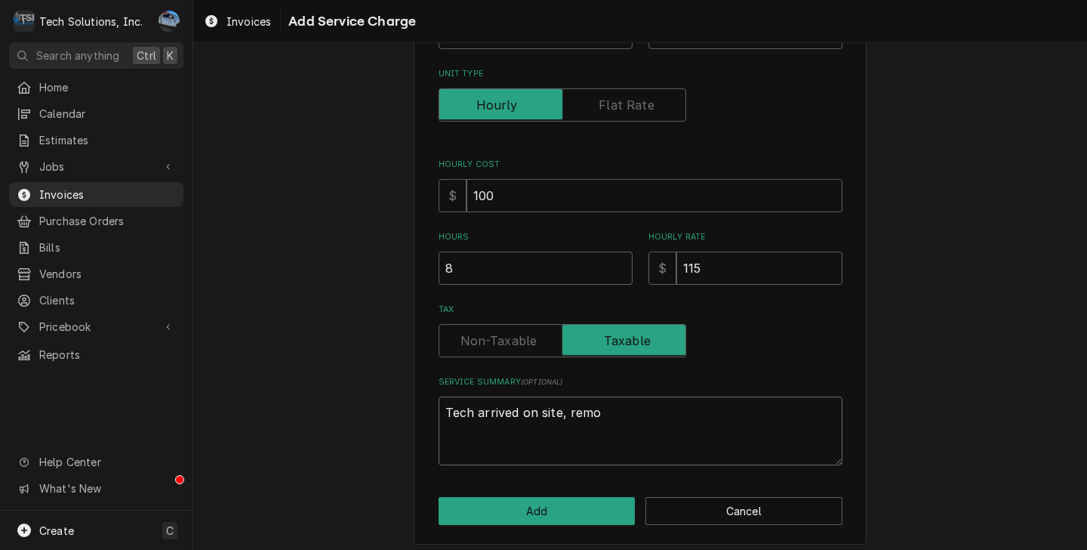
type textarea "x"
type textarea "Tech arrived on site, remov"
type textarea "x"
type textarea "Tech arrived on site, remove"
type textarea "x"
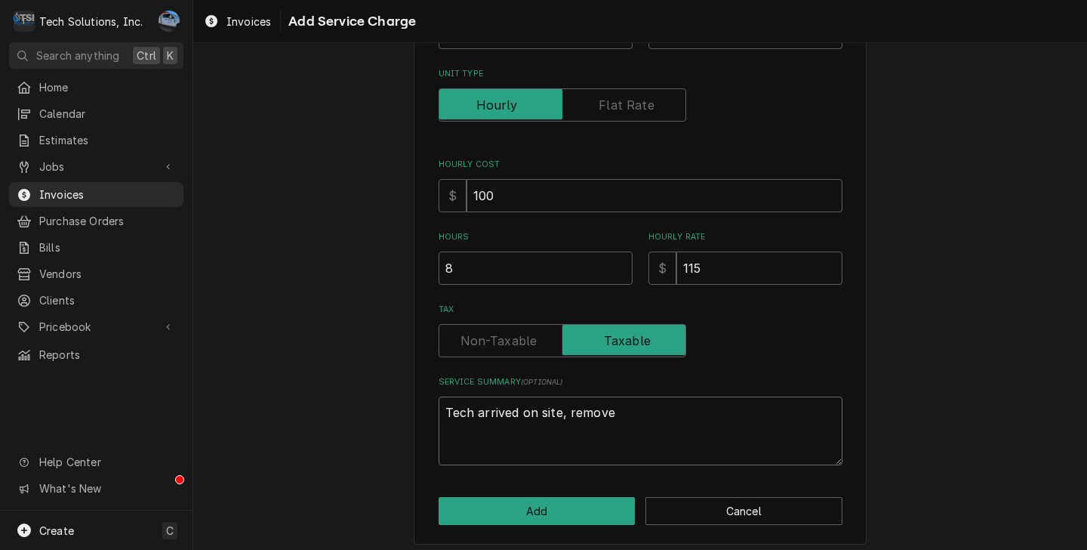
type textarea "Tech arrived on site, removed"
type textarea "x"
type textarea "Tech arrived on site, removed"
type textarea "x"
type textarea "Tech arrived on site, removed r"
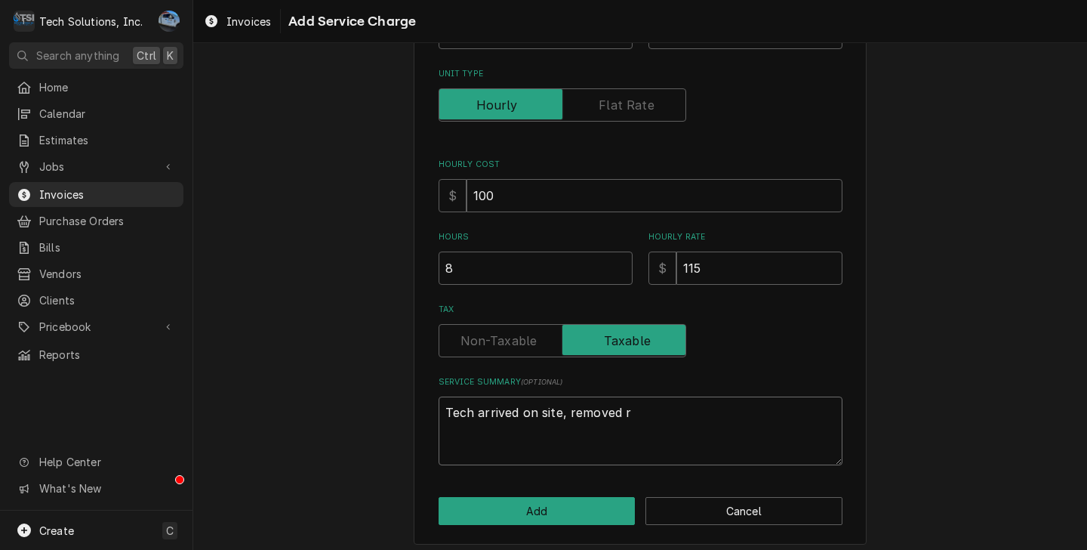
type textarea "x"
type textarea "Tech arrived on site, removed re"
type textarea "x"
type textarea "Tech arrived on site, removed red"
type textarea "x"
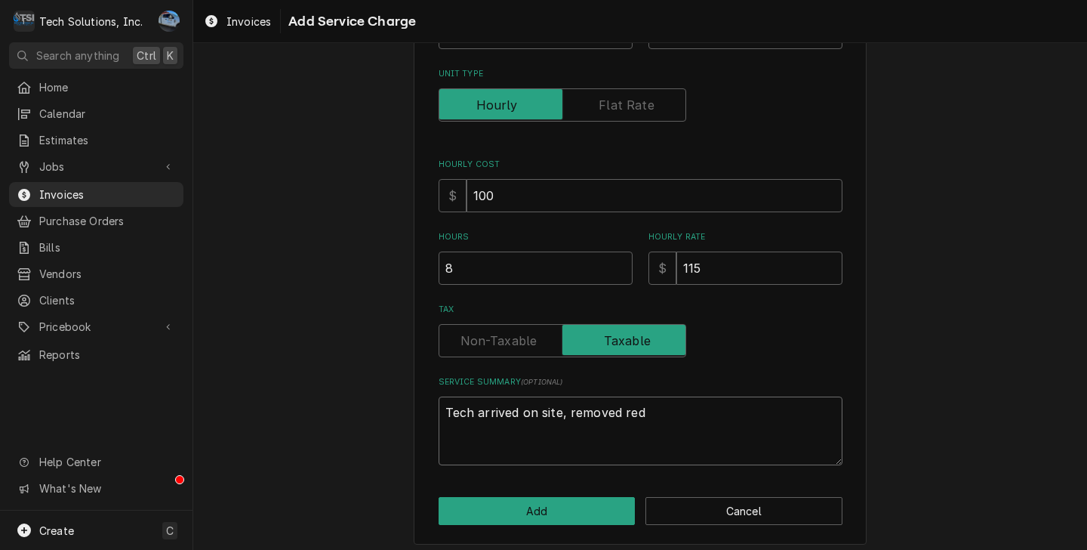
type textarea "Tech arrived on site, removed re"
type textarea "x"
type textarea "Tech arrived on site, removed r"
type textarea "x"
type textarea "Tech arrived on site, removed"
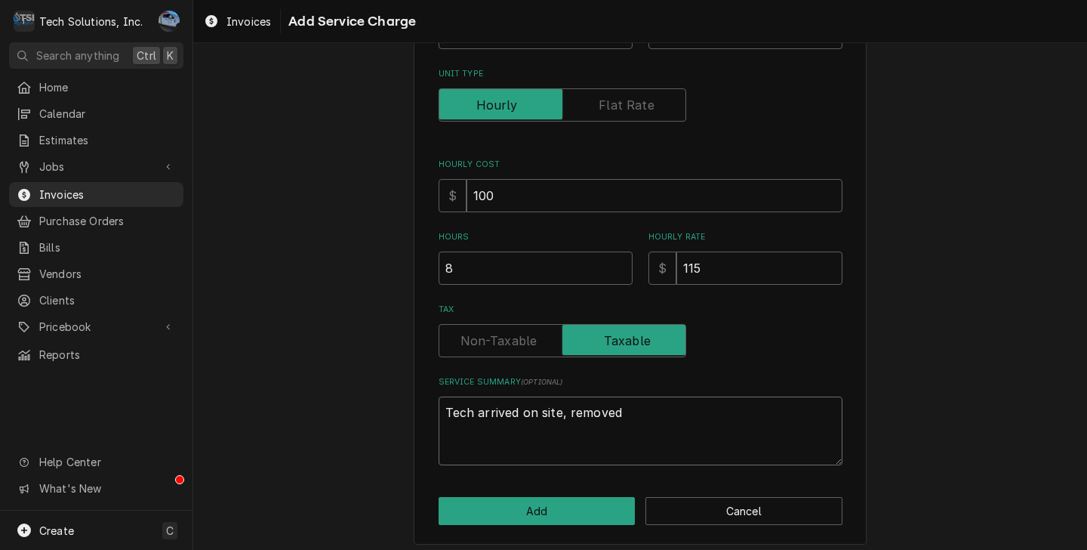
type textarea "x"
type textarea "Tech arrived on site, removed"
type textarea "x"
type textarea "Tech arrived on site, remove"
type textarea "x"
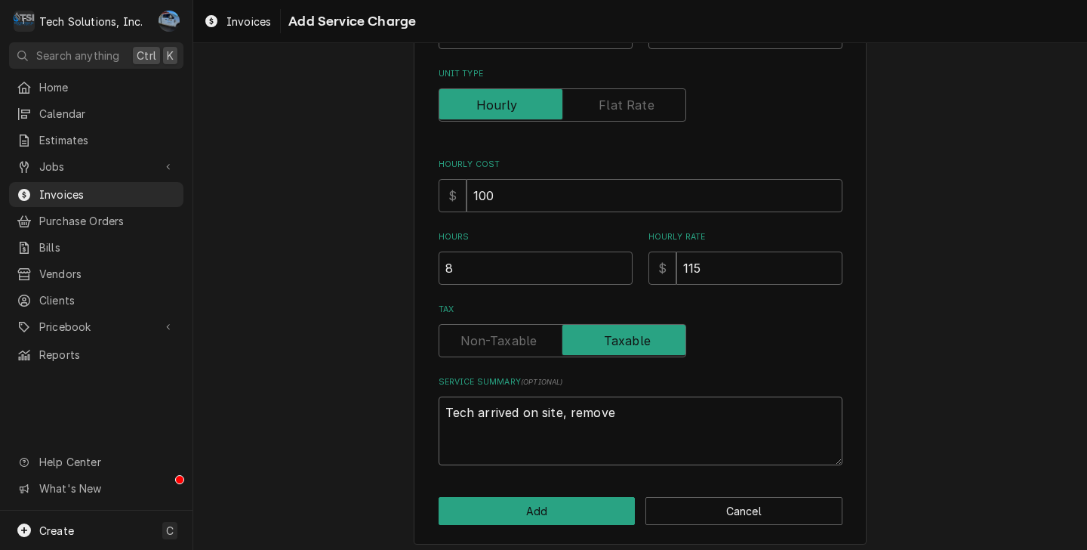
type textarea "Tech arrived on site, remov"
type textarea "x"
type textarea "Tech arrived on site, remo"
type textarea "x"
type textarea "Tech arrived on site, rem"
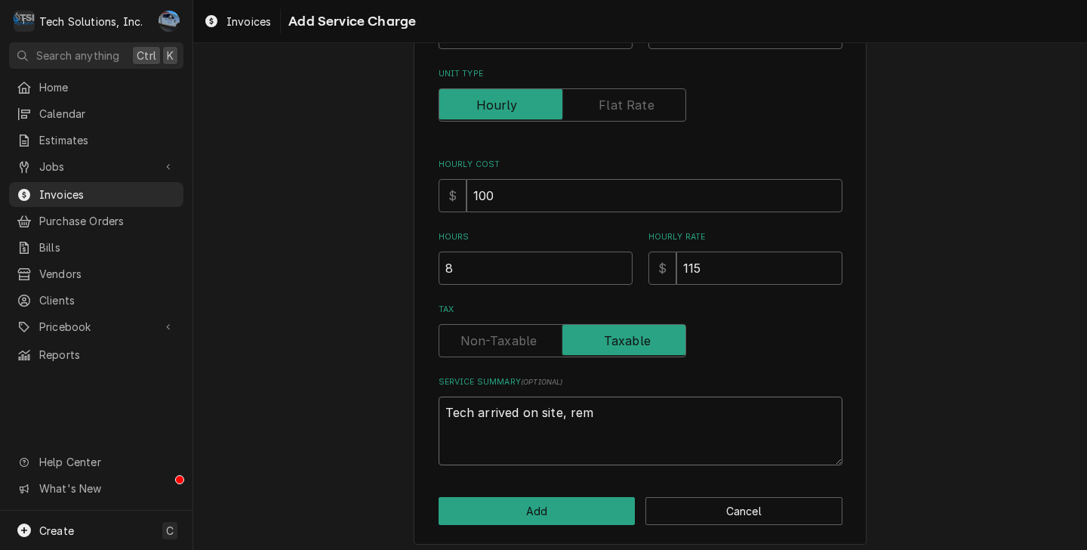
type textarea "x"
type textarea "Tech arrived on site, re"
type textarea "x"
type textarea "Tech arrived on site, r"
type textarea "x"
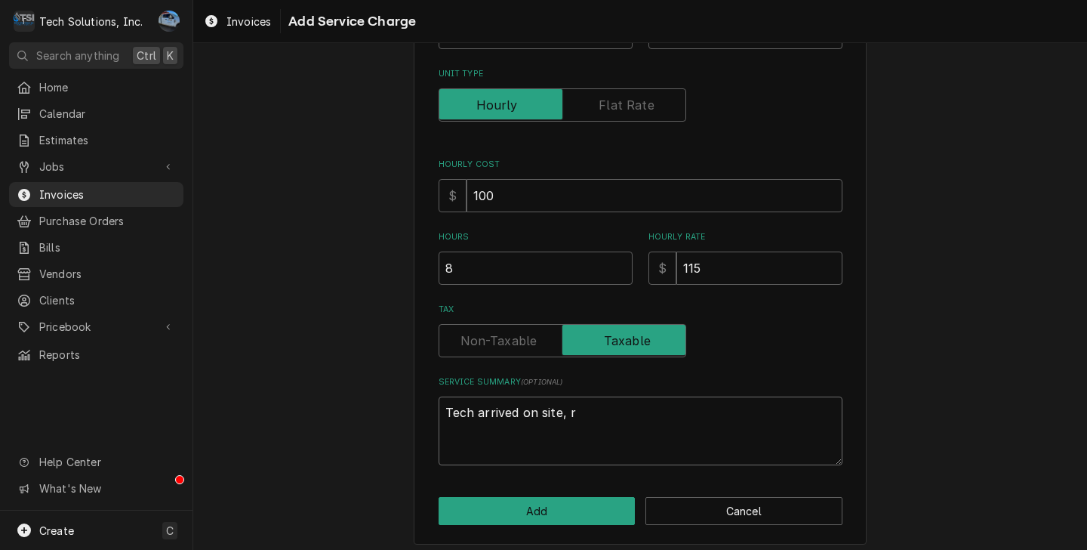
type textarea "Tech arrived on site,"
type textarea "x"
type textarea "Tech arrived on site, c"
type textarea "x"
type textarea "Tech arrived on site, ca"
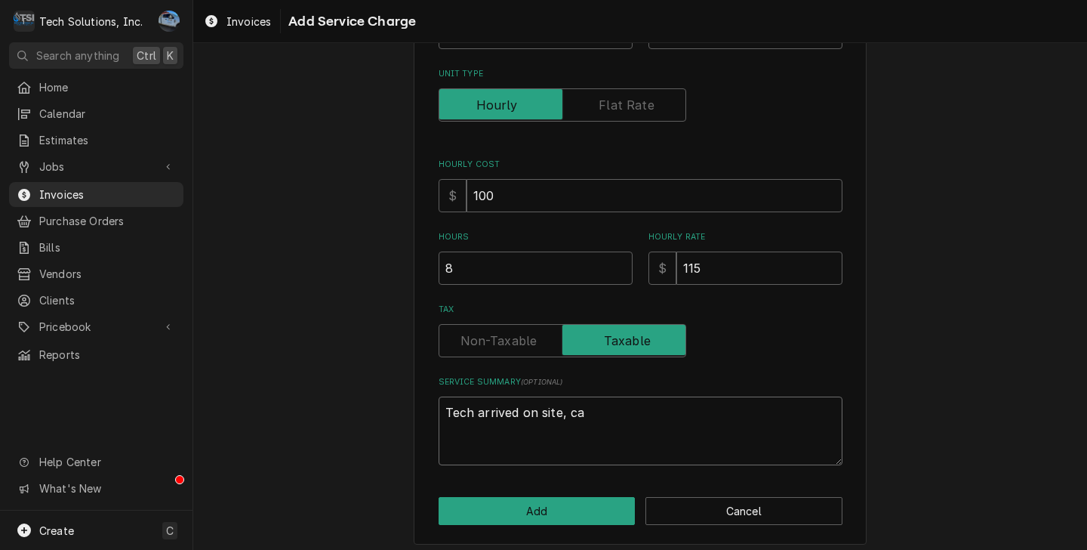
type textarea "x"
type textarea "Tech arrived on site, cal"
type textarea "x"
type textarea "Tech arrived on site, call"
type textarea "x"
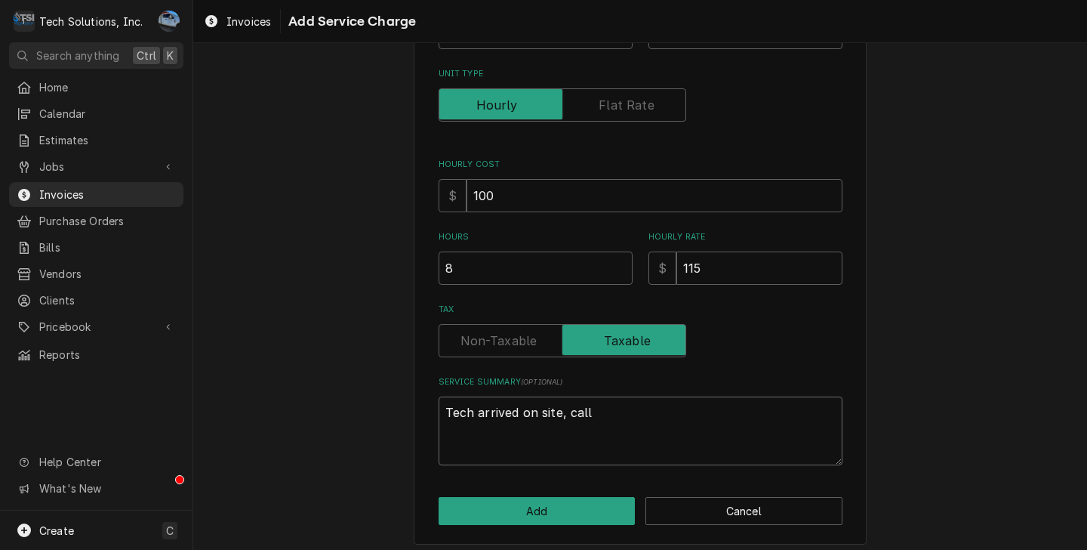
type textarea "Tech arrived on site, calle"
type textarea "x"
type textarea "Tech arrived on site, called"
type textarea "x"
type textarea "Tech arrived on site, called"
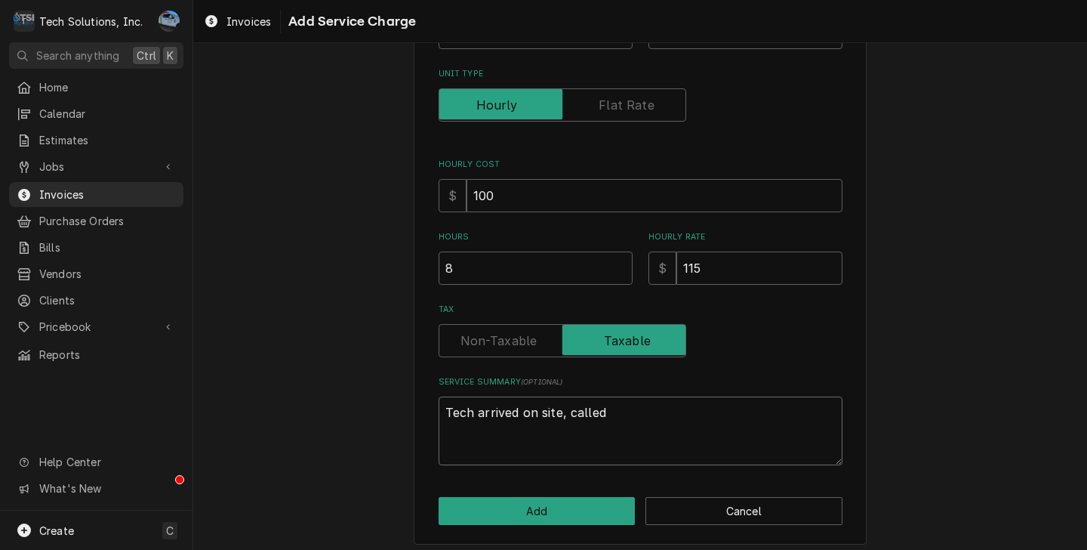
type textarea "x"
type textarea "Tech arrived on site, called h"
type textarea "x"
type textarea "Tech arrived on site, called ho"
type textarea "x"
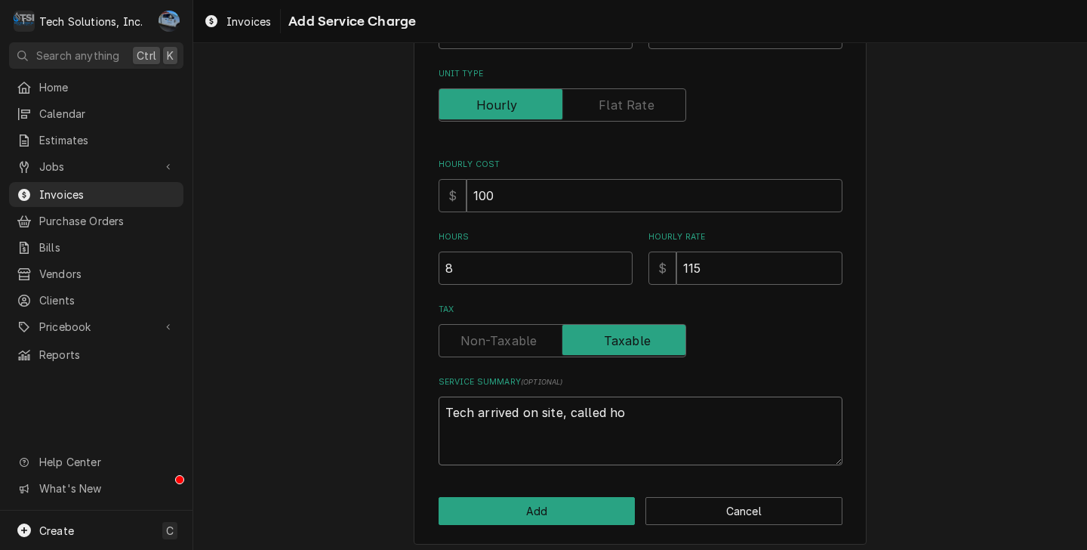
type textarea "Tech arrived on site, called hon"
type textarea "x"
type textarea "Tech arrived on site, called hone"
type textarea "x"
type textarea "Tech arrived on site, called honey"
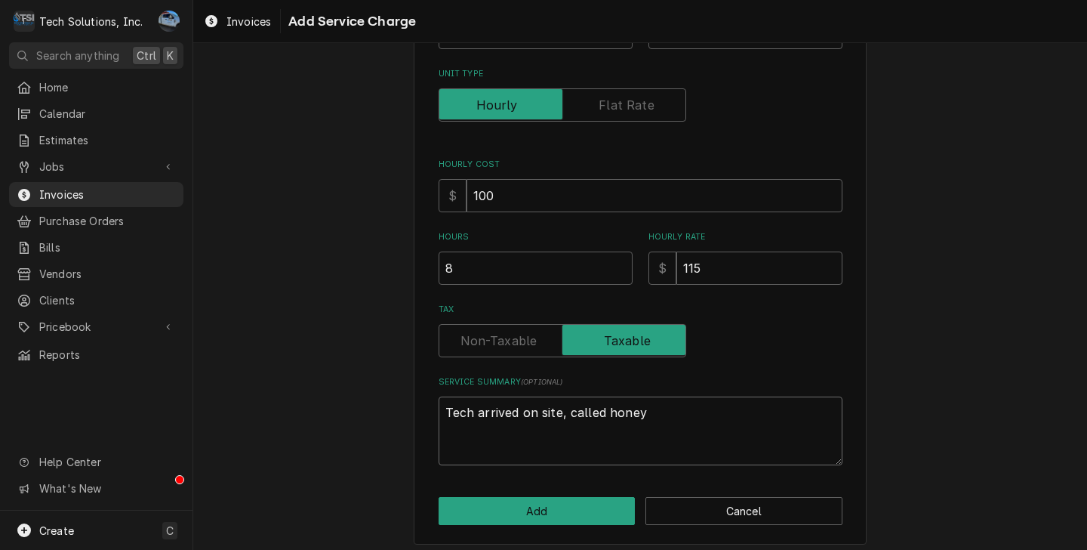
type textarea "x"
type textarea "Tech arrived on site, called honeyw"
type textarea "x"
type textarea "Tech arrived on site, called honeywe"
type textarea "x"
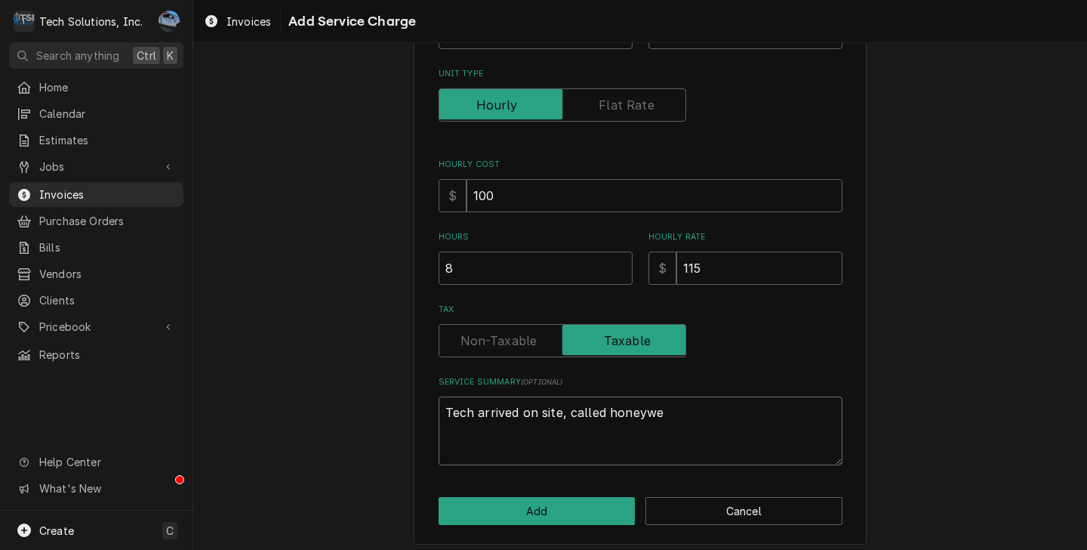
type textarea "Tech arrived on site, called honeywel"
type textarea "x"
type textarea "Tech arrived on site, called honeywell"
type textarea "x"
type textarea "Tech arrived on site, called honeywell"
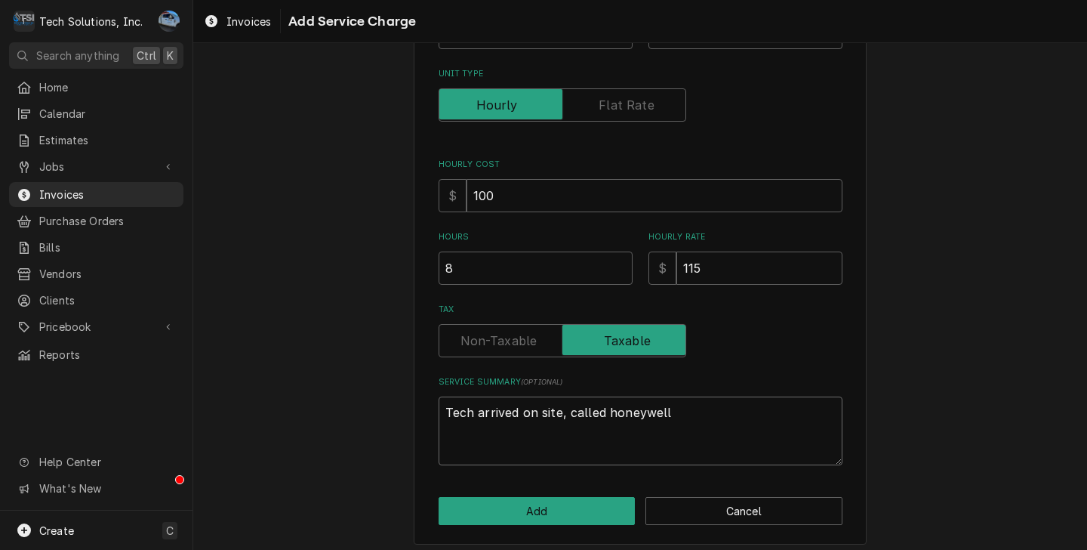
type textarea "x"
type textarea "Tech arrived on site, called honeywell a"
type textarea "x"
type textarea "Tech arrived on site, called honeywell an"
type textarea "x"
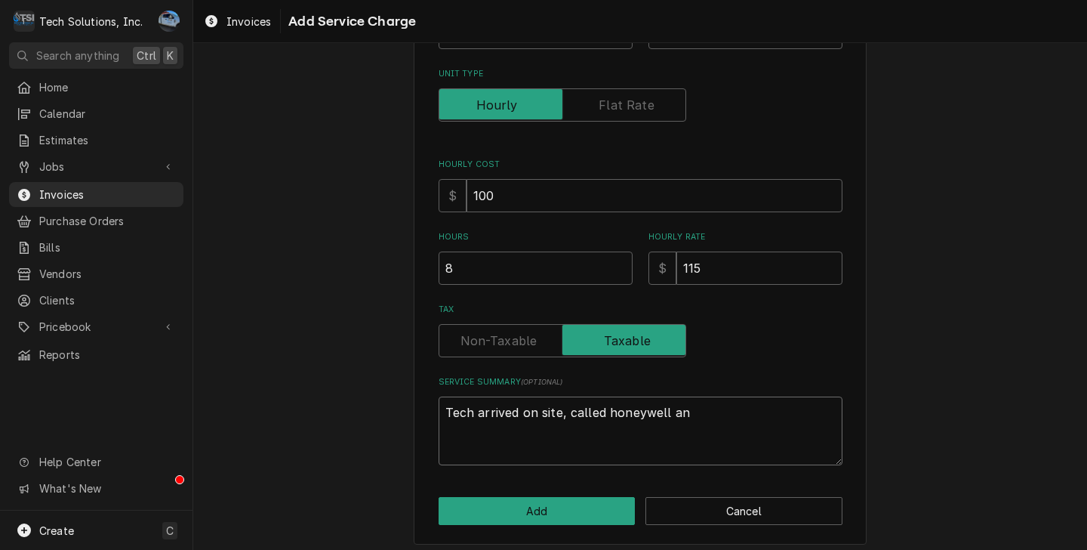
type textarea "Tech arrived on site, called honeywell and"
type textarea "x"
type textarea "Tech arrived on site, called honeywell and"
type textarea "x"
type textarea "Tech arrived on site, called honeywell and r"
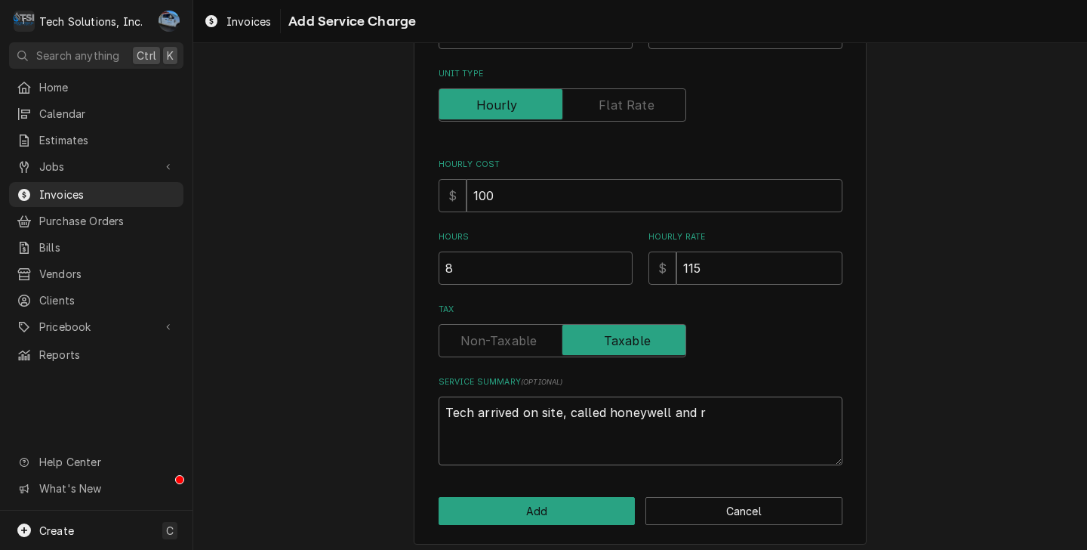
type textarea "x"
type textarea "Tech arrived on site, called honeywell and re"
type textarea "x"
type textarea "Tech arrived on site, called honeywell and rem"
type textarea "x"
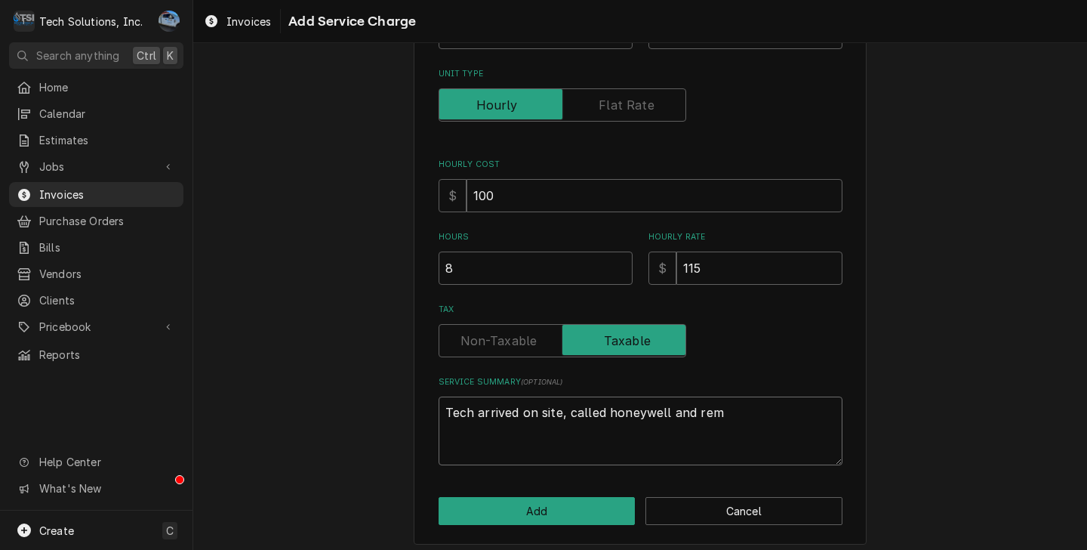
type textarea "Tech arrived on site, called honeywell and remo"
type textarea "x"
type textarea "Tech arrived on site, called honeywell and remov"
type textarea "x"
type textarea "Tech arrived on site, called honeywell and remove"
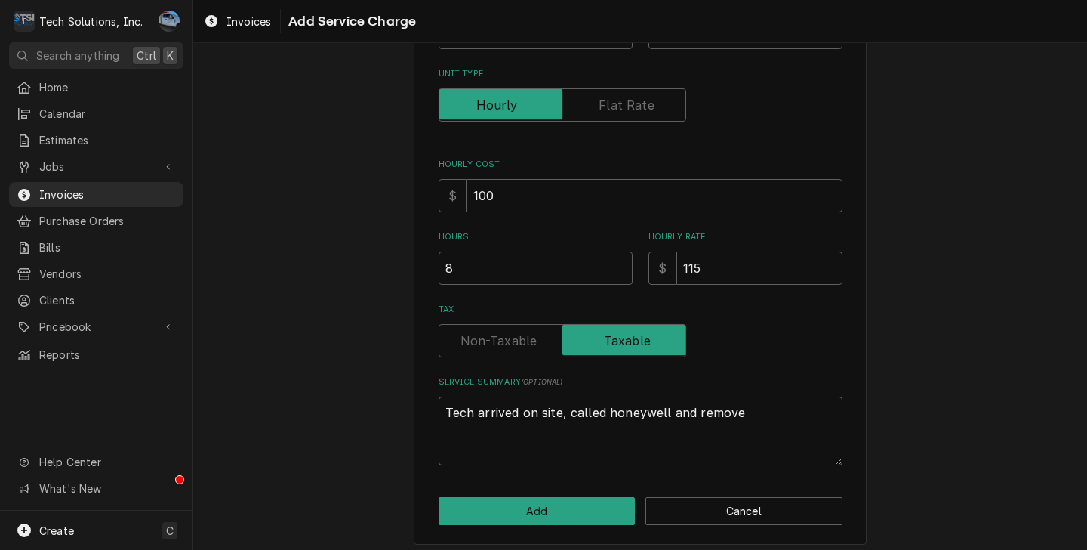
type textarea "x"
type textarea "Tech arrived on site, called honeywell and removed"
type textarea "x"
type textarea "Tech arrived on site, called honeywell and removed"
type textarea "x"
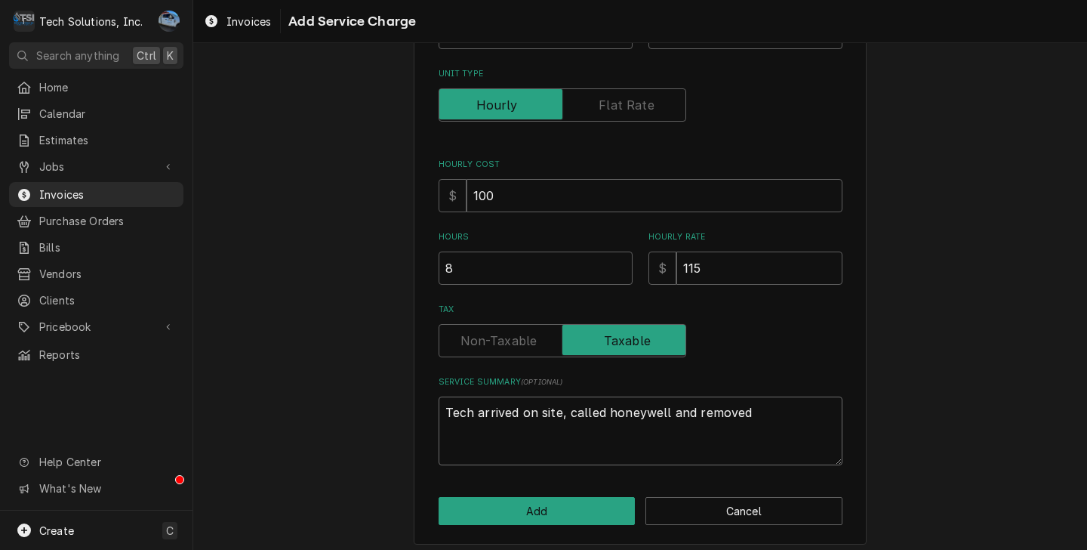
type textarea "Tech arrived on site, called honeywell and removed r"
type textarea "x"
type textarea "Tech arrived on site, called honeywell and removed re"
type textarea "x"
type textarea "Tech arrived on site, called honeywell and removed ree"
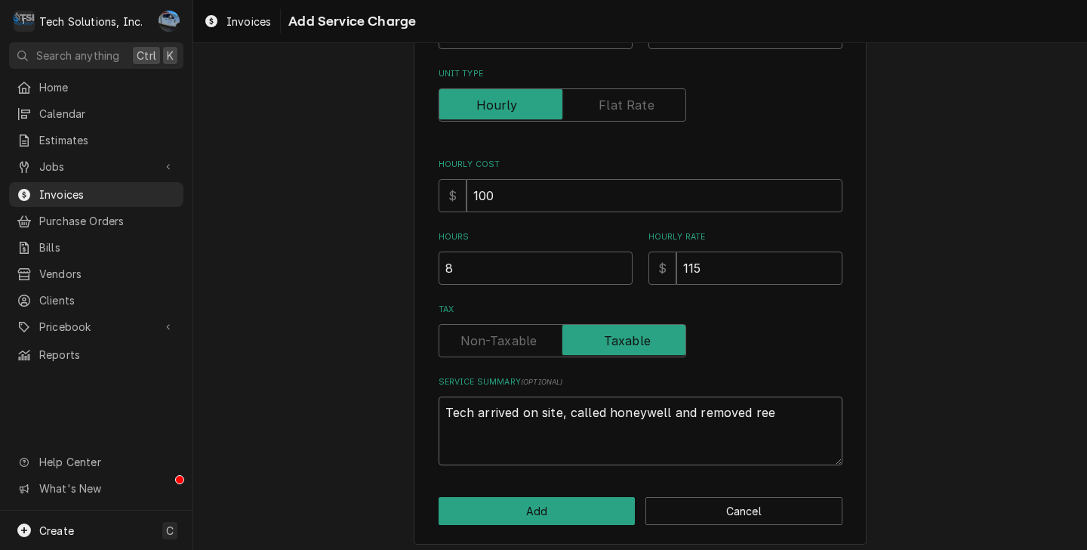
type textarea "x"
type textarea "Tech arrived on site, called honeywell and removed reed"
type textarea "x"
type textarea "Tech arrived on site, called honeywell and removed ree"
type textarea "x"
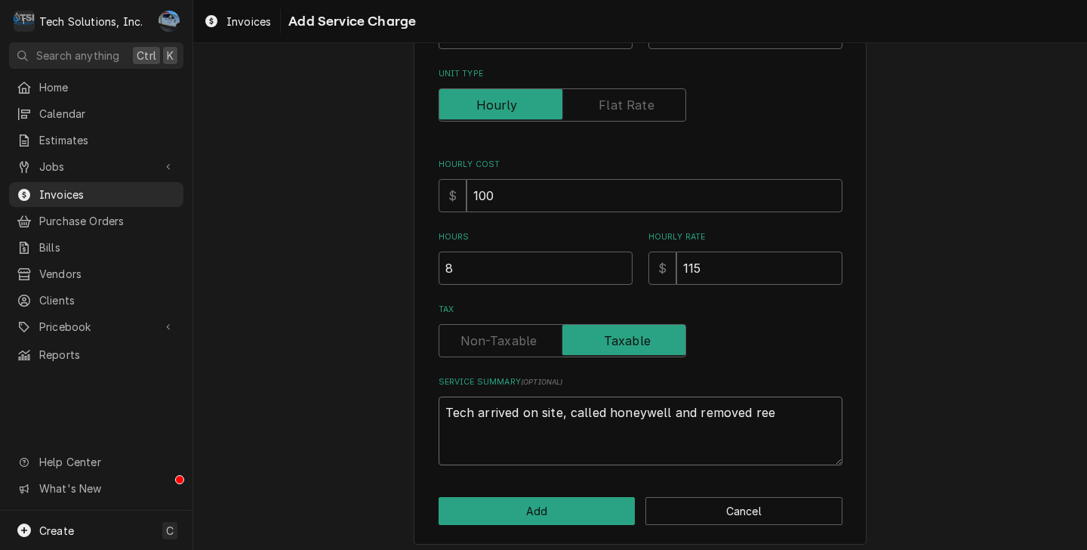
type textarea "Tech arrived on site, called honeywell and removed re"
type textarea "x"
type textarea "Tech arrived on site, called honeywell and removed red"
type textarea "x"
type textarea "Tech arrived on site, called honeywell and removed redl"
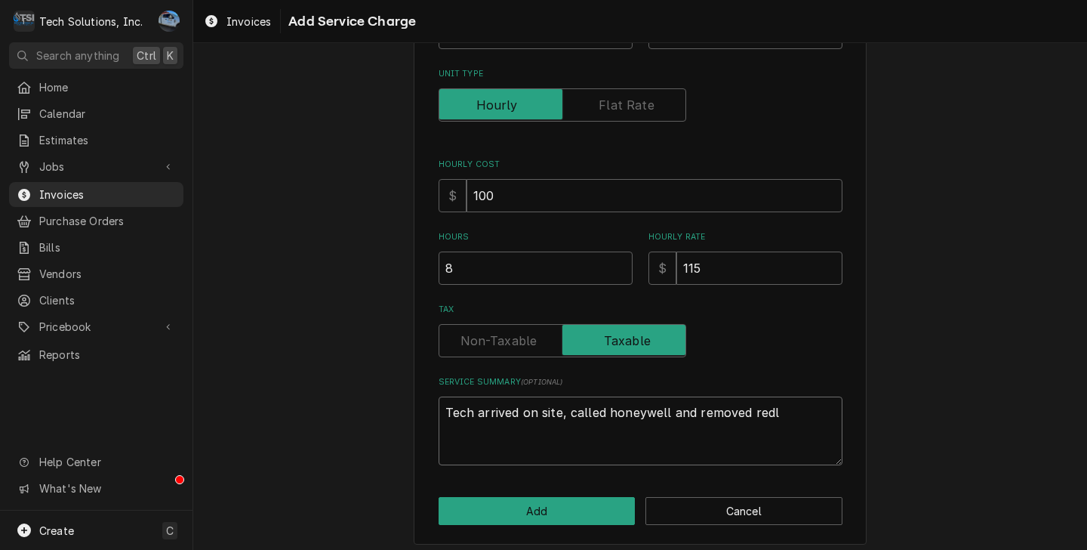
type textarea "x"
type textarea "Tech arrived on site, called honeywell and removed redli"
type textarea "x"
type textarea "Tech arrived on site, called honeywell and removed redlin"
type textarea "x"
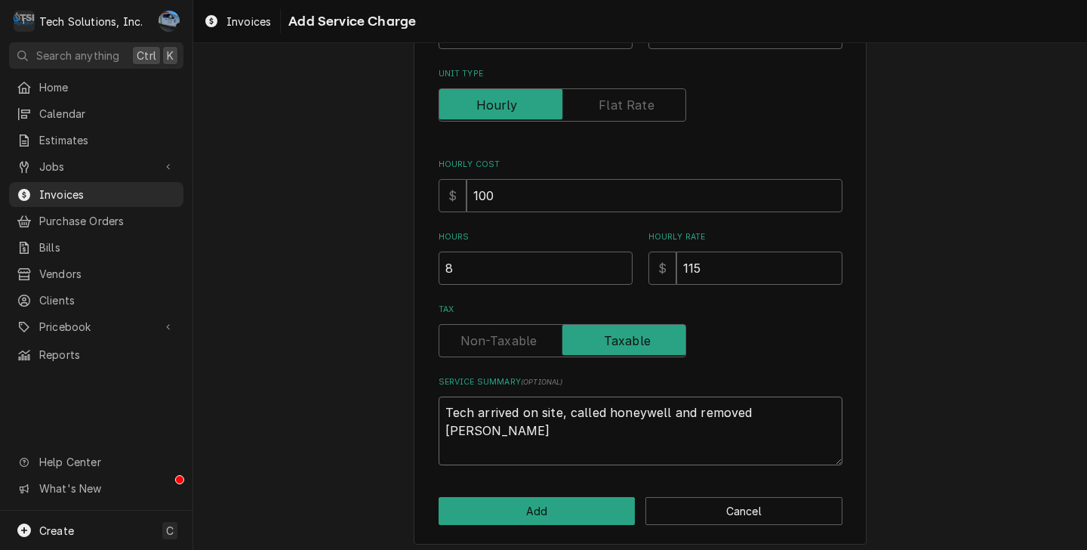
type textarea "Tech arrived on site, called honeywell and removed redlink"
type textarea "x"
type textarea "Tech arrived on site, called honeywell and removed redlink"
type textarea "x"
type textarea "Tech arrived on site, called honeywell and removed redlink s"
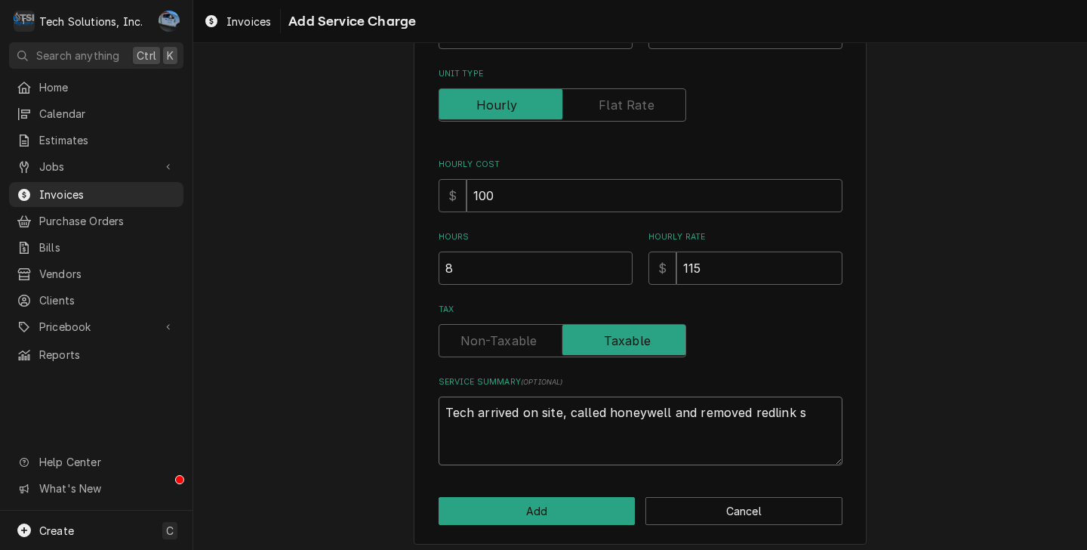
type textarea "x"
type textarea "Tech arrived on site, called honeywell and removed redlink sy"
type textarea "x"
type textarea "Tech arrived on site, called honeywell and removed redlink sys"
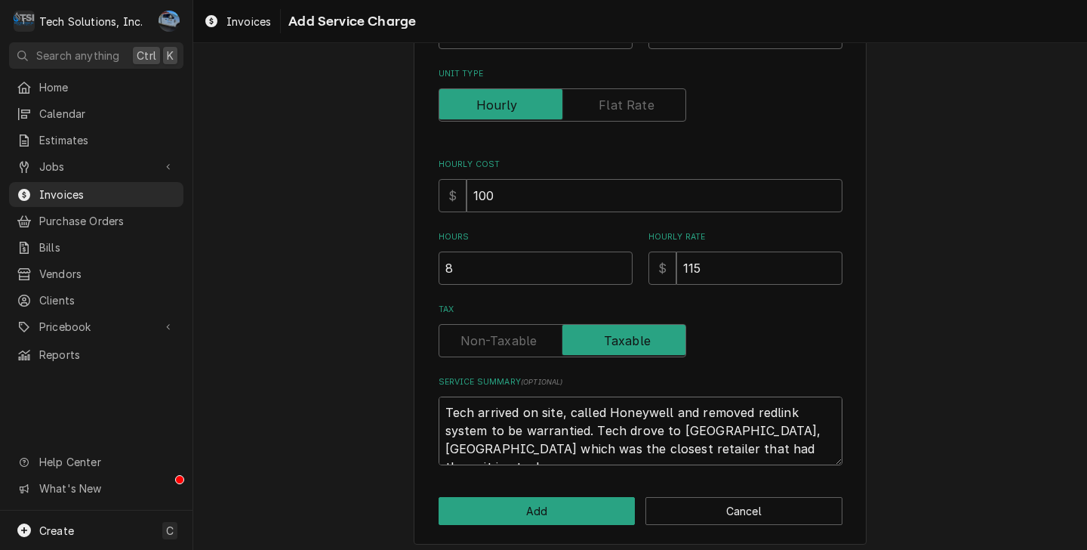
click at [759, 455] on textarea "Tech arrived on site, called Honeywell and removed redlink system to be warrant…" at bounding box center [641, 430] width 404 height 69
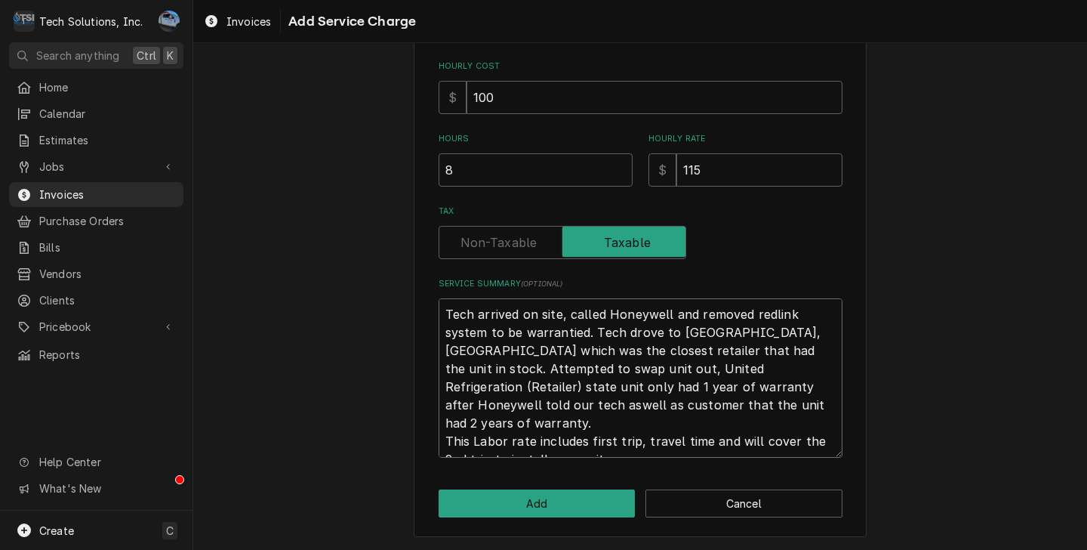
scroll to position [175, 0]
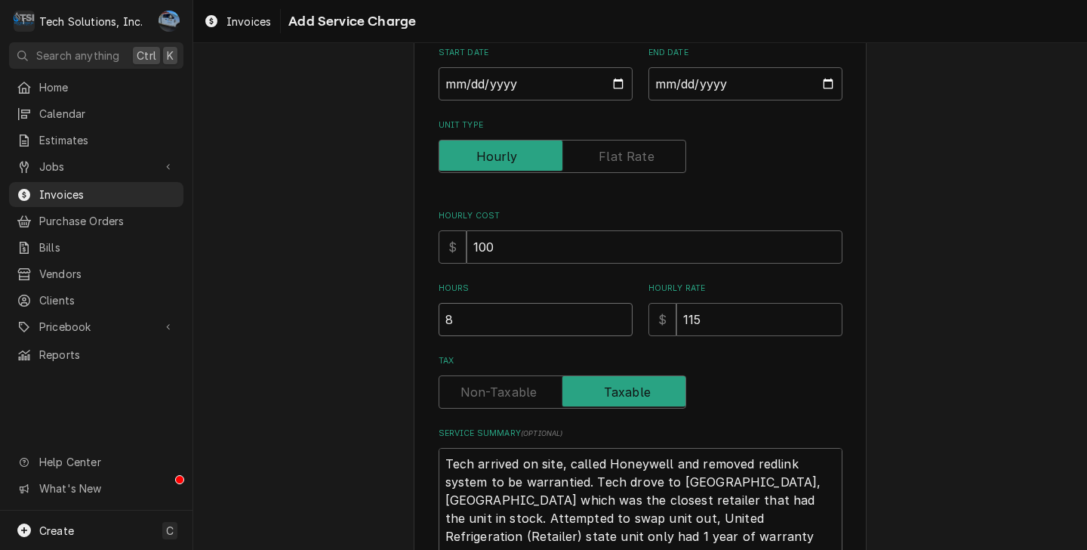
click at [509, 325] on input "8" at bounding box center [536, 319] width 194 height 33
click at [903, 311] on div "Please provide the following information to add a new service charge to this in…" at bounding box center [640, 291] width 894 height 815
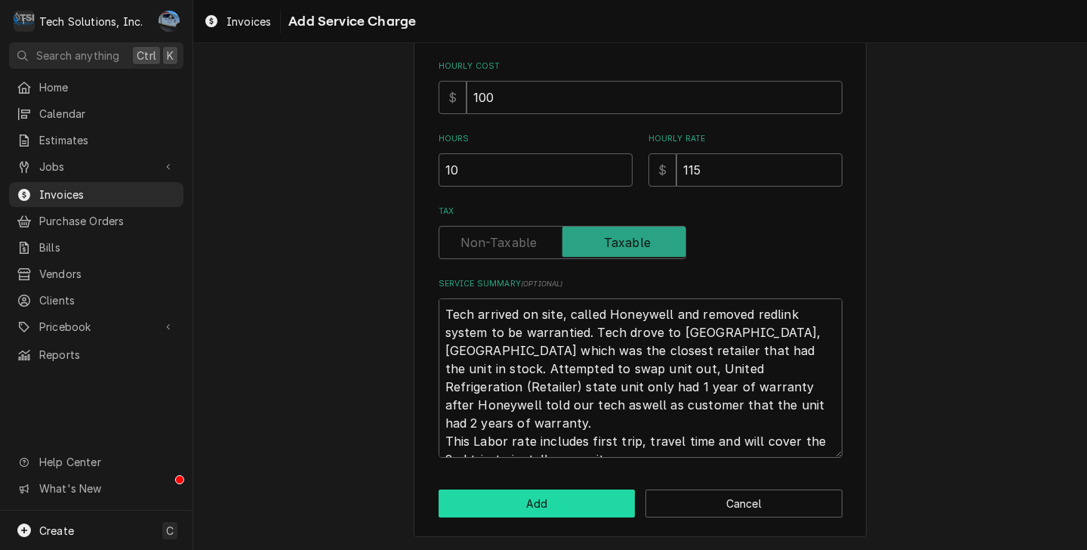
click at [546, 506] on button "Add" at bounding box center [537, 503] width 197 height 28
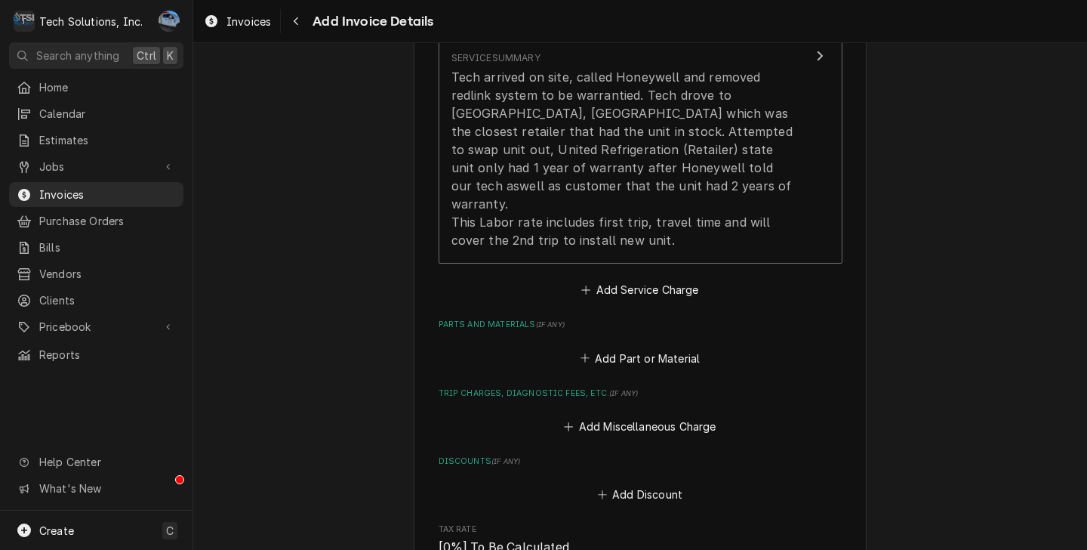
scroll to position [1609, 0]
drag, startPoint x: 675, startPoint y: 330, endPoint x: 673, endPoint y: 350, distance: 19.8
click at [676, 348] on button "Add Part or Material" at bounding box center [640, 358] width 125 height 21
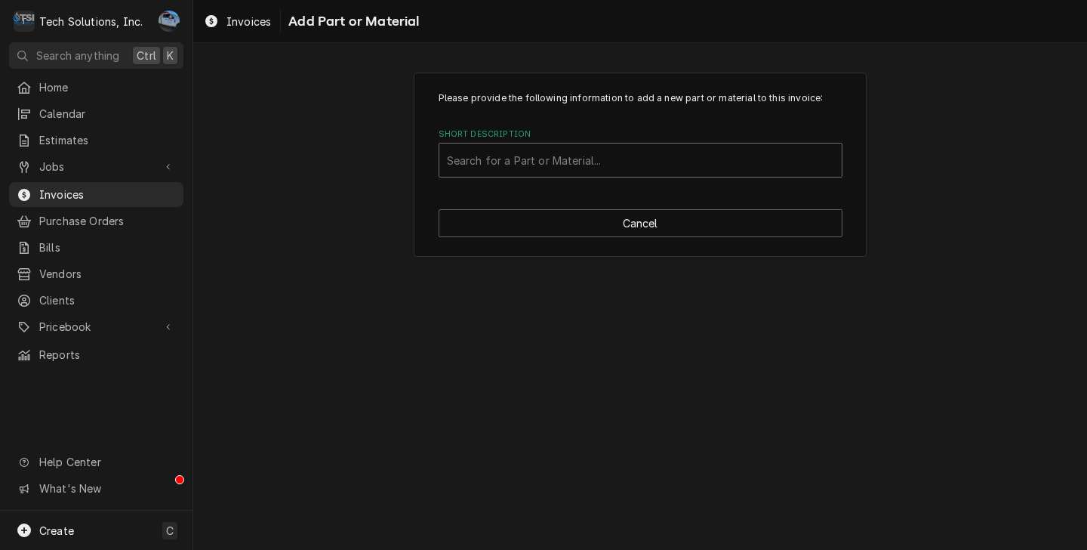
click at [592, 153] on div "Short Description" at bounding box center [640, 159] width 387 height 27
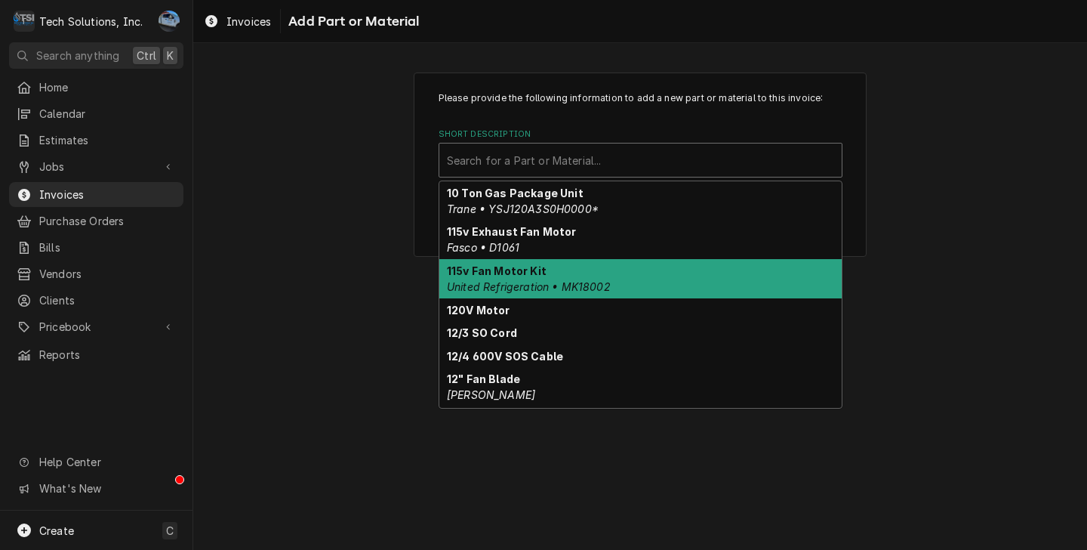
drag, startPoint x: 982, startPoint y: 268, endPoint x: 843, endPoint y: 282, distance: 138.8
click at [982, 267] on div "Please provide the following information to add a new part or material to this …" at bounding box center [640, 164] width 894 height 211
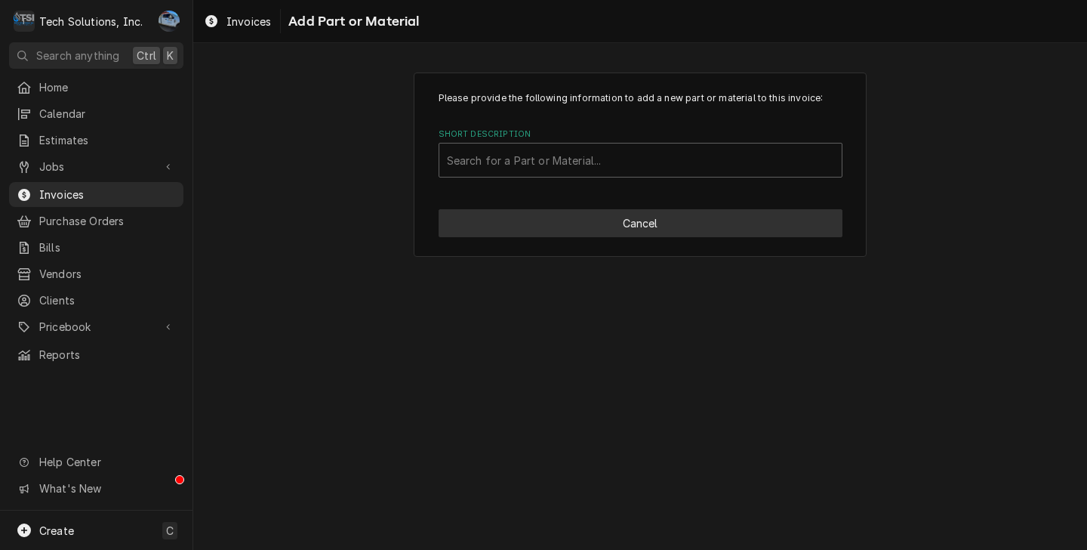
click at [734, 223] on button "Cancel" at bounding box center [641, 223] width 404 height 28
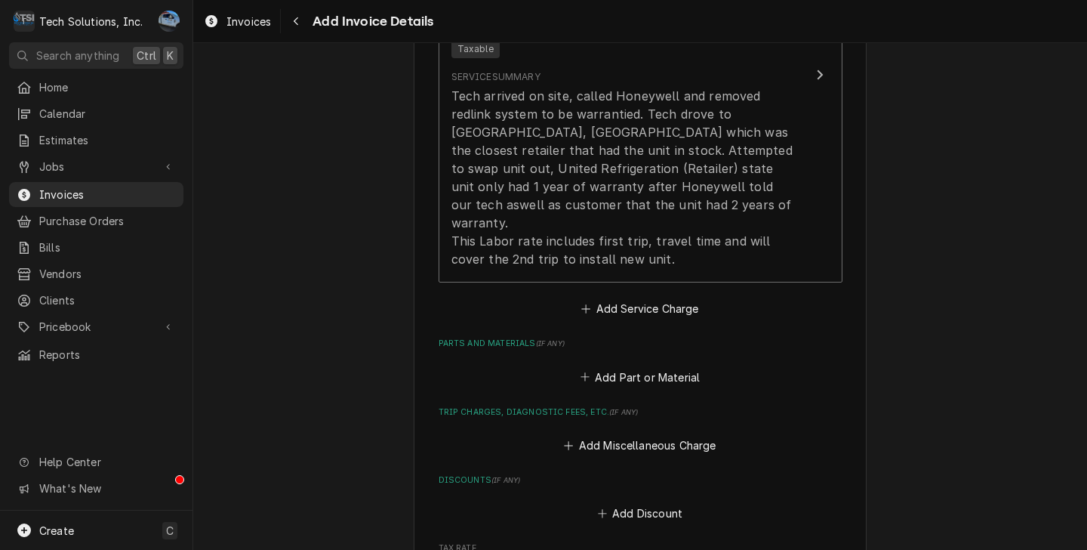
scroll to position [1592, 0]
click at [643, 365] on button "Add Part or Material" at bounding box center [640, 375] width 125 height 21
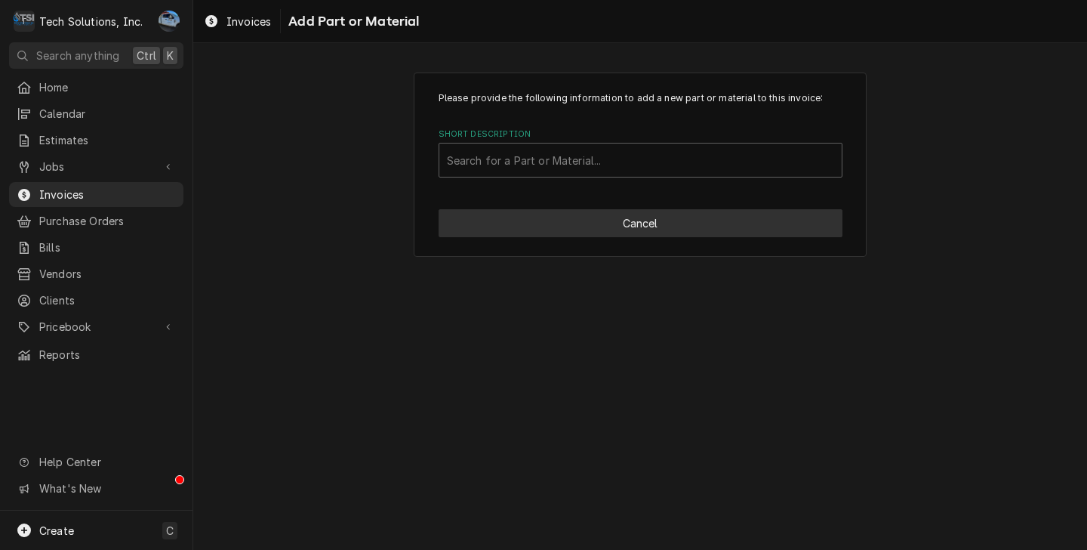
click at [679, 234] on button "Cancel" at bounding box center [641, 223] width 404 height 28
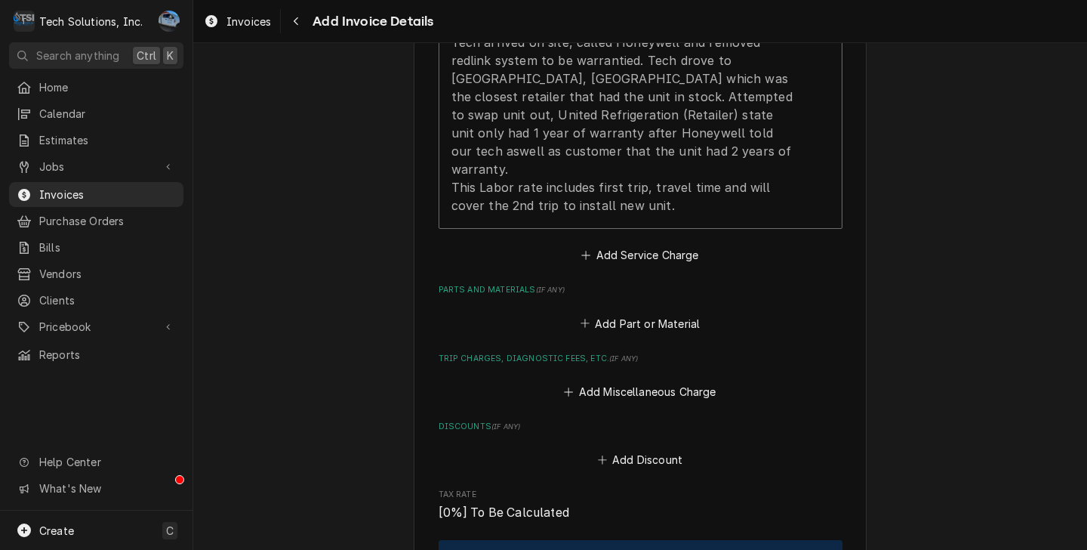
scroll to position [1650, 0]
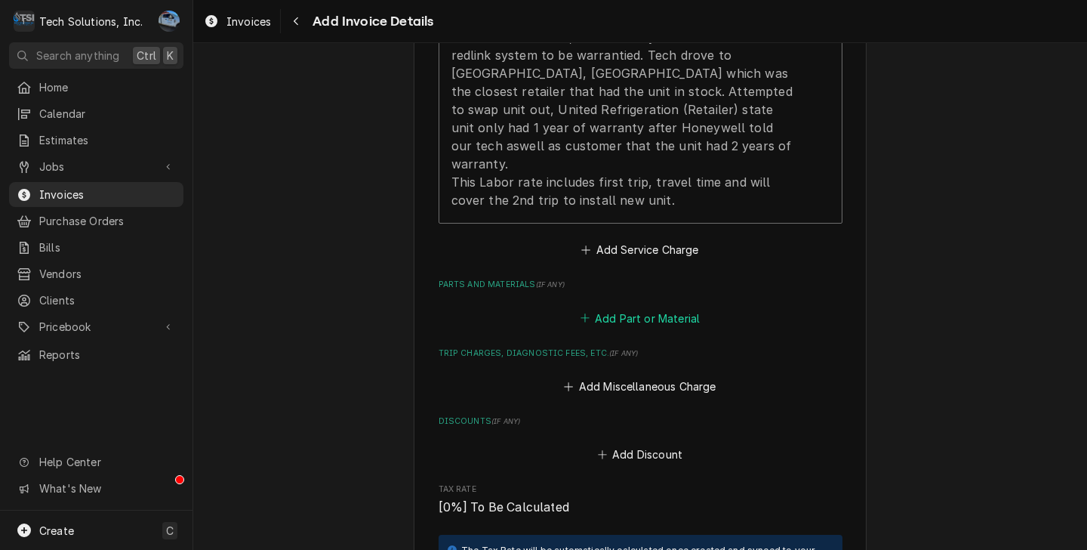
click at [656, 307] on button "Add Part or Material" at bounding box center [640, 317] width 125 height 21
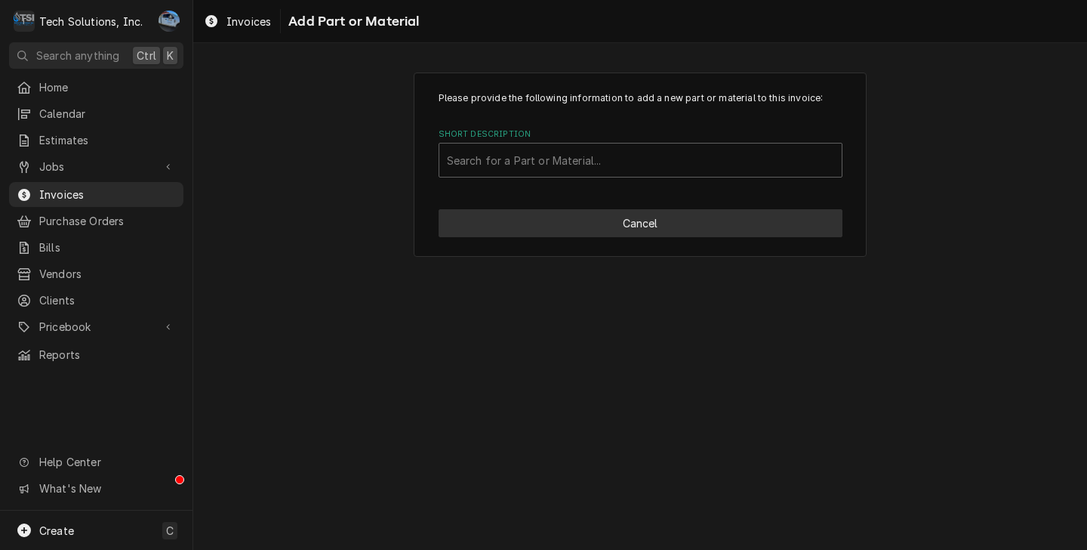
click at [601, 230] on button "Cancel" at bounding box center [641, 223] width 404 height 28
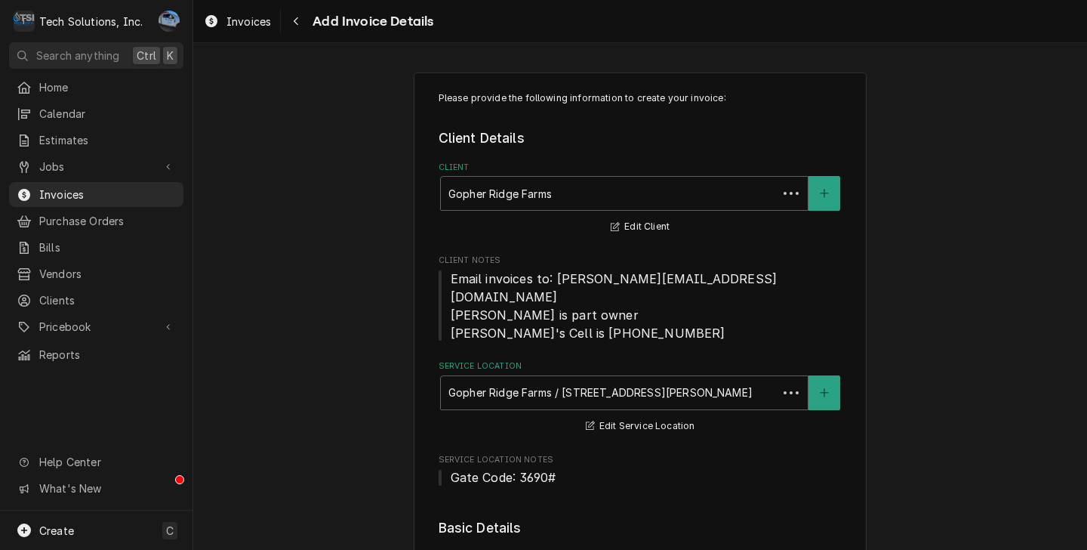
scroll to position [1632, 0]
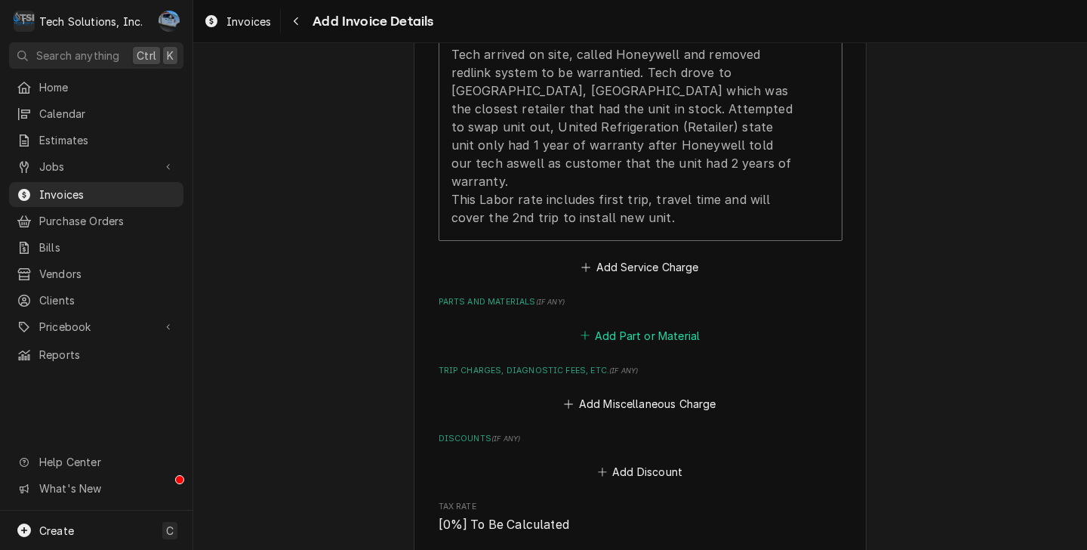
click at [655, 325] on button "Add Part or Material" at bounding box center [640, 335] width 125 height 21
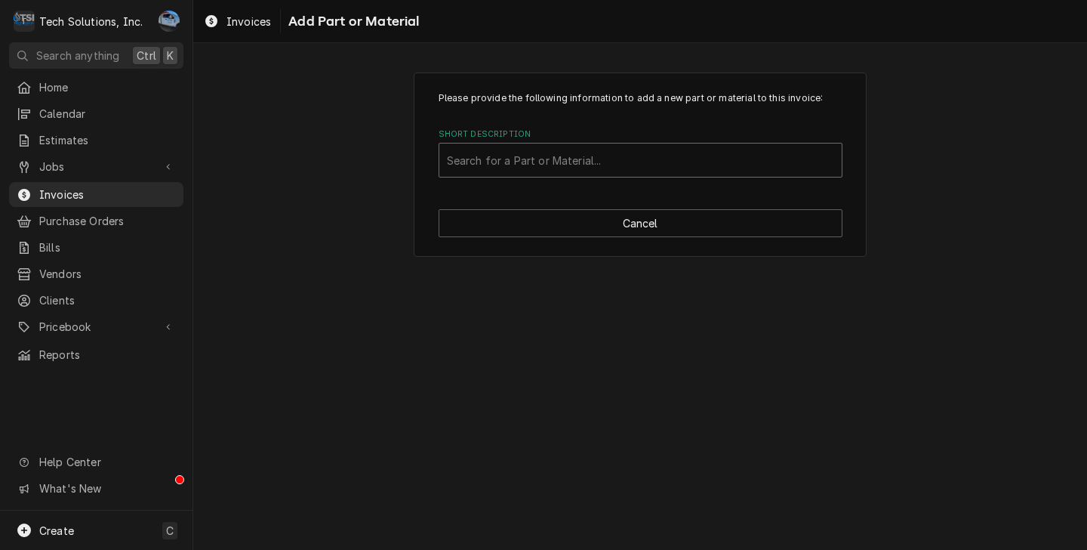
click at [553, 164] on div "Short Description" at bounding box center [640, 159] width 387 height 27
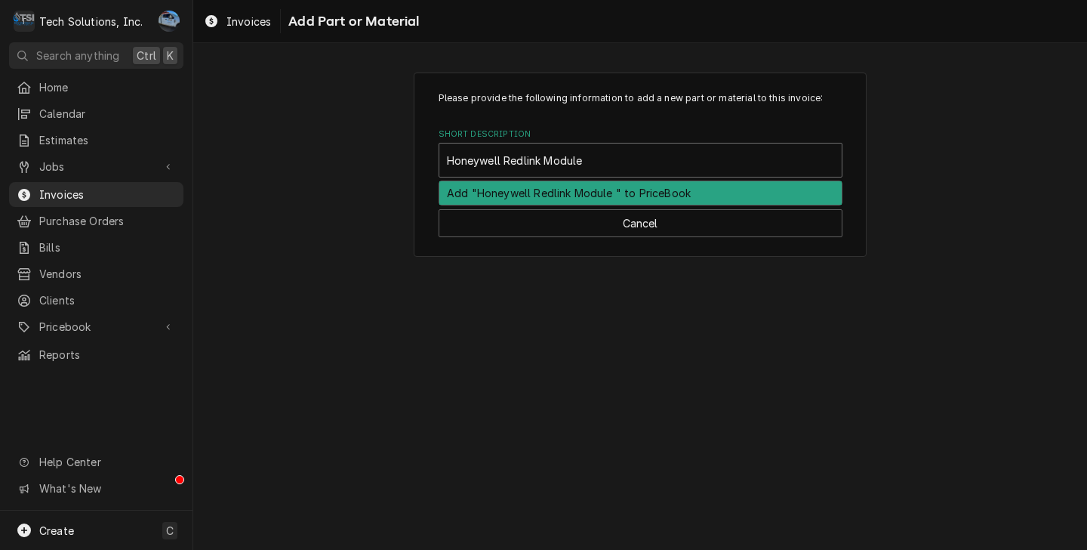
click at [546, 186] on div "Add "Honeywell Redlink Module " to PriceBook" at bounding box center [640, 192] width 402 height 23
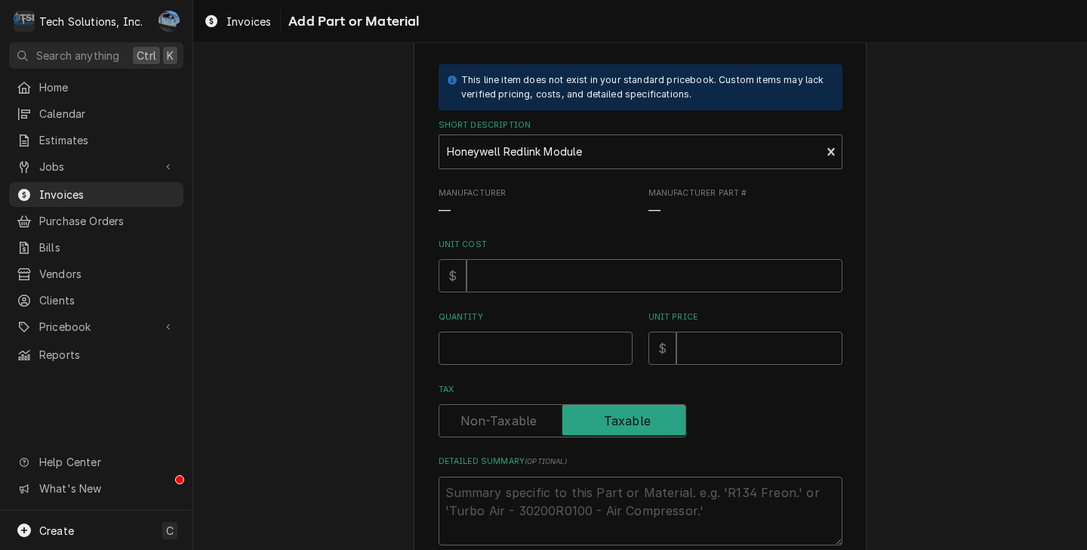
scroll to position [76, 0]
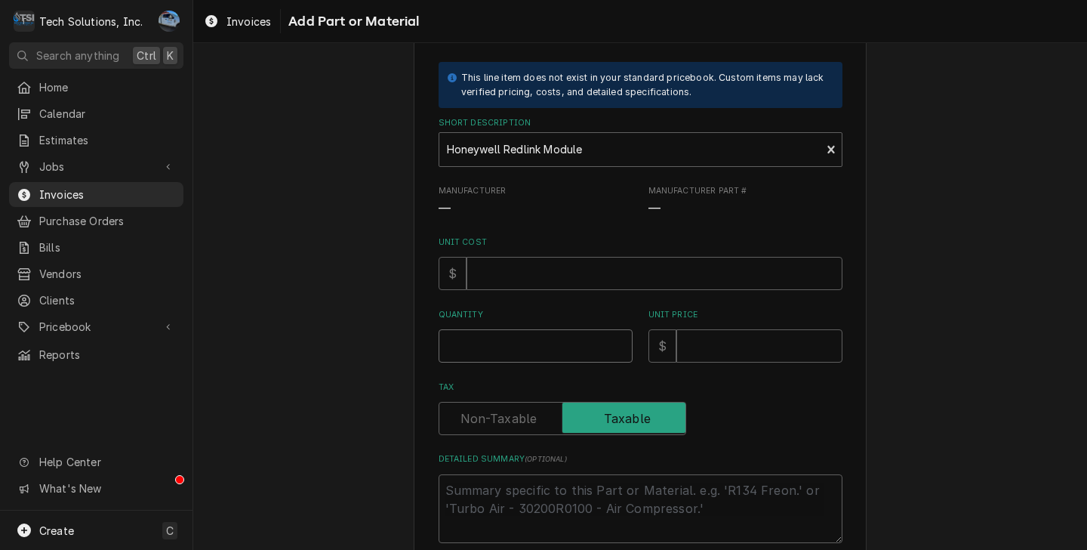
click at [542, 360] on input "Quantity" at bounding box center [536, 345] width 194 height 33
click at [689, 337] on input "Unit Price" at bounding box center [760, 345] width 166 height 33
click at [524, 274] on input "Unit Cost" at bounding box center [655, 273] width 376 height 33
click at [959, 208] on div "Please provide the following information to add a new part or material to this …" at bounding box center [640, 309] width 894 height 652
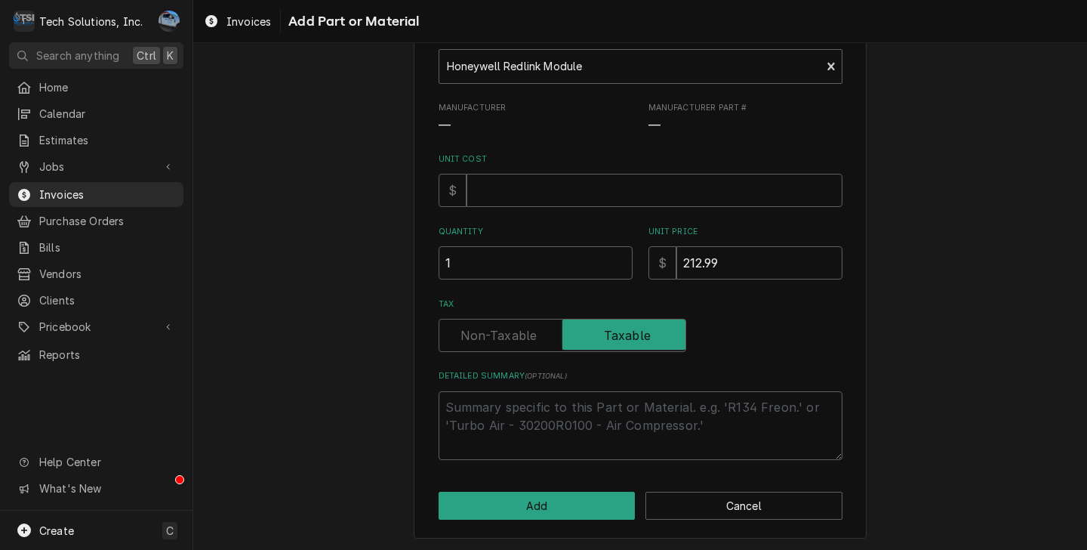
scroll to position [162, 0]
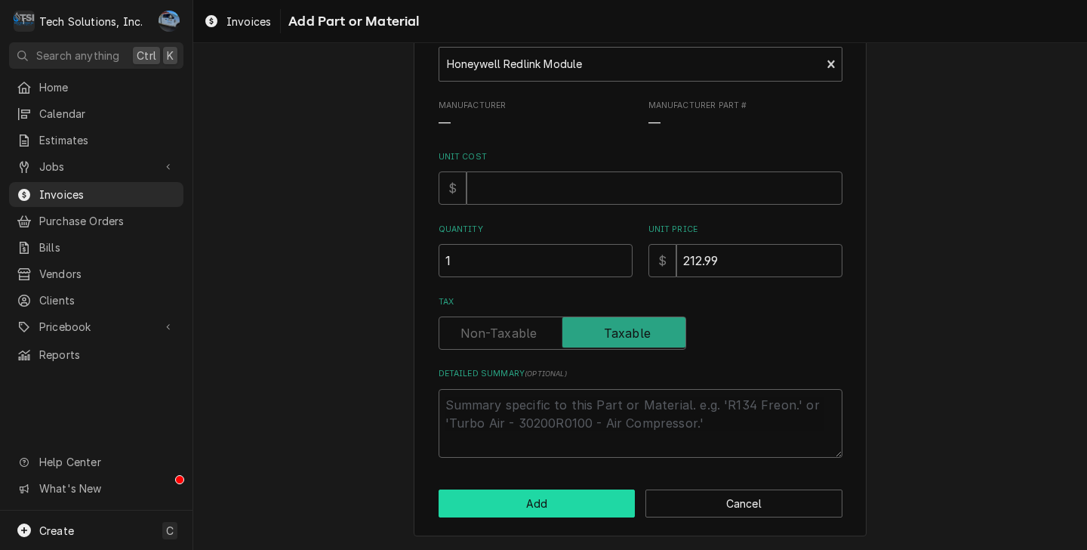
click at [550, 499] on button "Add" at bounding box center [537, 503] width 197 height 28
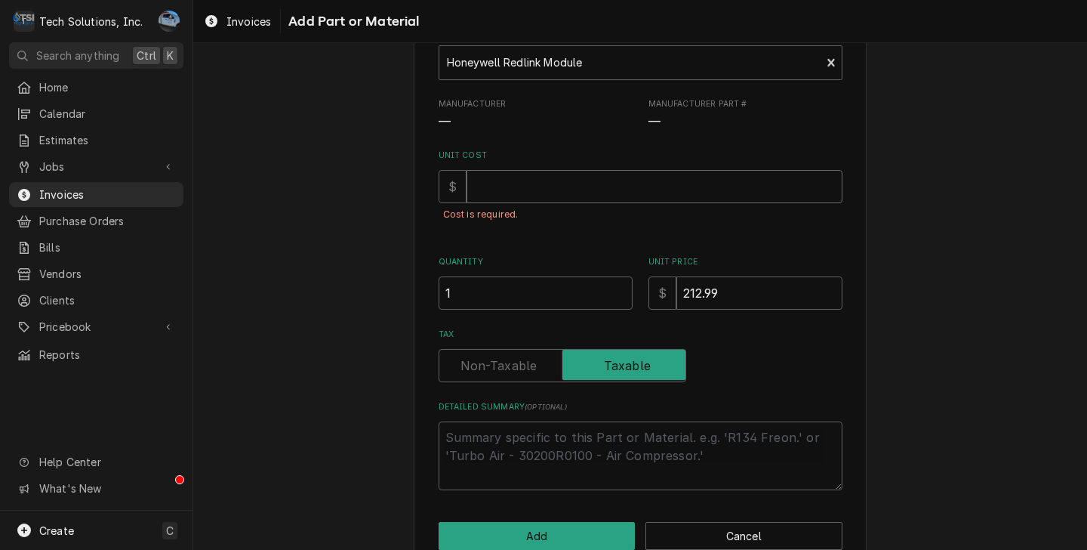
click at [546, 176] on input "Unit Cost" at bounding box center [655, 186] width 376 height 33
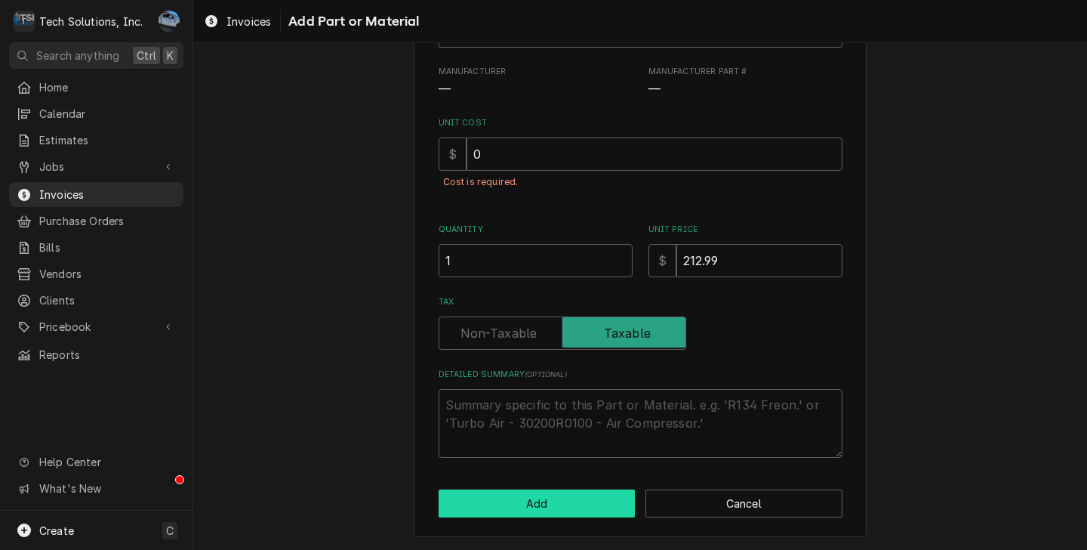
click at [567, 506] on button "Add" at bounding box center [537, 503] width 197 height 28
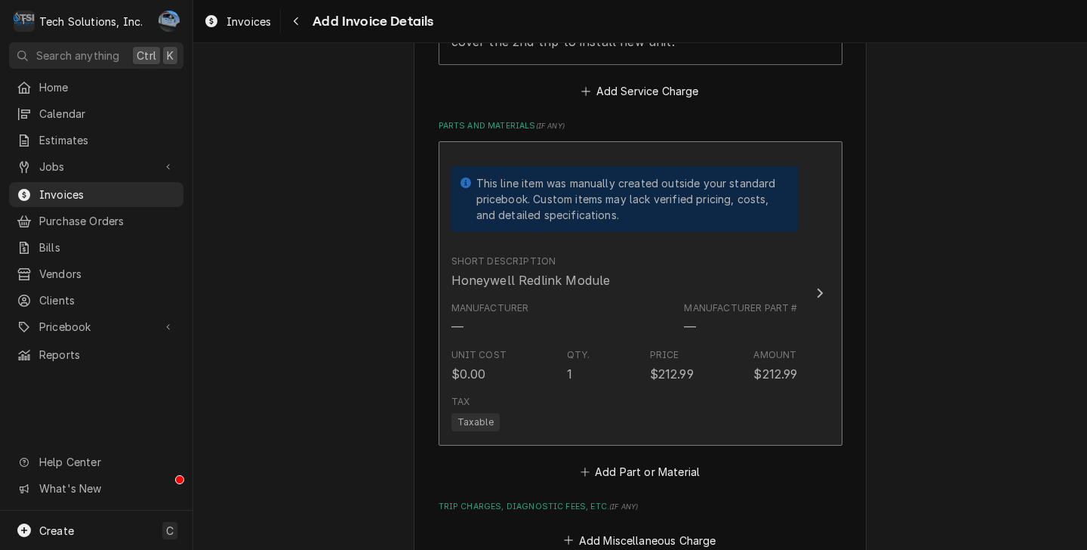
scroll to position [2035, 0]
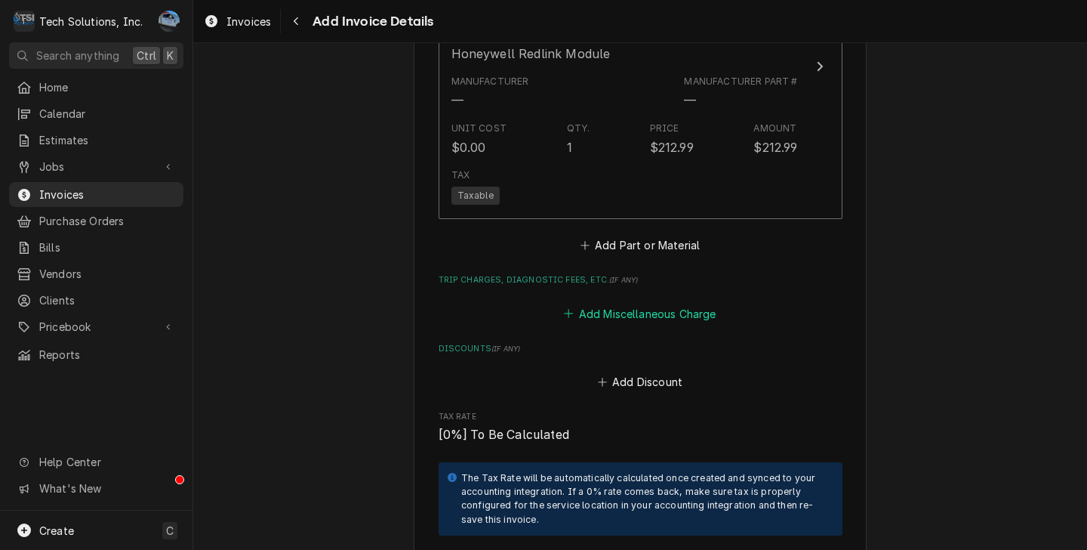
click at [641, 303] on button "Add Miscellaneous Charge" at bounding box center [640, 313] width 157 height 21
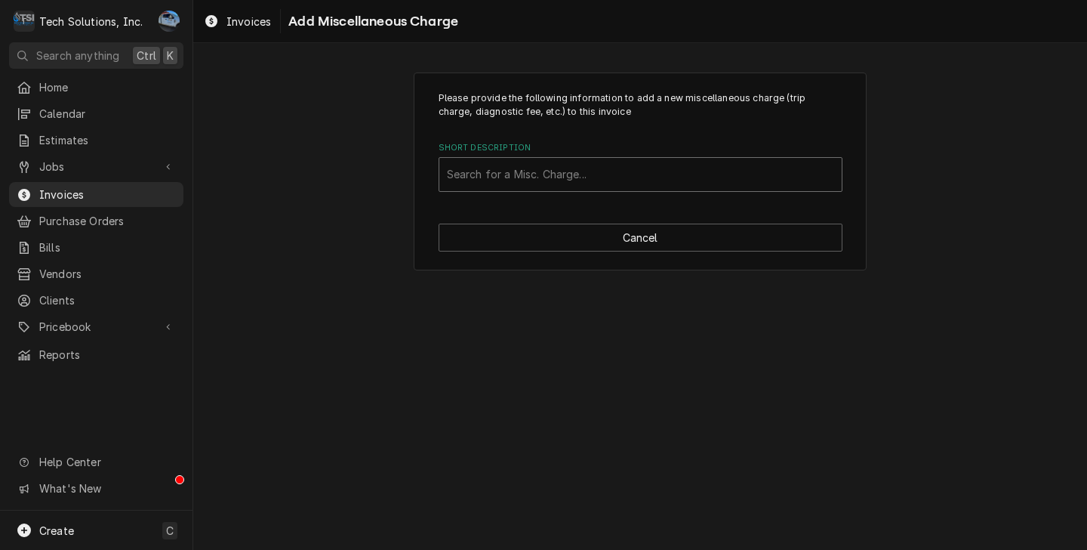
click at [572, 183] on div "Short Description" at bounding box center [640, 174] width 387 height 27
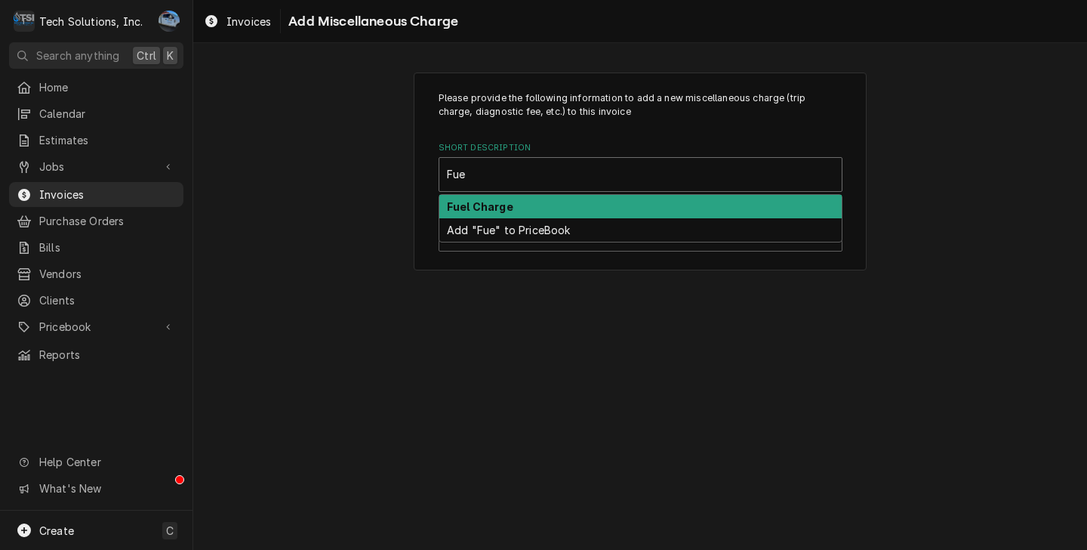
click at [520, 211] on div "Fuel Charge" at bounding box center [640, 206] width 402 height 23
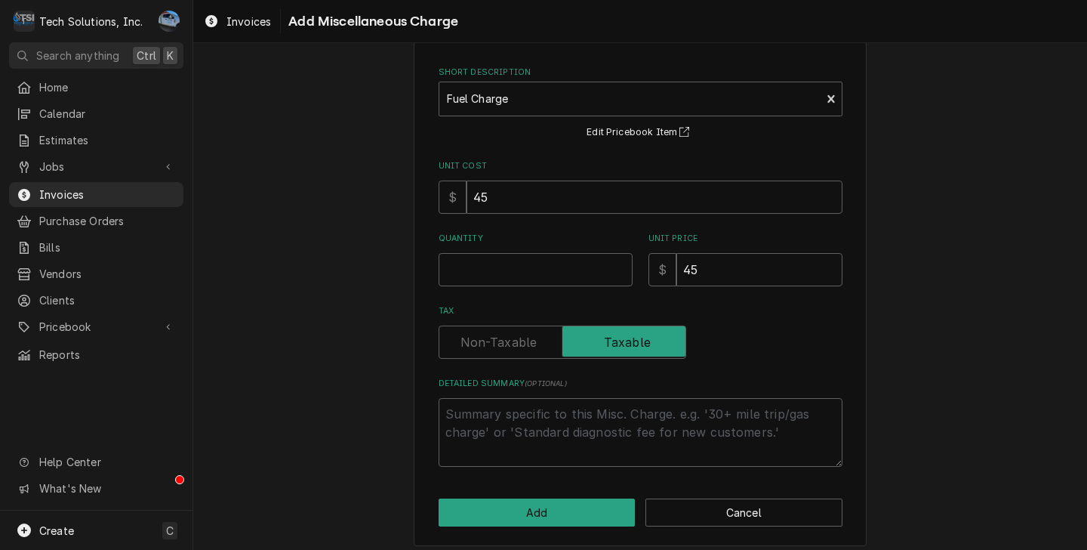
scroll to position [86, 0]
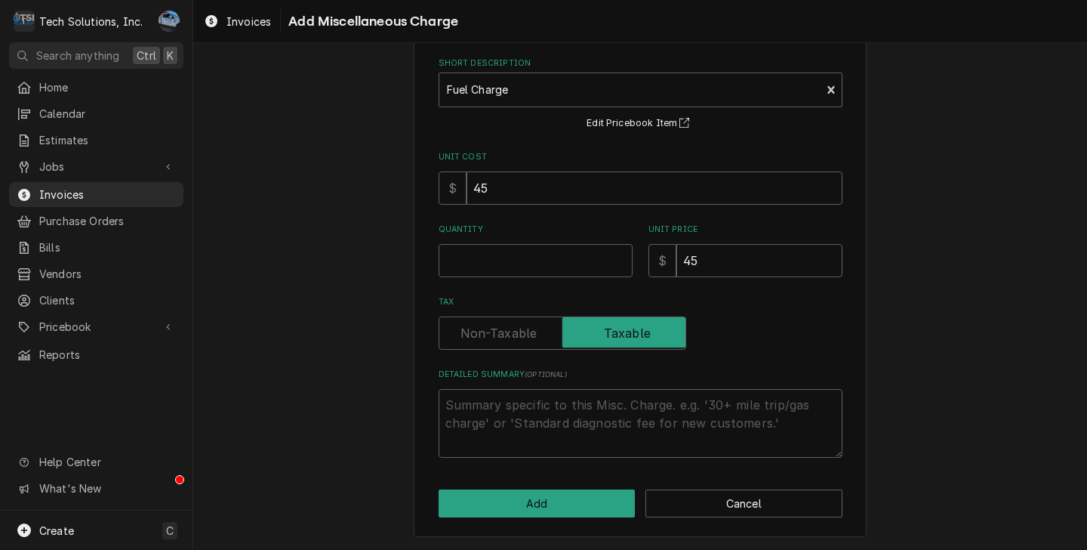
click at [486, 281] on div "Please provide the following information to add a new miscellaneous charge (tri…" at bounding box center [641, 232] width 404 height 451
click at [489, 268] on input "Quantity" at bounding box center [536, 260] width 194 height 33
click at [776, 296] on label "Tax" at bounding box center [641, 302] width 404 height 12
click at [506, 253] on input "1" at bounding box center [536, 260] width 194 height 33
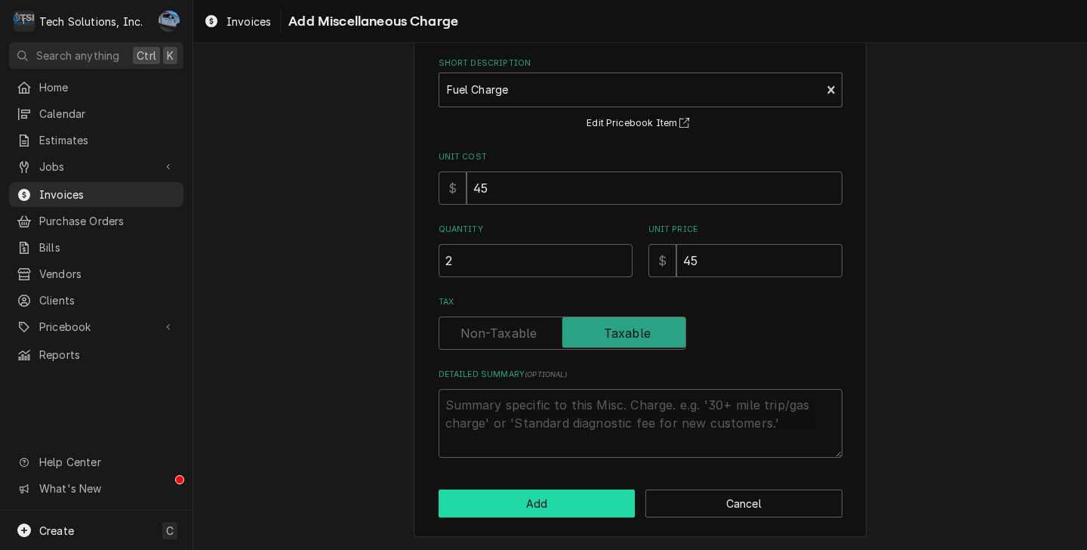
click at [502, 500] on button "Add" at bounding box center [537, 503] width 197 height 28
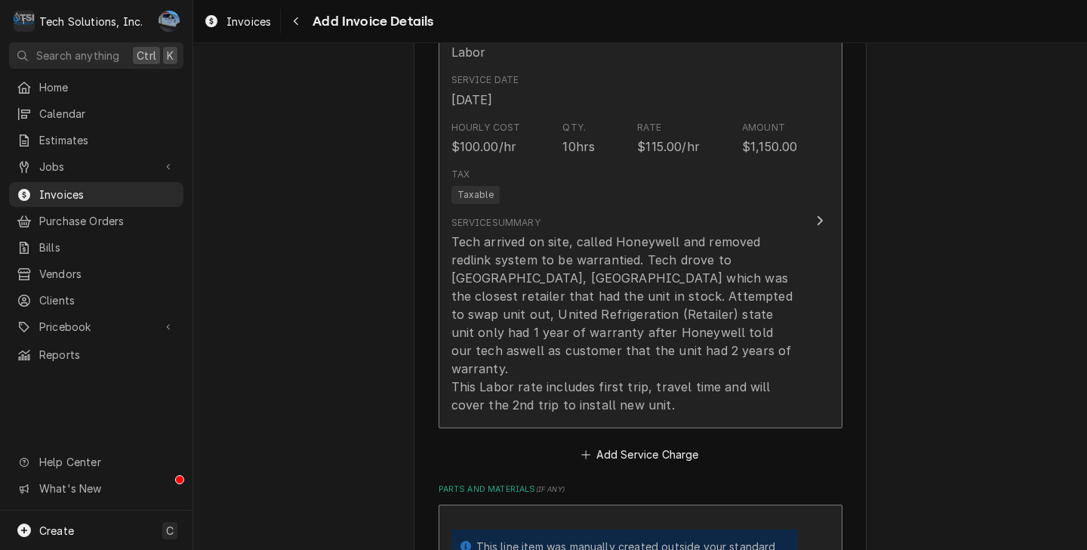
scroll to position [1447, 0]
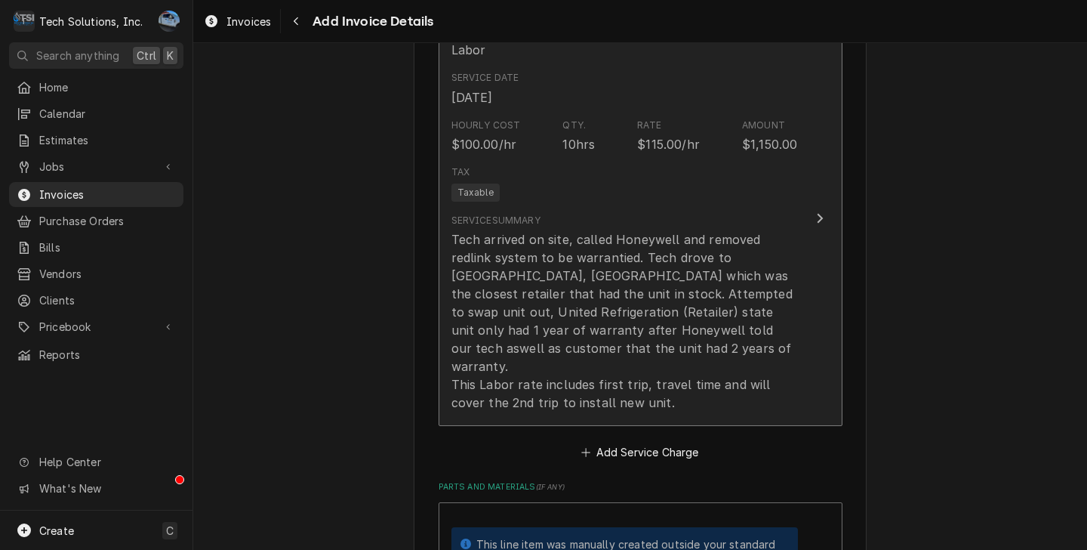
click at [471, 301] on div "Tech arrived on site, called Honeywell and removed redlink system to be warrant…" at bounding box center [625, 320] width 347 height 181
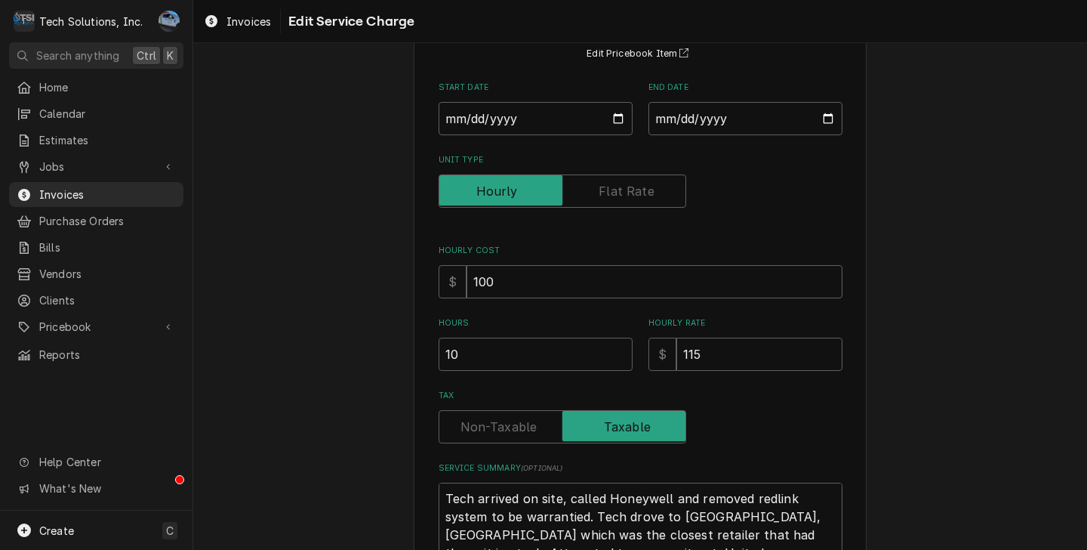
scroll to position [365, 0]
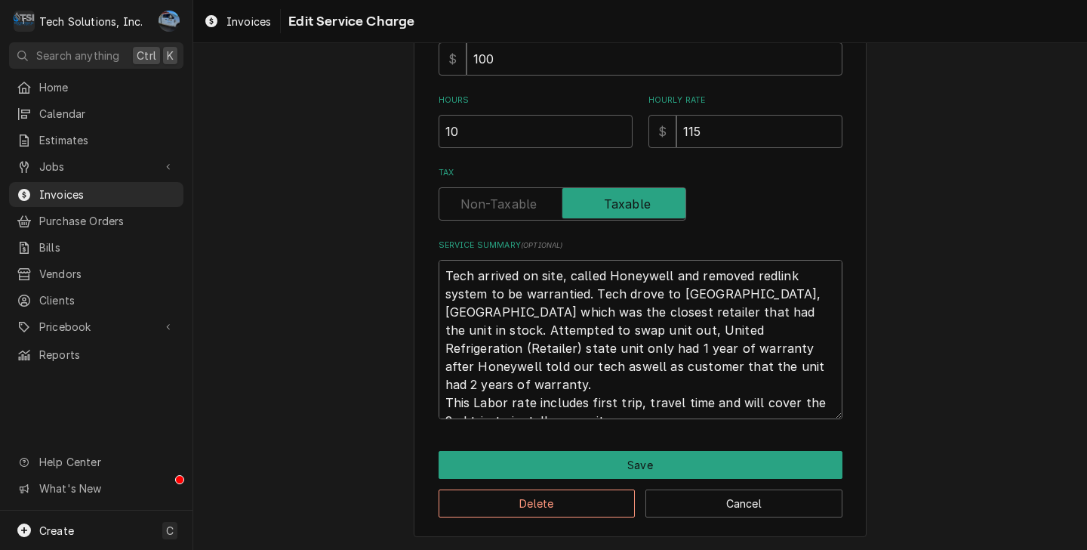
click at [696, 327] on textarea "Tech arrived on site, called Honeywell and removed redlink system to be warrant…" at bounding box center [641, 339] width 404 height 159
click at [717, 358] on textarea "Tech arrived on site, called Honeywell and removed redlink system to be warrant…" at bounding box center [641, 339] width 404 height 159
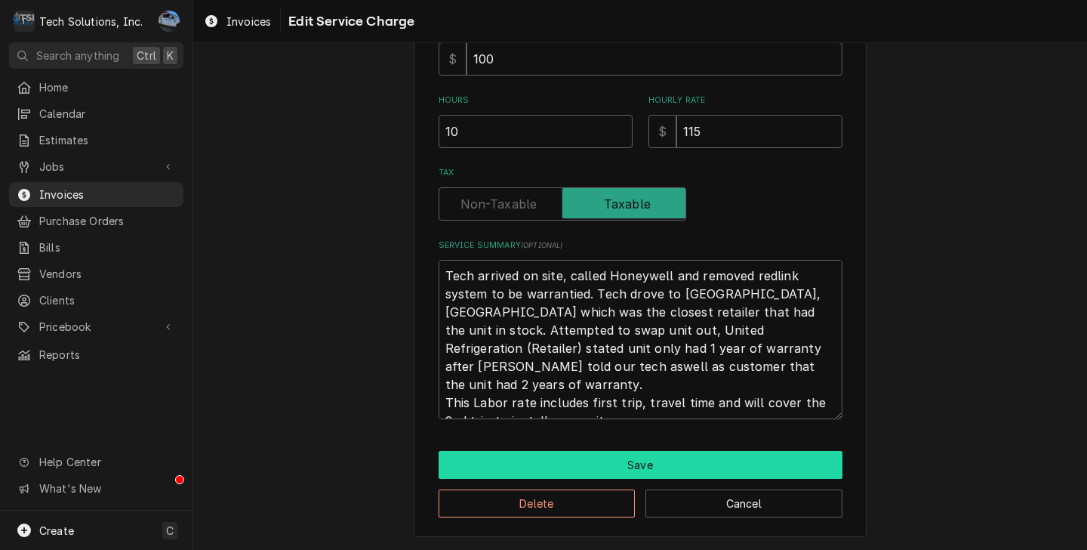
click at [521, 461] on button "Save" at bounding box center [641, 465] width 404 height 28
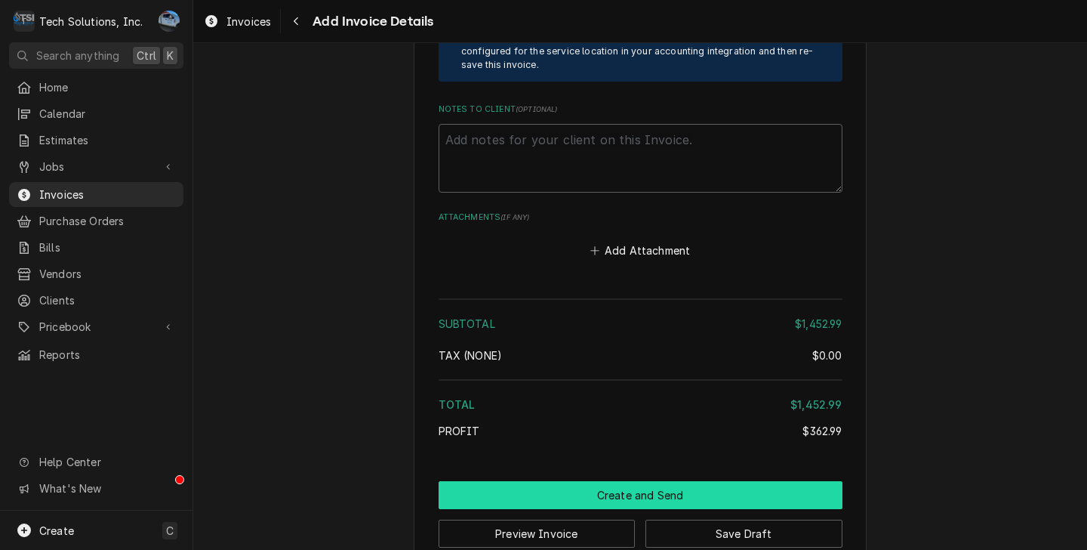
click at [593, 481] on button "Create and Send" at bounding box center [641, 495] width 404 height 28
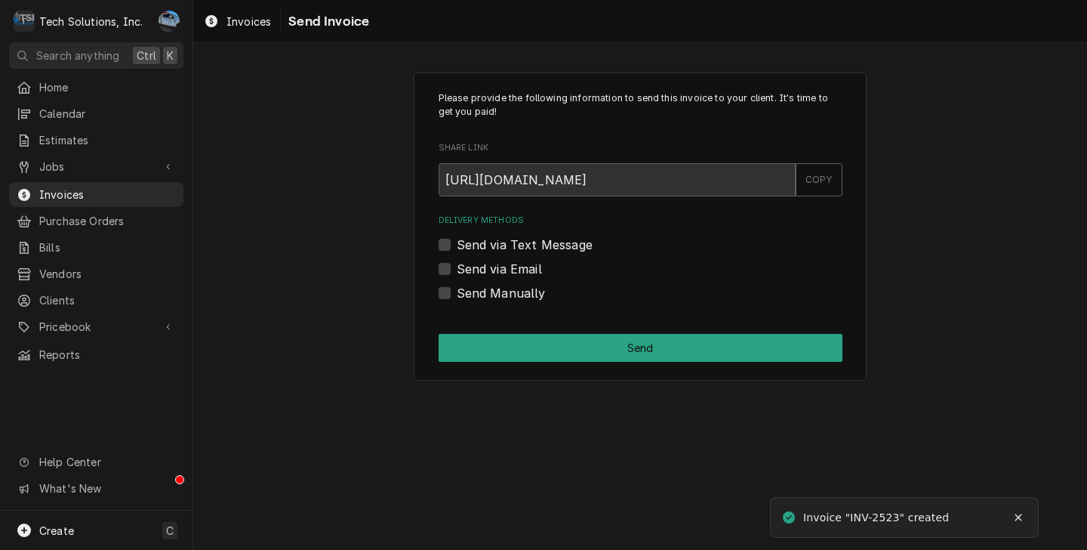
click at [452, 266] on div "Send via Email" at bounding box center [641, 269] width 404 height 18
click at [457, 270] on label "Send via Email" at bounding box center [499, 269] width 85 height 18
click at [457, 270] on input "Send via Email" at bounding box center [659, 276] width 404 height 33
checkbox input "true"
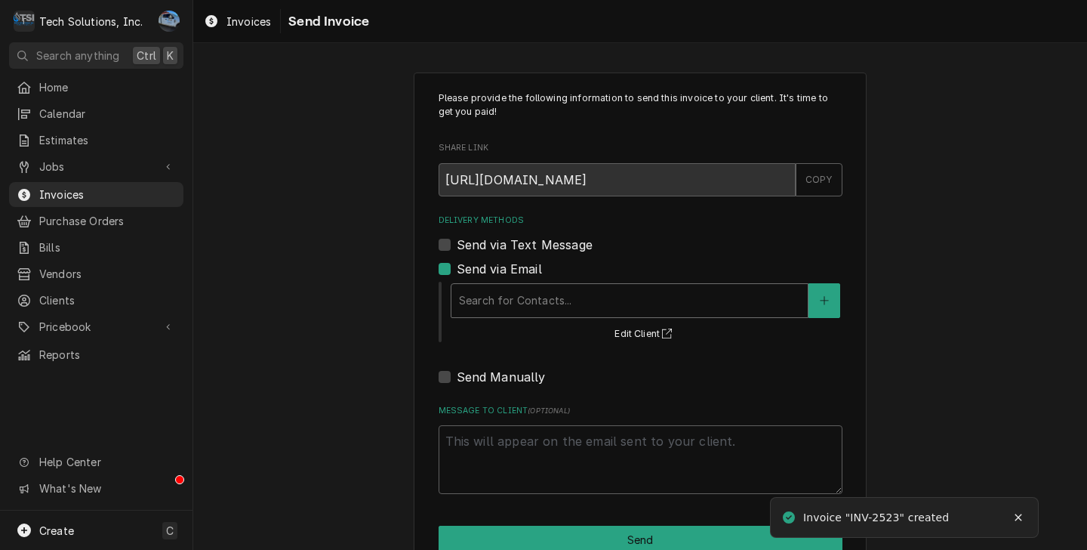
type textarea "x"
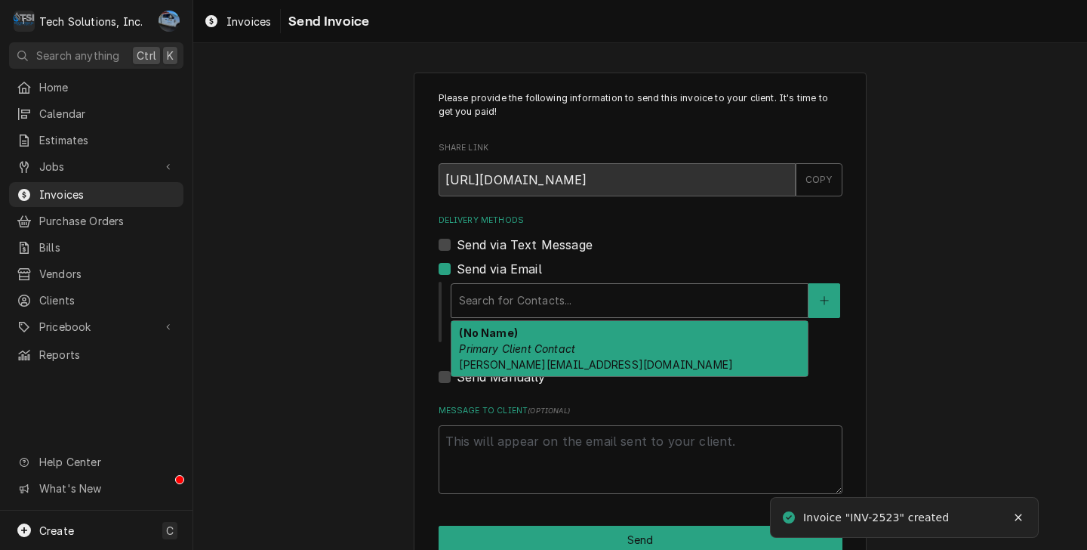
click at [566, 294] on div "Delivery Methods" at bounding box center [629, 300] width 341 height 27
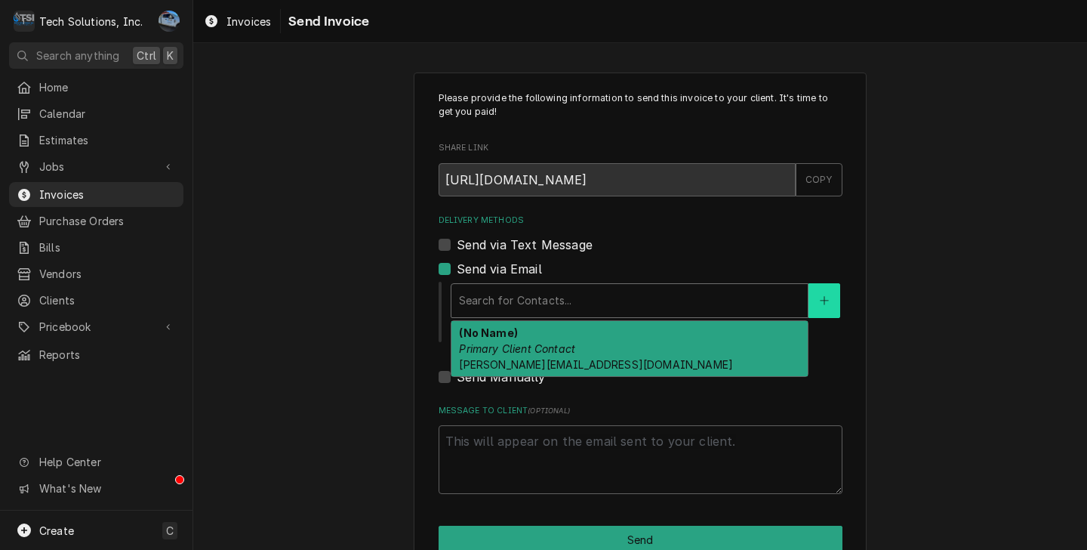
click at [810, 307] on button "Delivery Methods" at bounding box center [825, 300] width 32 height 35
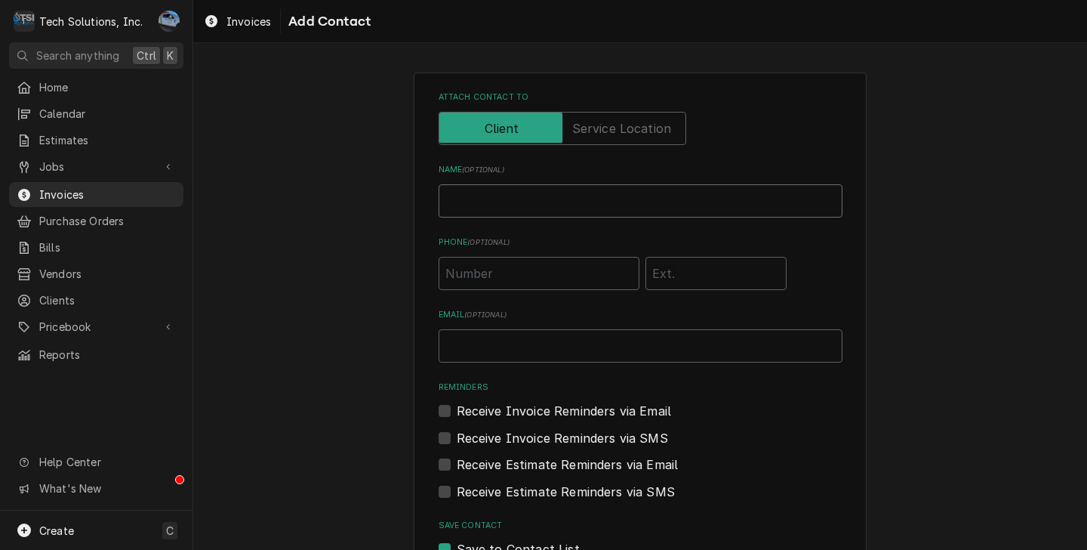
click at [624, 207] on input "Name ( optional )" at bounding box center [641, 200] width 404 height 33
type input "Jason Smith"
click at [510, 351] on input "Email ( optional )" at bounding box center [641, 345] width 404 height 33
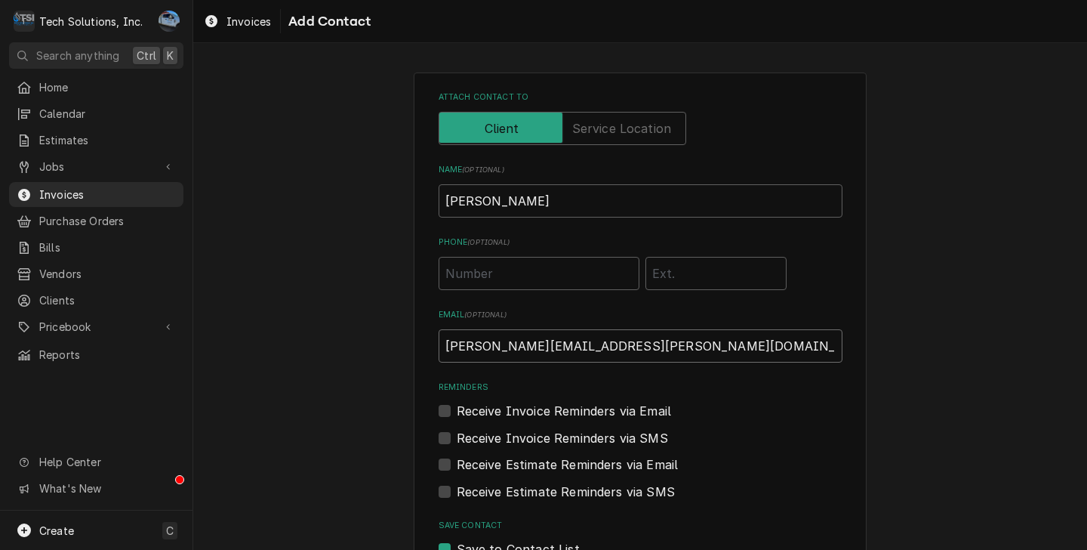
type input "jason.c.smith@me.com"
click at [968, 365] on div "Attach contact to Name ( optional ) Jason Smith Phone ( optional ) Email ( opti…" at bounding box center [640, 354] width 894 height 591
click at [497, 290] on div "Attach contact to Name ( optional ) Jason Smith Phone ( optional ) Email ( opti…" at bounding box center [641, 324] width 404 height 467
click at [497, 287] on input "Phone ( optional )" at bounding box center [539, 273] width 201 height 33
type input "(704) 707-6409"
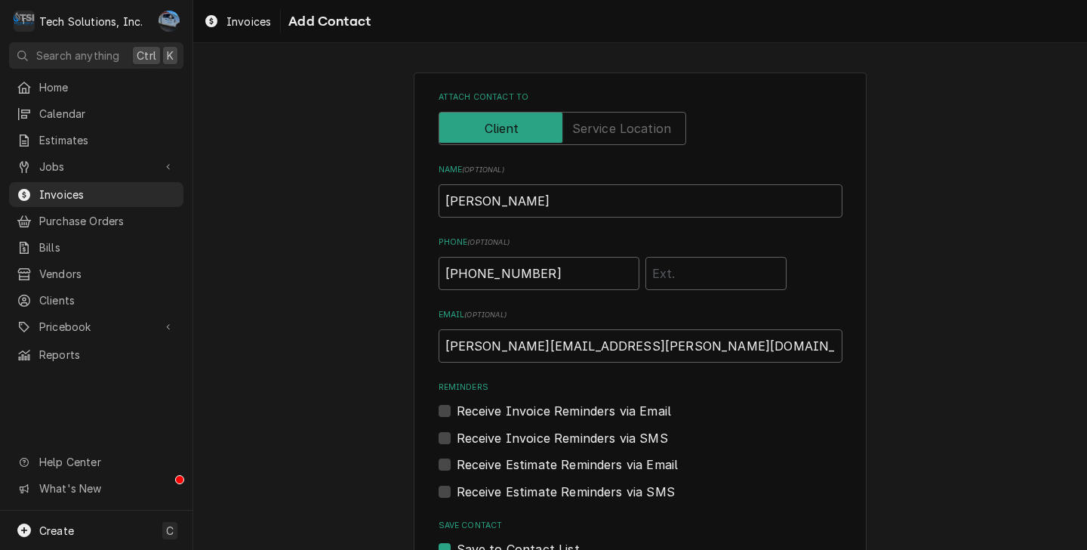
drag, startPoint x: 1022, startPoint y: 193, endPoint x: 867, endPoint y: 298, distance: 187.6
click at [1022, 193] on div "Attach contact to Name ( optional ) Jason Smith Phone ( optional ) (704) 707-64…" at bounding box center [640, 354] width 894 height 591
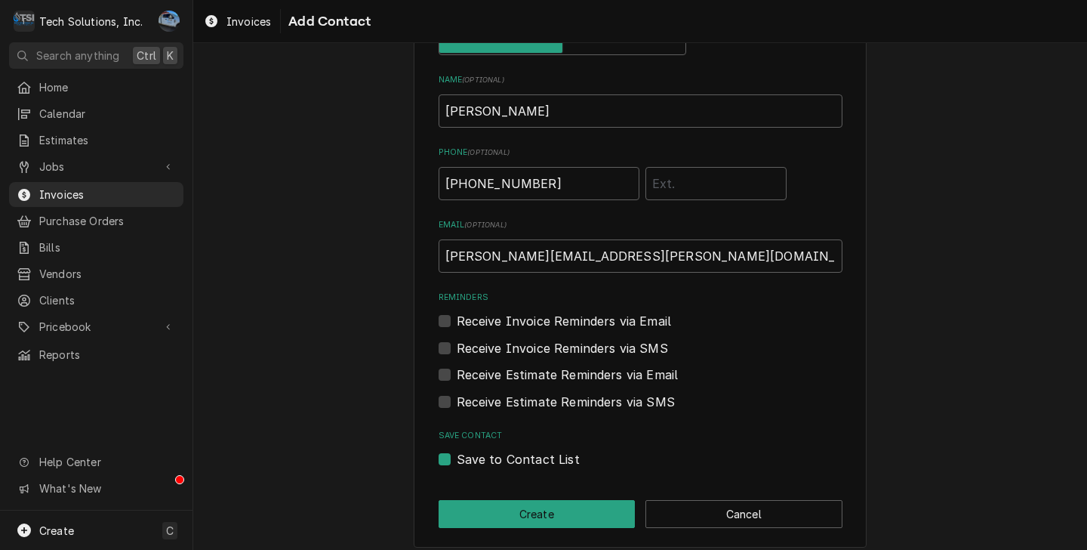
scroll to position [101, 0]
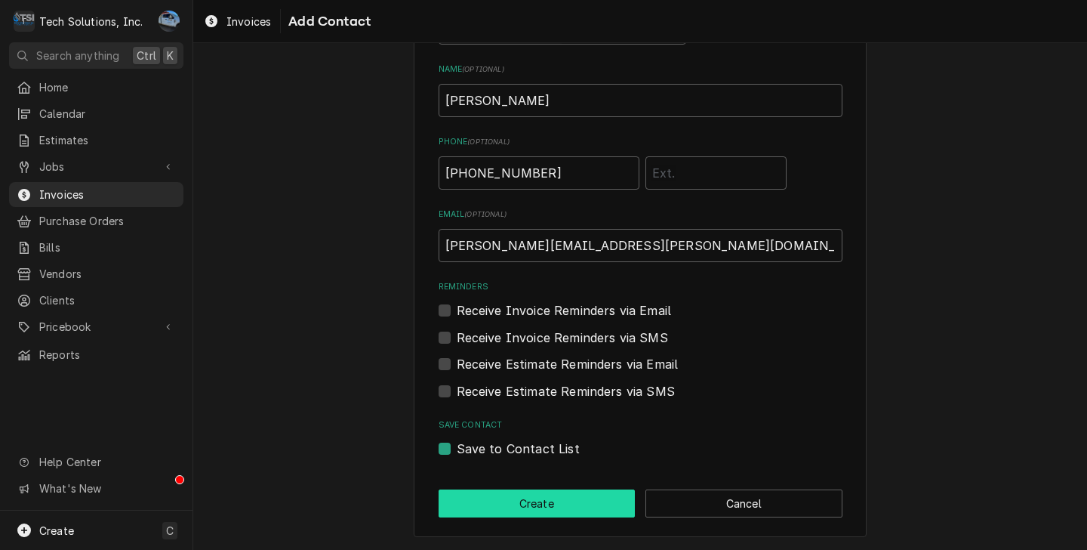
click at [525, 505] on button "Create" at bounding box center [537, 503] width 197 height 28
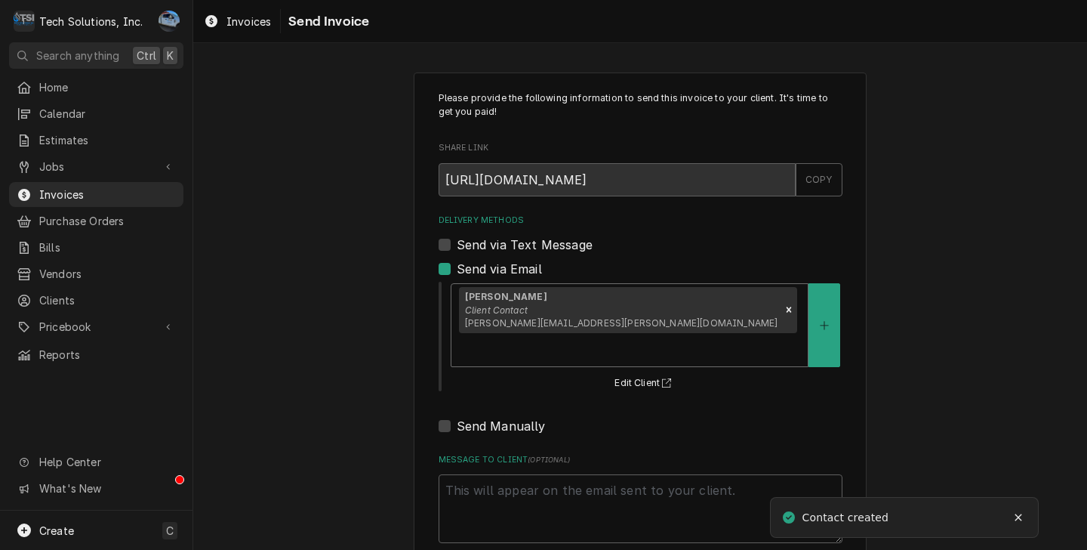
click at [686, 294] on div "Jason Smith Client Contact jason.c.smith@me.com" at bounding box center [630, 325] width 356 height 82
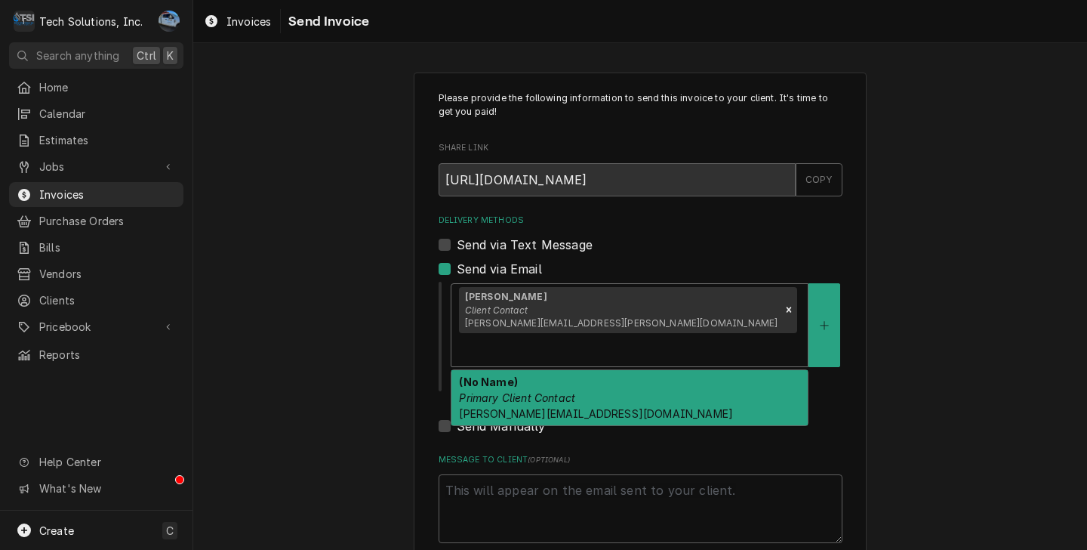
click at [932, 325] on div "Please provide the following information to send this invoice to your client. I…" at bounding box center [640, 347] width 894 height 576
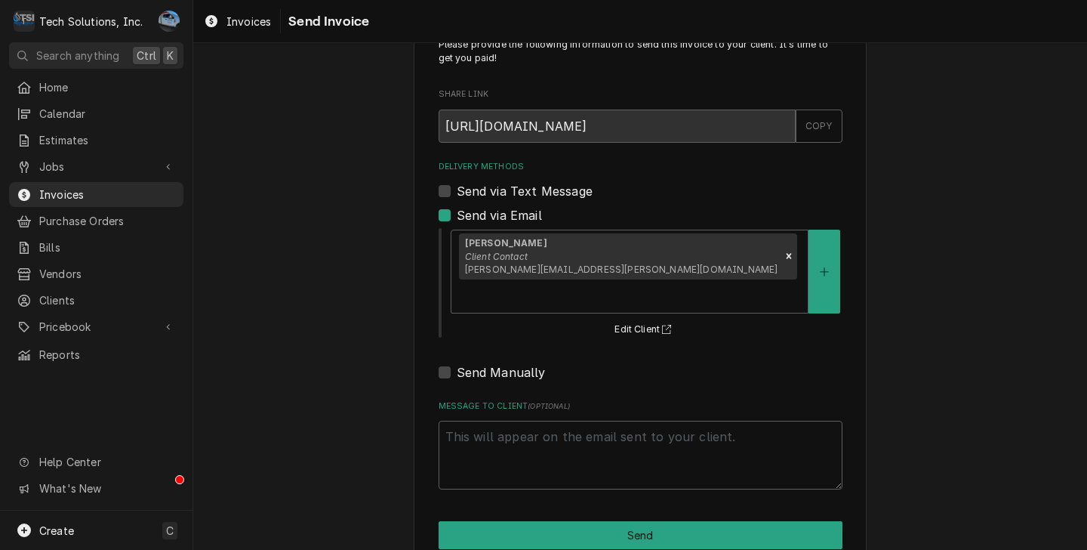
scroll to position [57, 0]
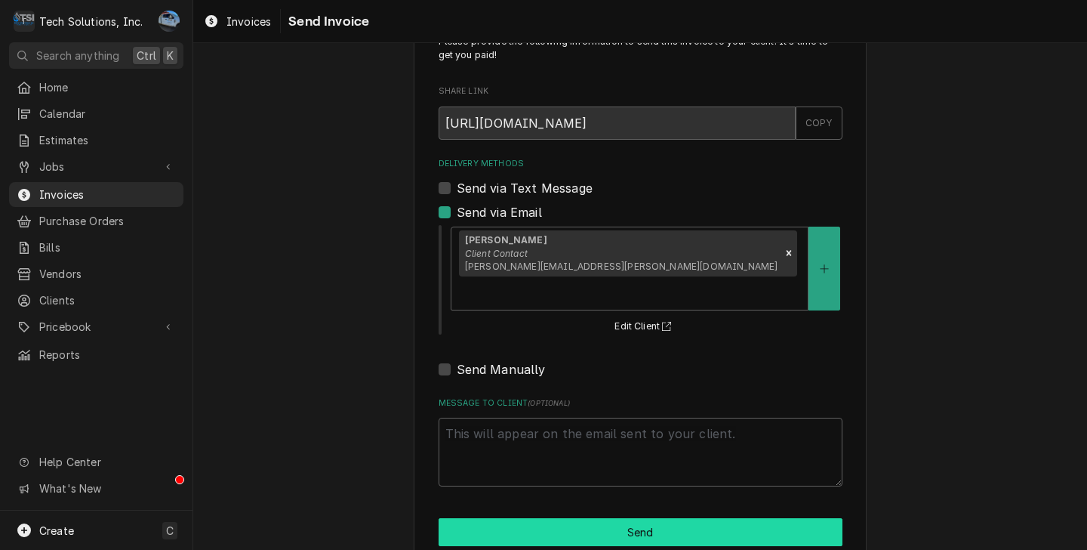
click at [578, 518] on button "Send" at bounding box center [641, 532] width 404 height 28
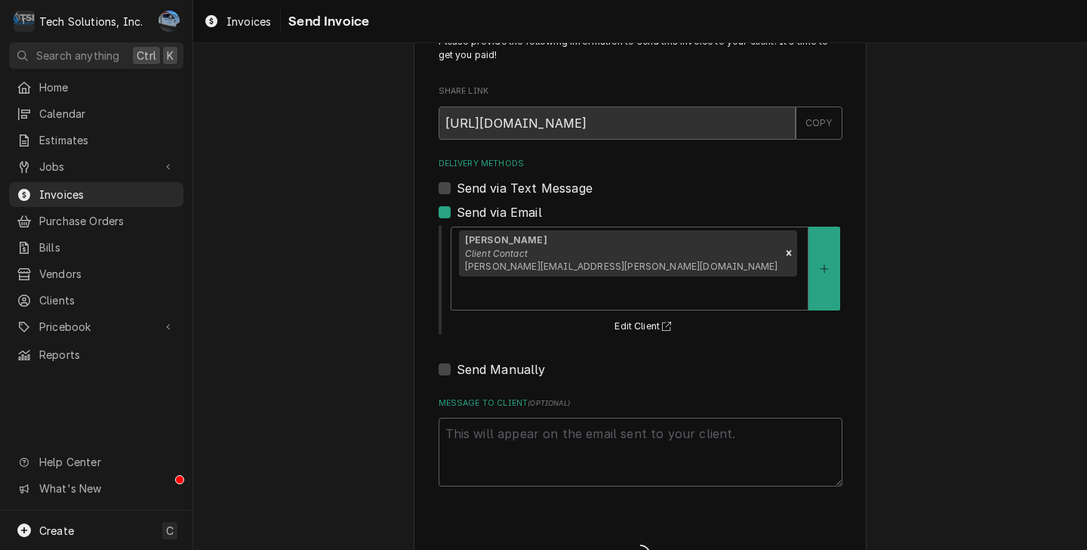
type textarea "x"
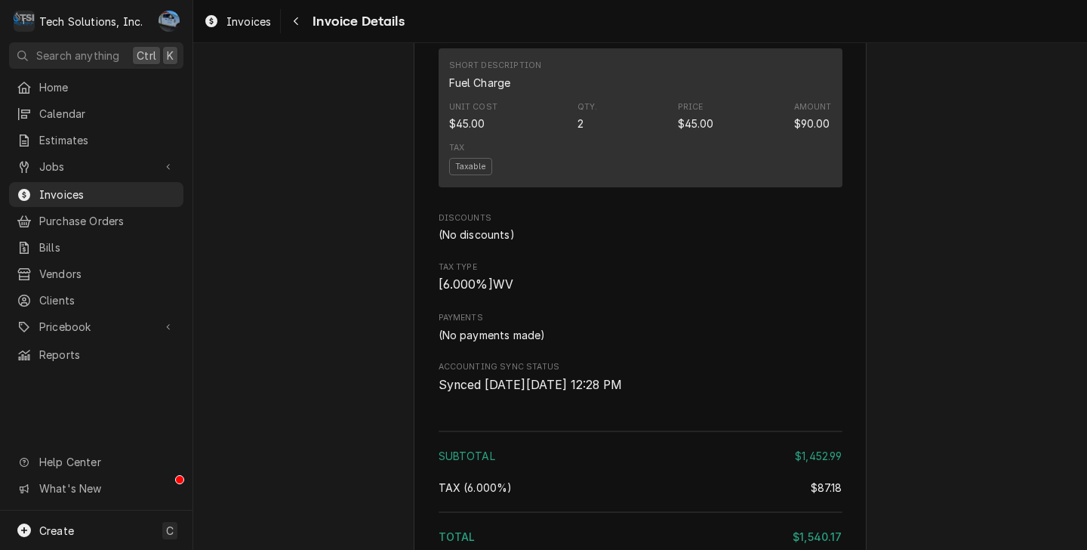
scroll to position [1661, 0]
